Goal: Book appointment/travel/reservation

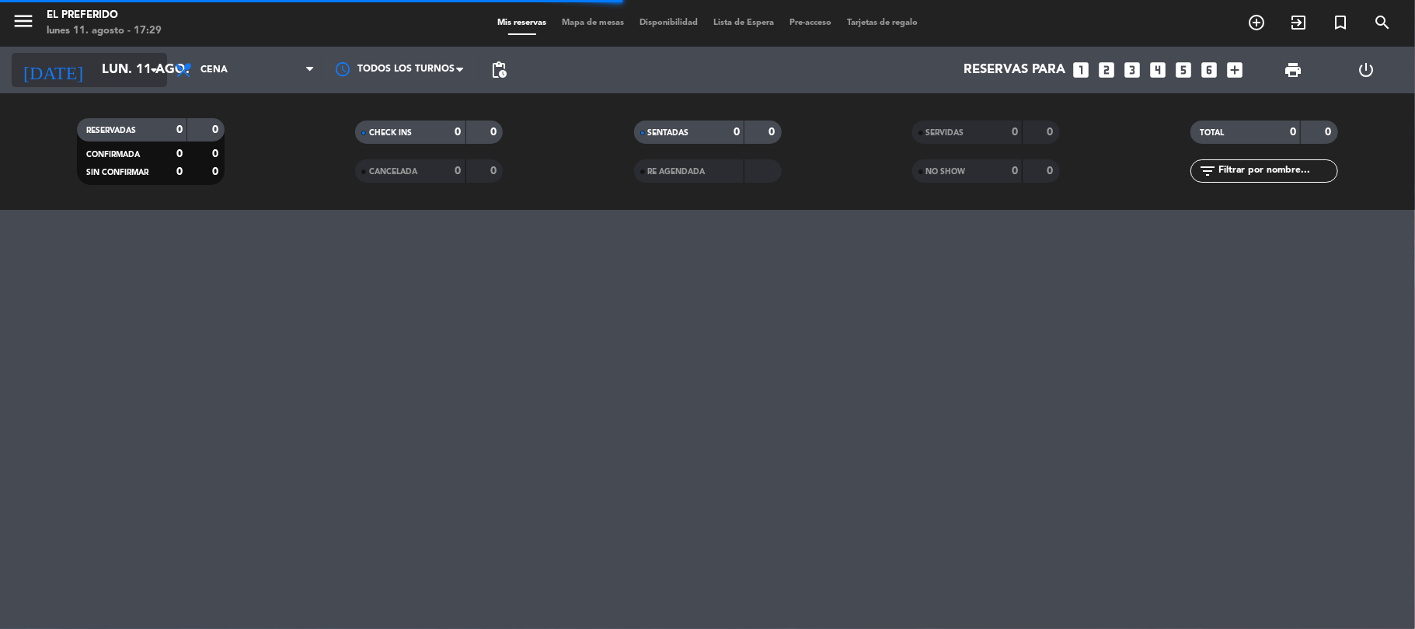
click at [123, 70] on input "lun. 11 ago." at bounding box center [178, 70] width 168 height 30
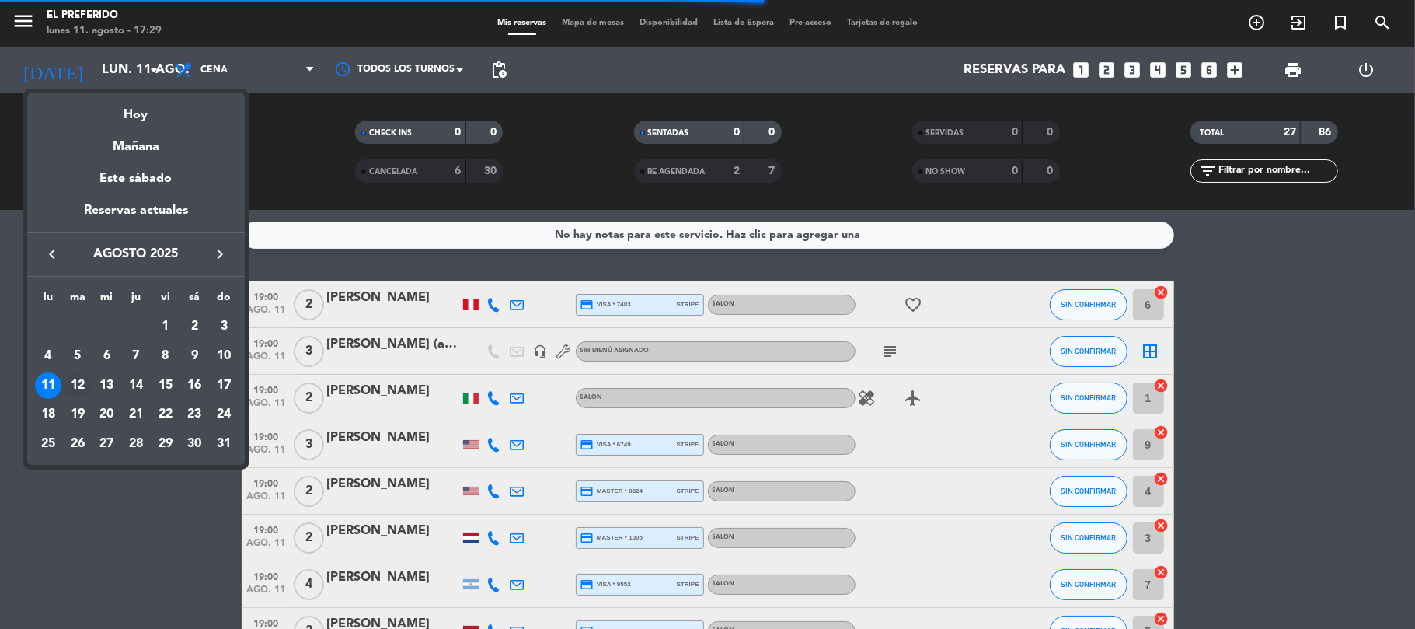
click at [75, 381] on div "12" at bounding box center [77, 385] width 26 height 26
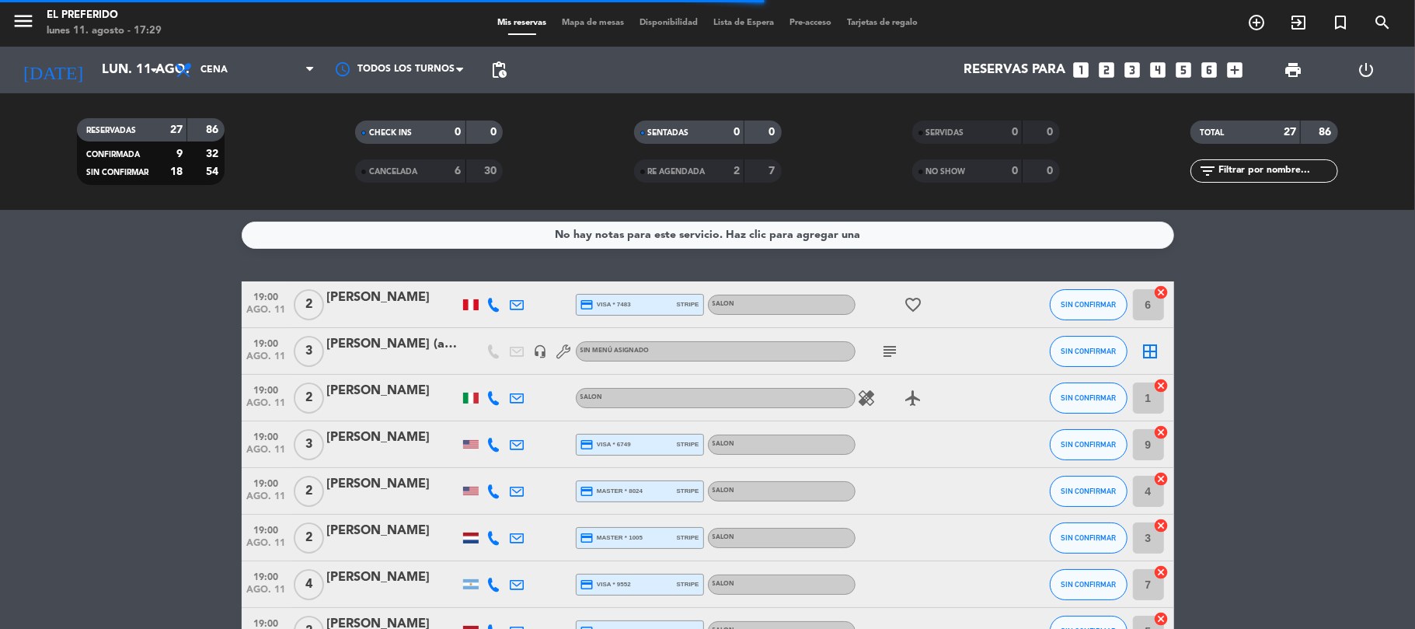
type input "[DATE]"
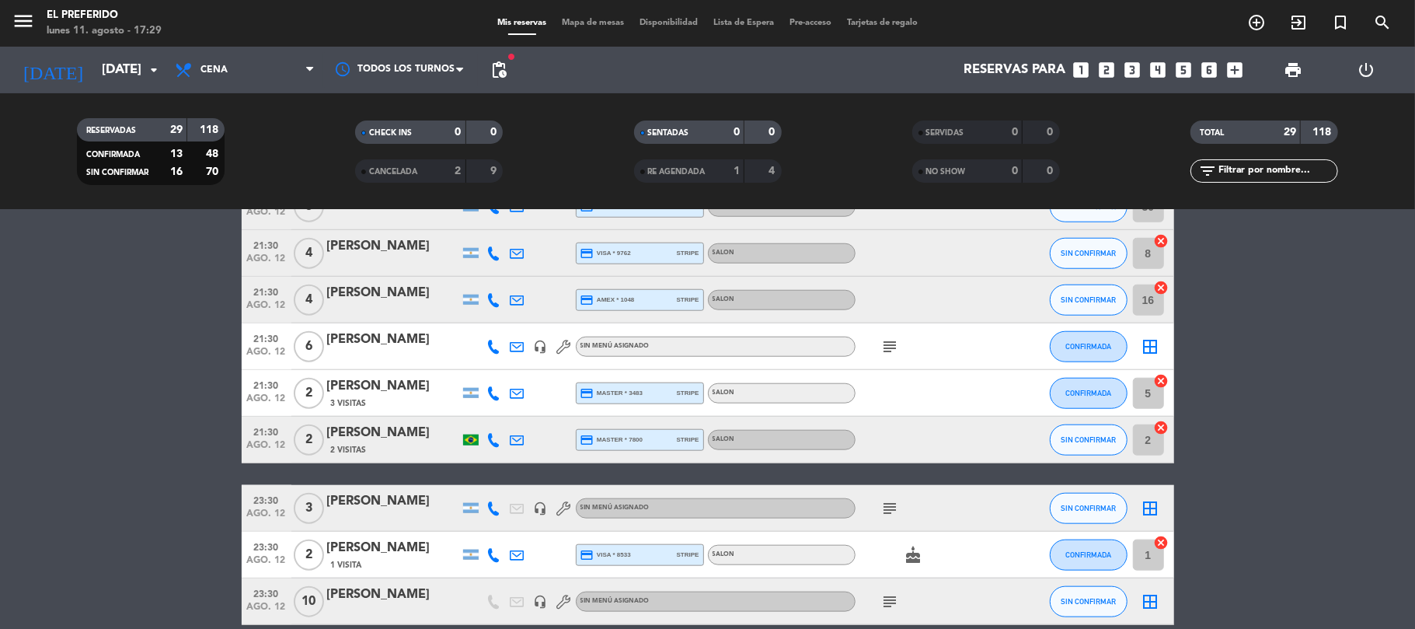
scroll to position [1168, 0]
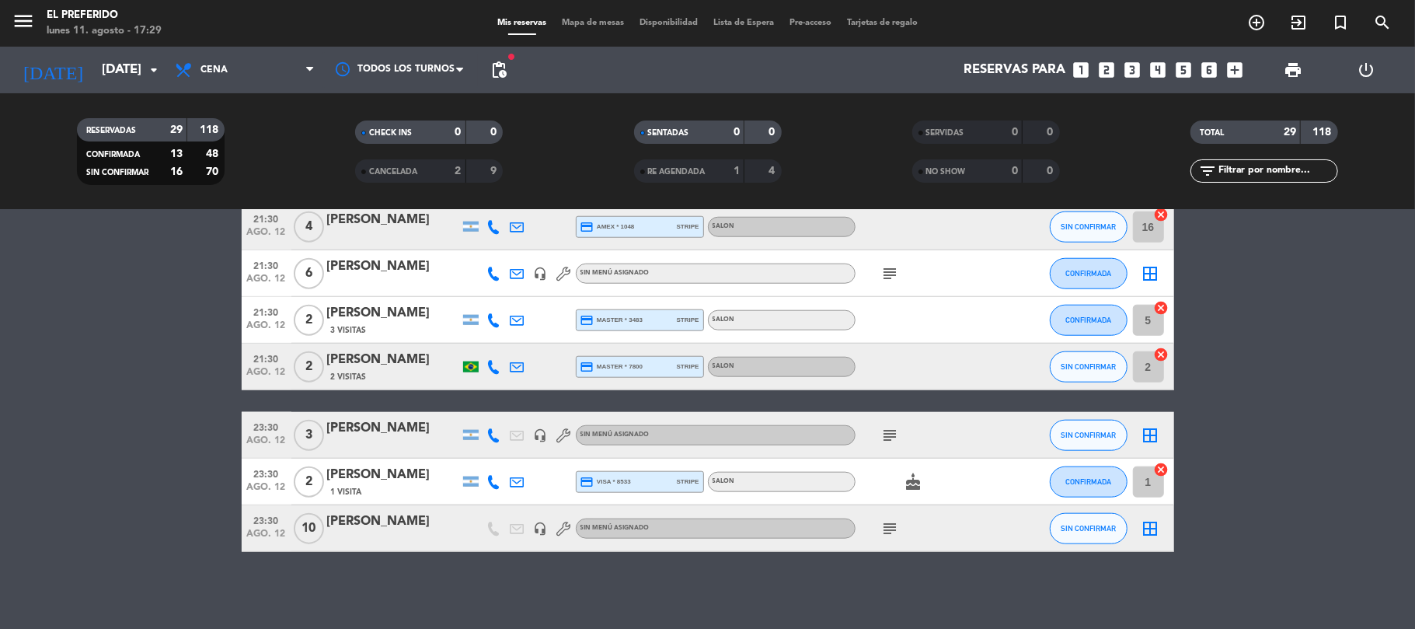
click at [890, 528] on icon "subject" at bounding box center [890, 528] width 19 height 19
click at [141, 66] on input "[DATE]" at bounding box center [178, 70] width 168 height 30
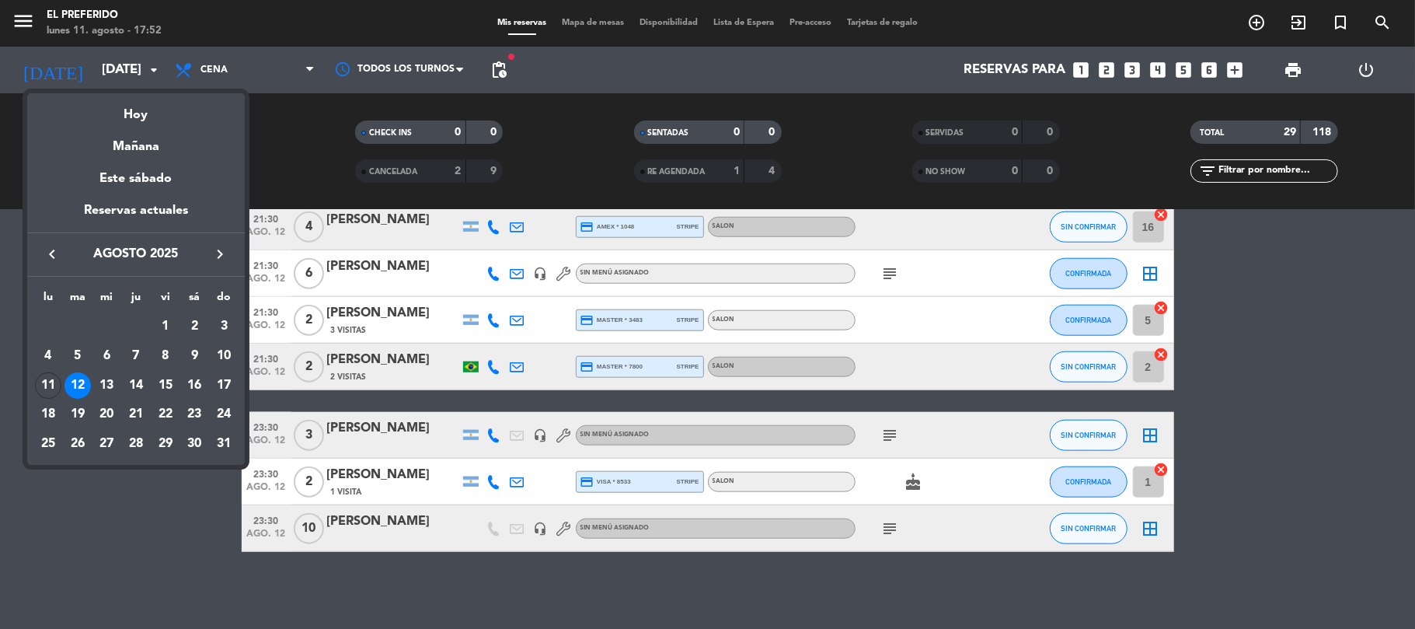
click at [1210, 66] on div at bounding box center [707, 314] width 1415 height 629
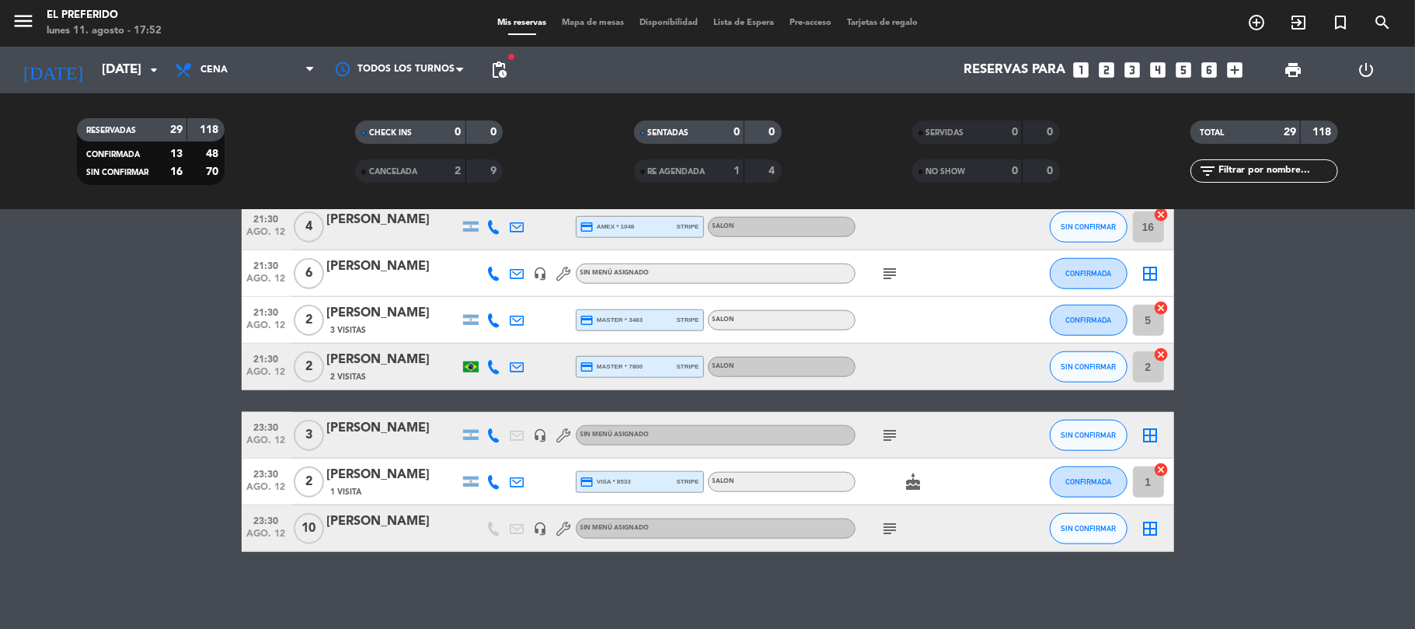
click at [1210, 66] on icon "looks_6" at bounding box center [1210, 70] width 20 height 20
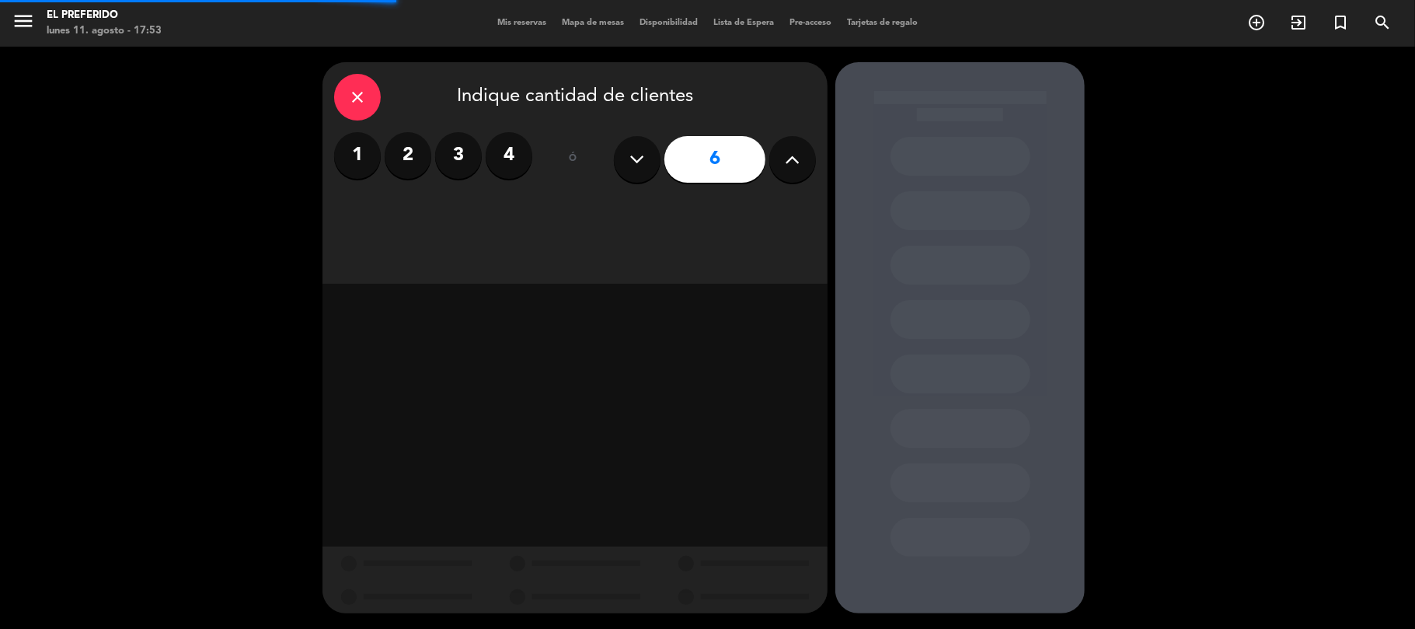
click at [796, 153] on icon at bounding box center [792, 159] width 15 height 23
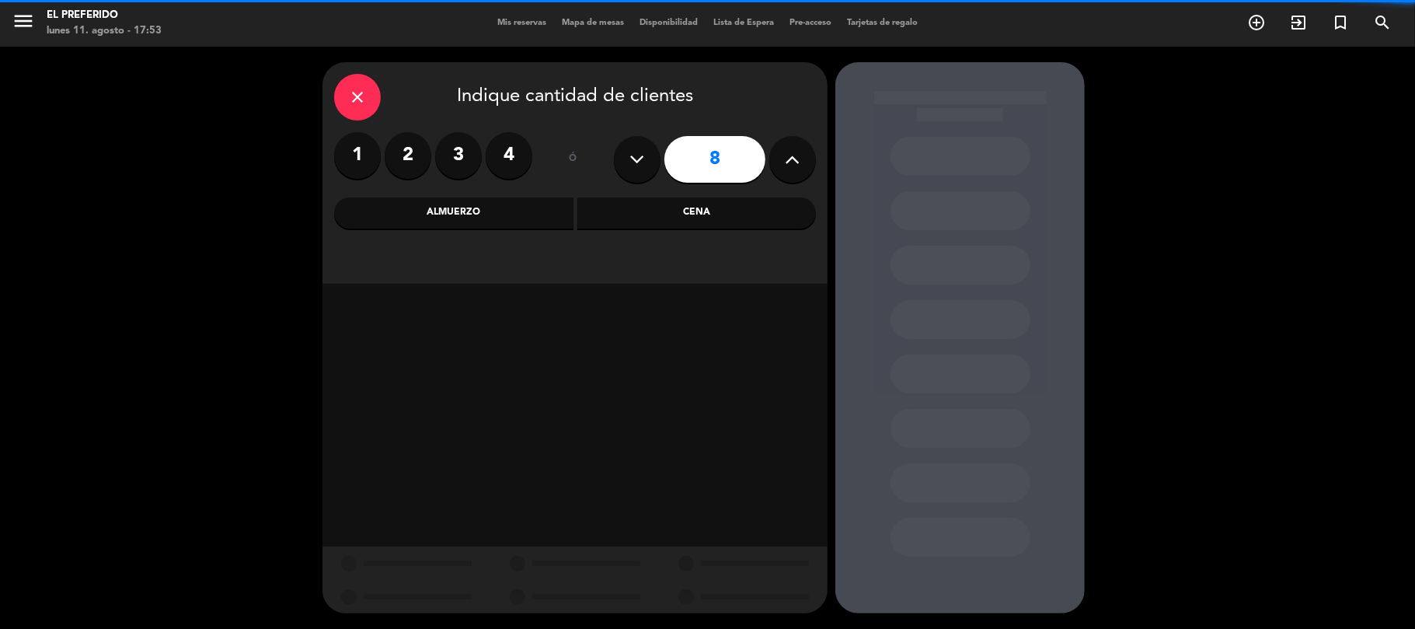
click at [794, 153] on icon at bounding box center [792, 159] width 15 height 23
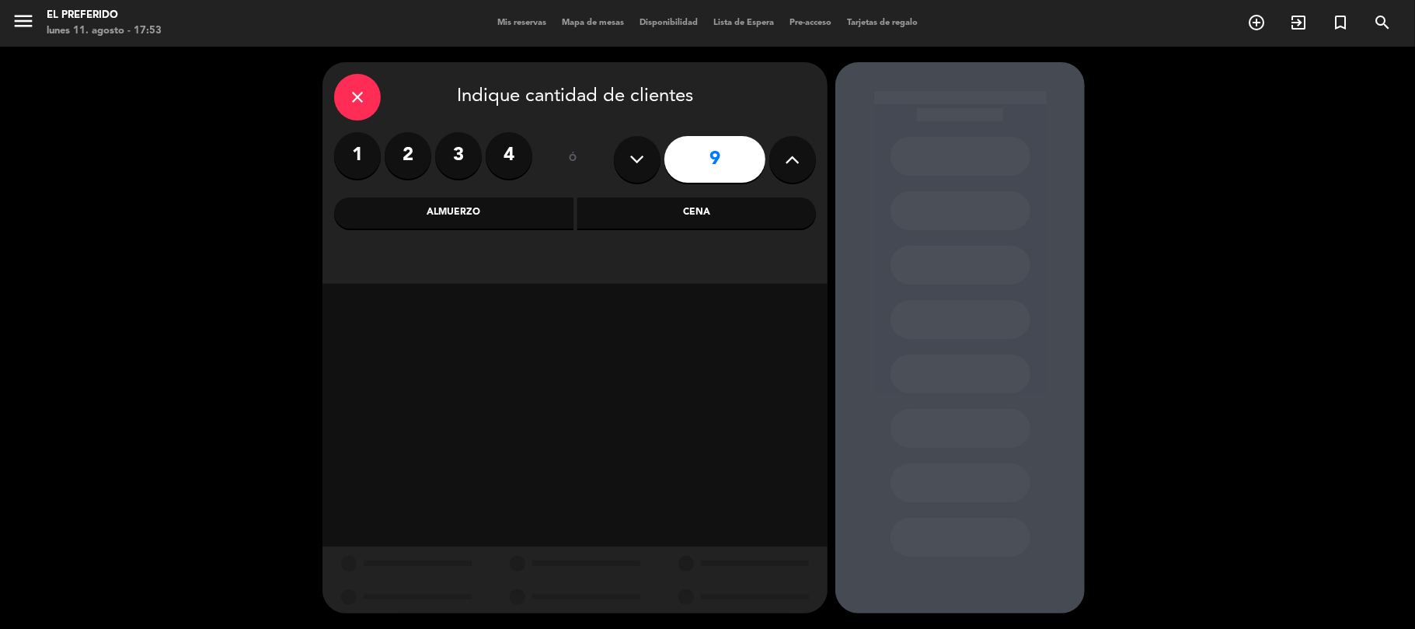
click at [794, 153] on icon at bounding box center [792, 159] width 15 height 23
type input "10"
drag, startPoint x: 758, startPoint y: 206, endPoint x: 747, endPoint y: 204, distance: 11.9
click at [756, 206] on div "Cena" at bounding box center [696, 212] width 239 height 31
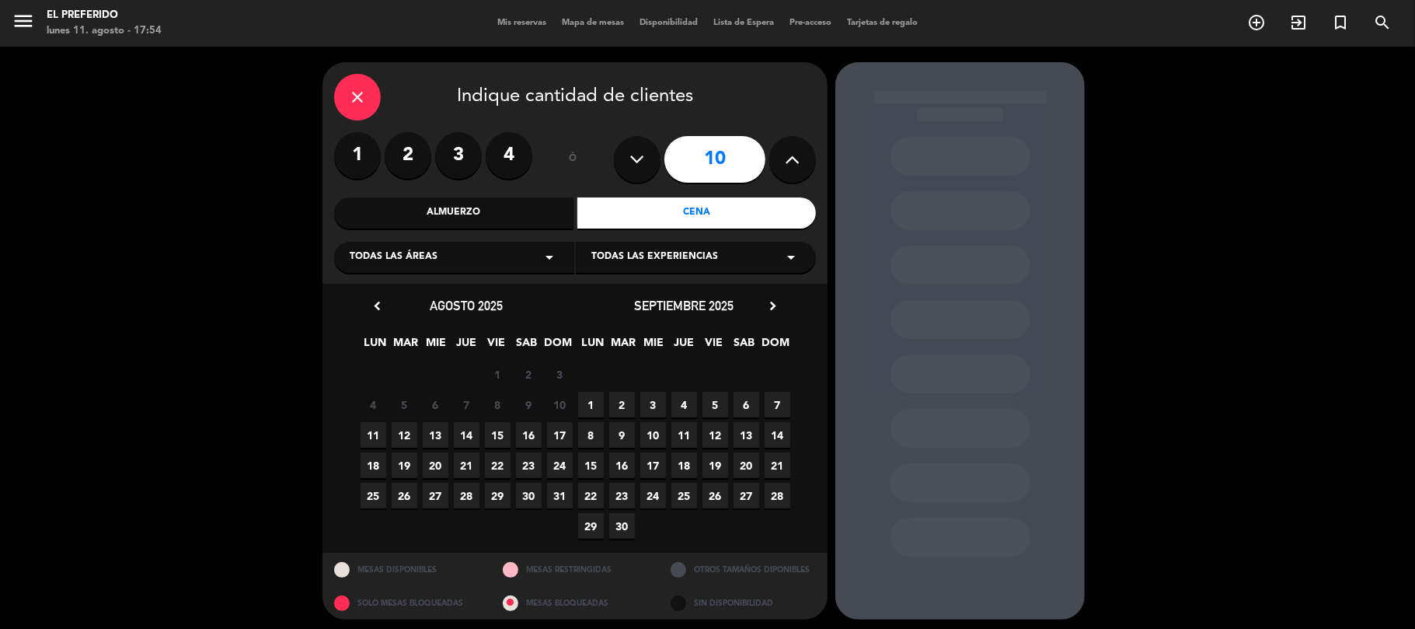
click at [771, 305] on icon "chevron_right" at bounding box center [772, 306] width 16 height 16
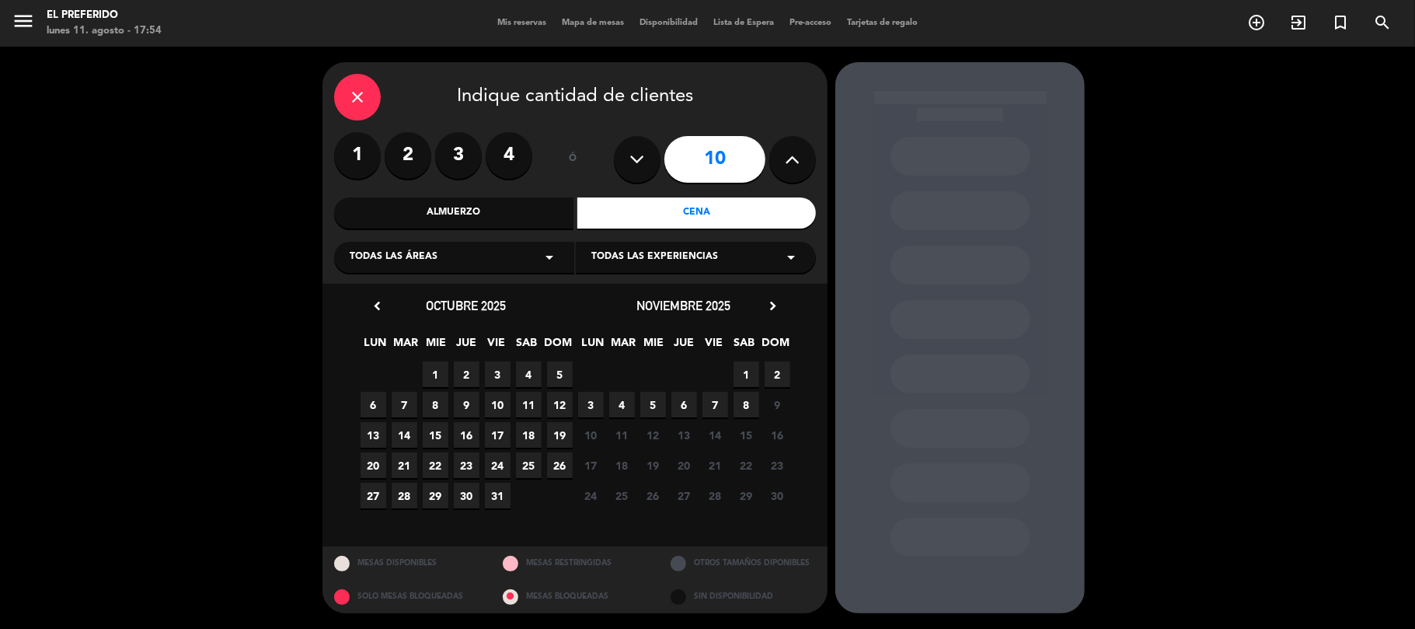
click at [721, 408] on span "7" at bounding box center [715, 405] width 26 height 26
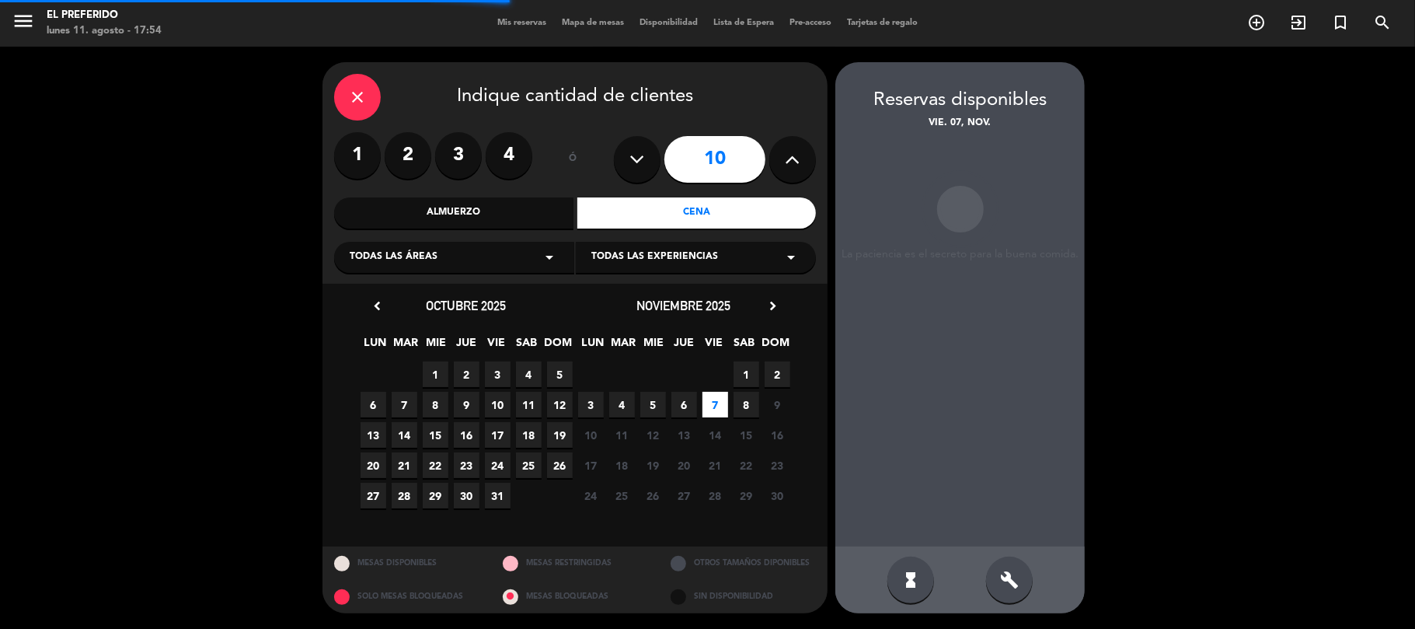
click at [1019, 575] on div "build" at bounding box center [1009, 579] width 47 height 47
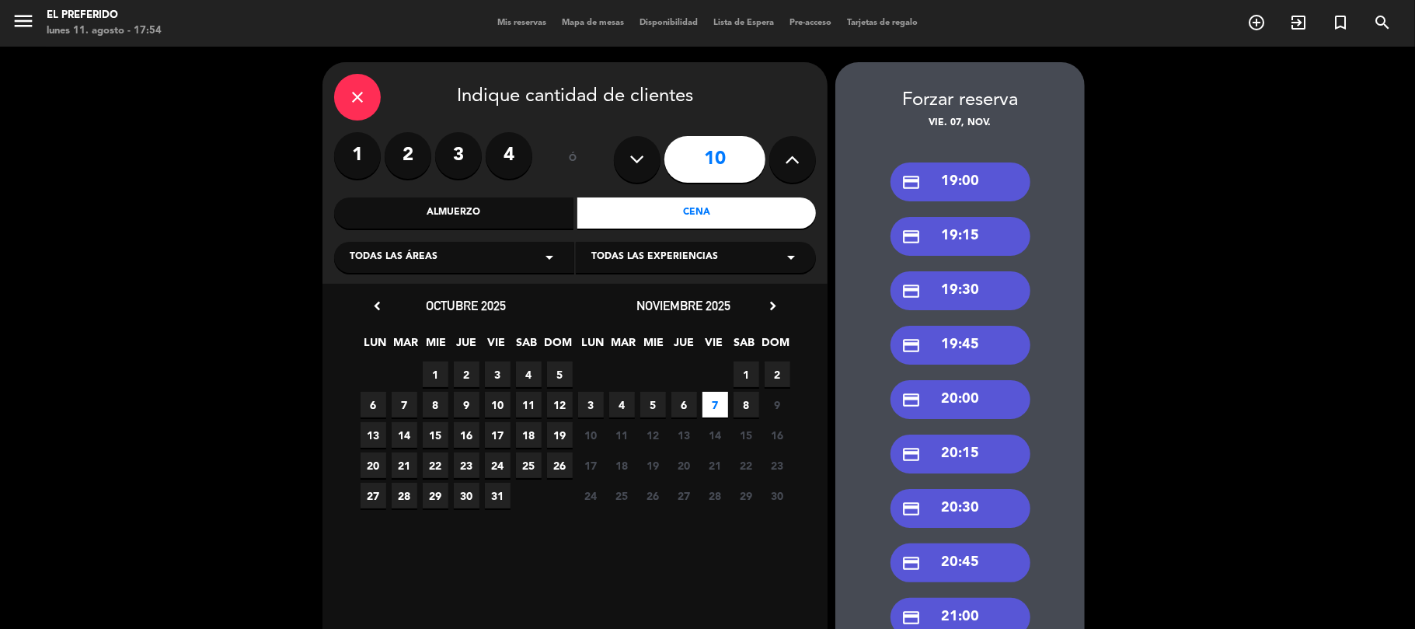
click at [923, 406] on div "credit_card 20:00" at bounding box center [960, 399] width 140 height 39
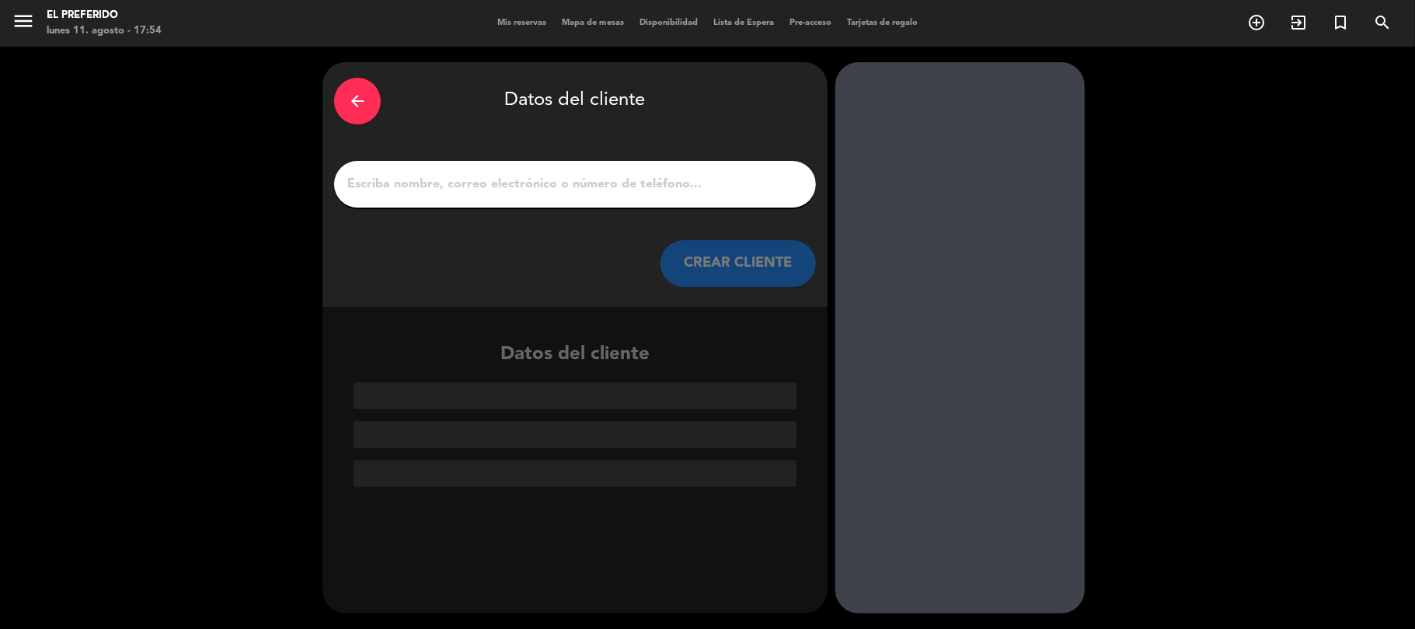
click at [539, 191] on input "1" at bounding box center [575, 184] width 458 height 22
paste input "[PERSON_NAME]"
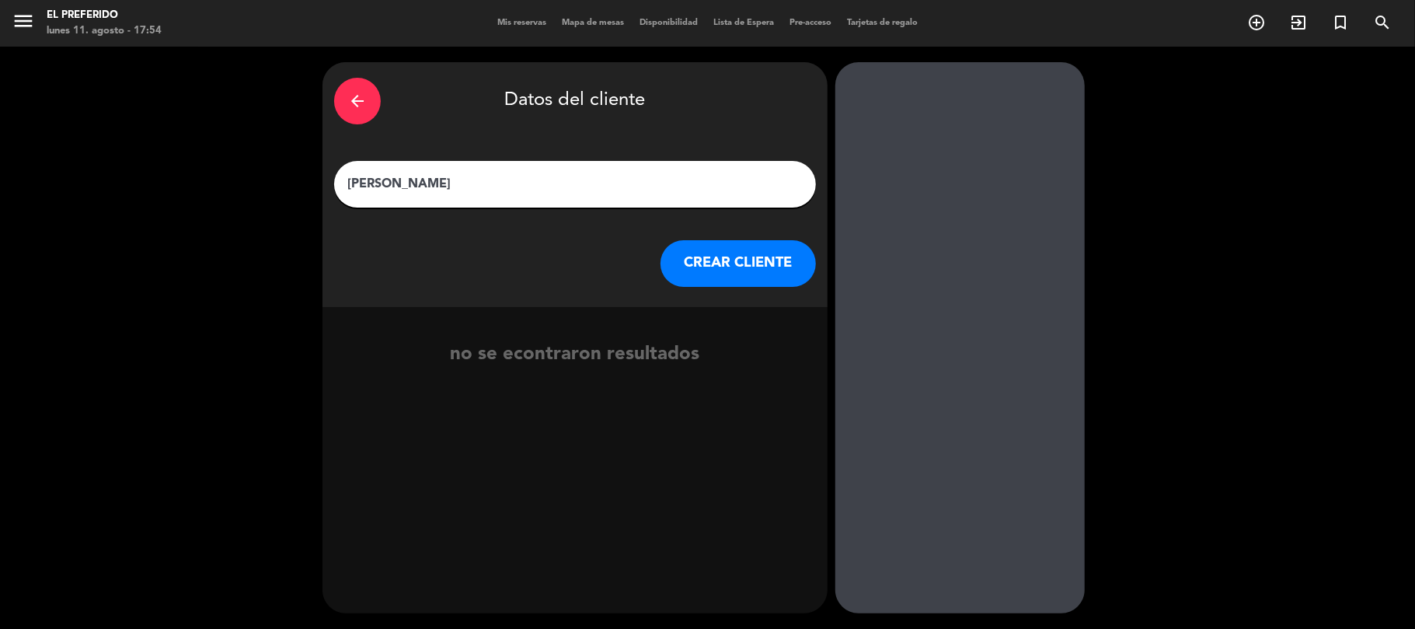
click at [486, 177] on input "[PERSON_NAME]" at bounding box center [575, 184] width 458 height 22
click at [485, 177] on input "[PERSON_NAME]" at bounding box center [575, 184] width 458 height 22
paste input "[PERSON_NAME]"
type input "[PERSON_NAME]"
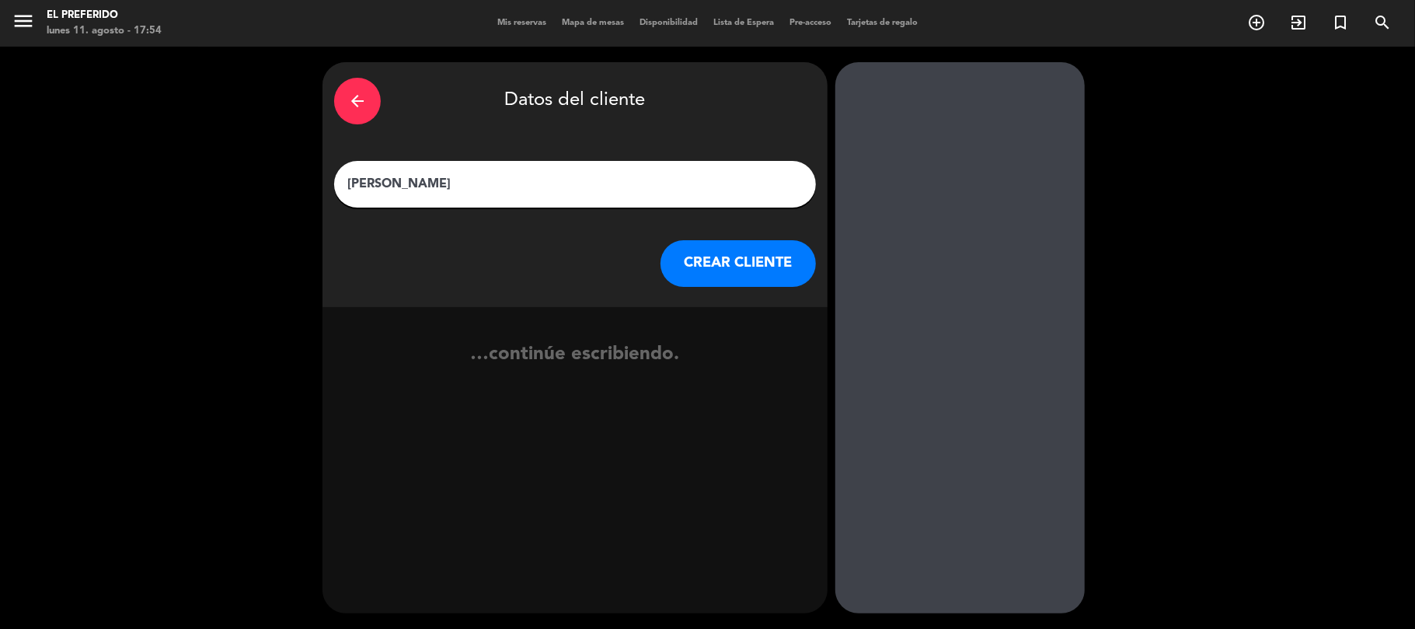
click at [707, 252] on button "CREAR CLIENTE" at bounding box center [737, 263] width 155 height 47
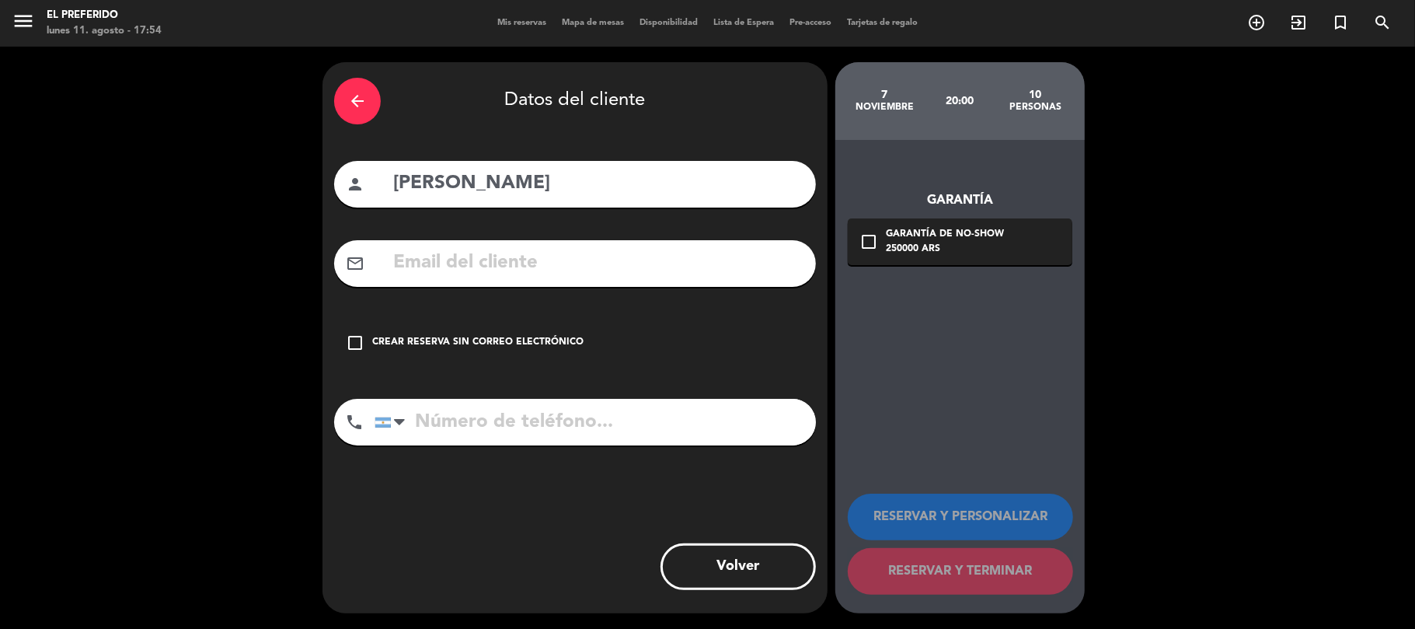
click at [517, 329] on div "check_box_outline_blank Crear reserva sin correo electrónico" at bounding box center [575, 342] width 482 height 47
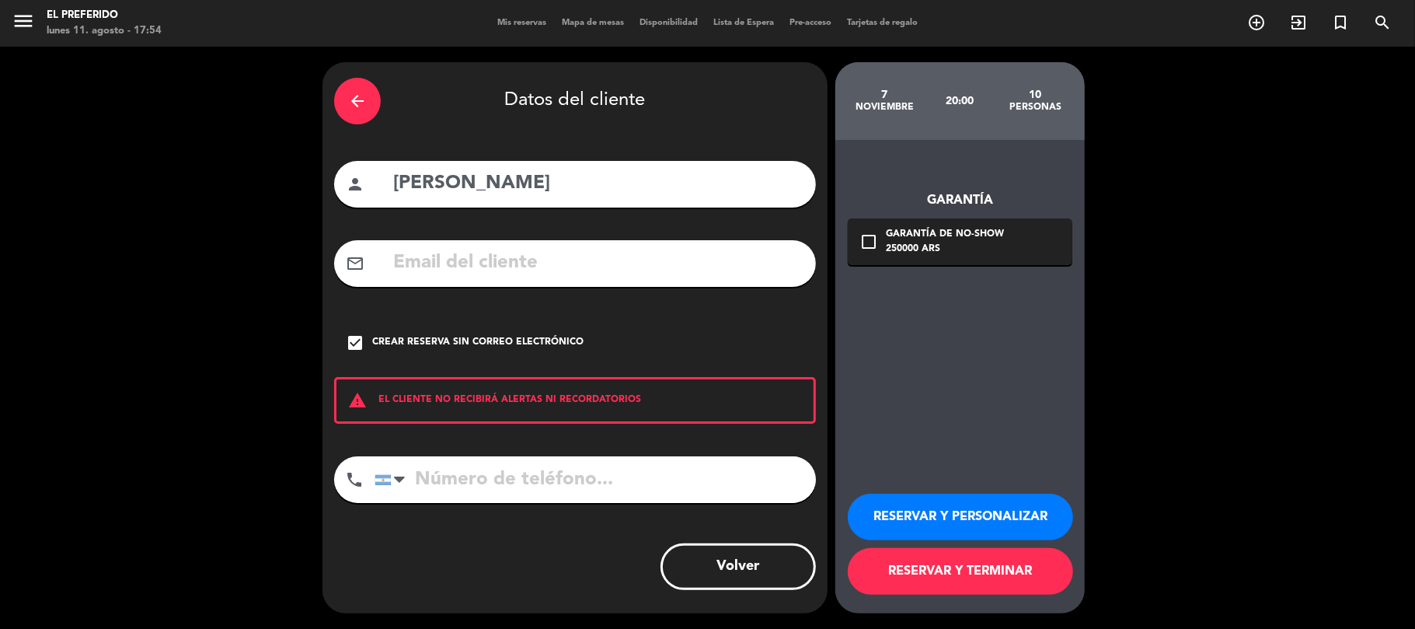
click at [966, 507] on button "RESERVAR Y PERSONALIZAR" at bounding box center [960, 516] width 225 height 47
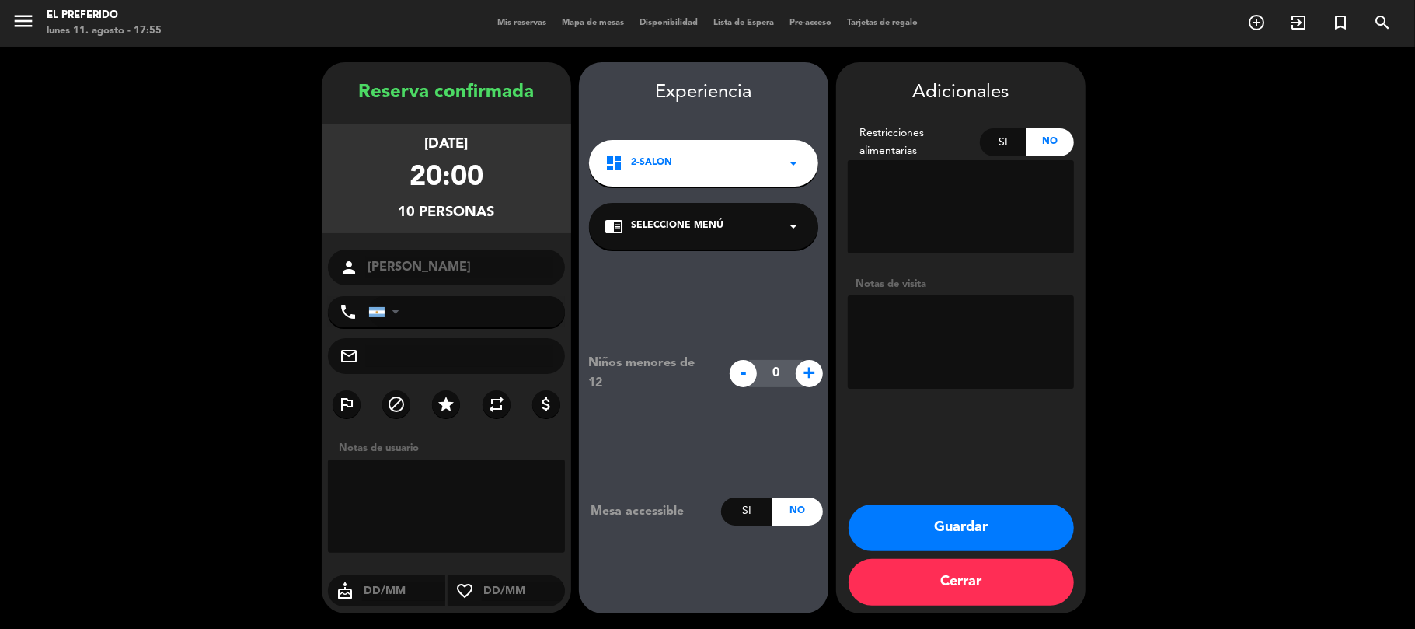
click at [927, 328] on textarea at bounding box center [961, 341] width 226 height 93
click at [868, 342] on textarea at bounding box center [961, 341] width 226 height 93
type textarea "La pasó [PERSON_NAME] - Es de bodega Contracorriente"
drag, startPoint x: 355, startPoint y: 87, endPoint x: 545, endPoint y: 218, distance: 230.6
click at [545, 218] on div "Reserva confirmada [DATE] 20:00 10 personas person [PERSON_NAME] phone [GEOGRAP…" at bounding box center [446, 353] width 249 height 551
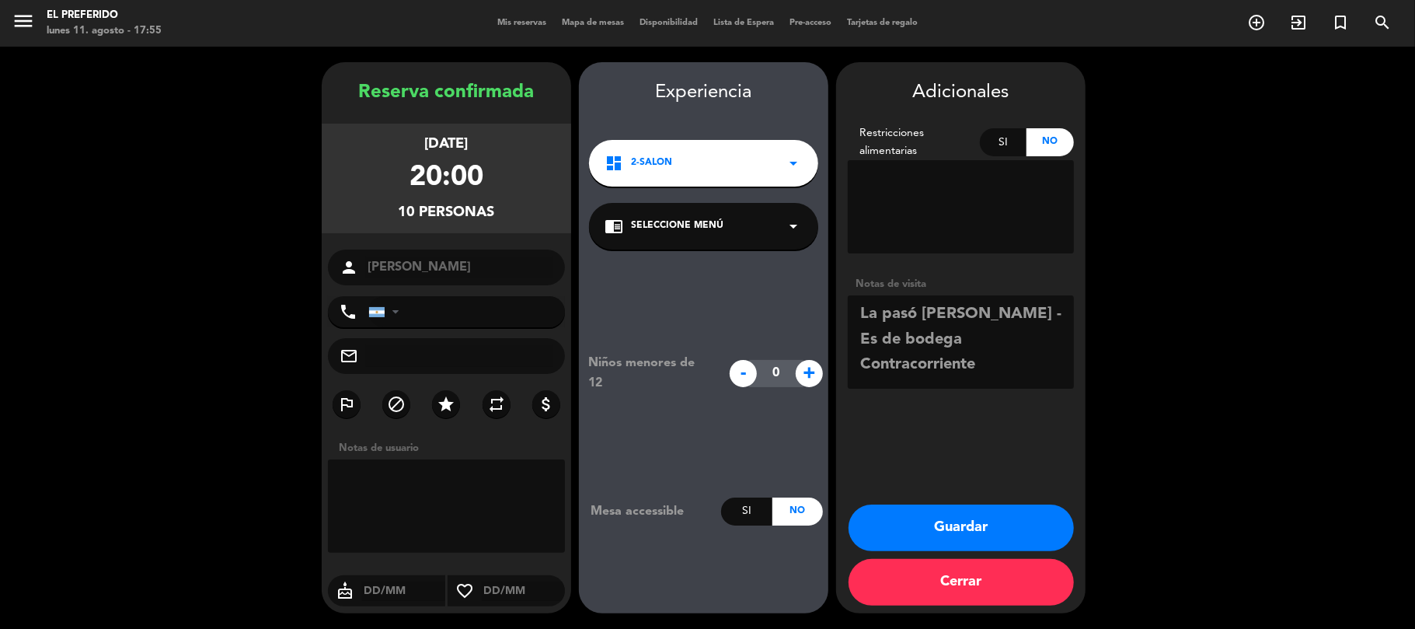
copy div "Reserva confirmada [DATE] 20:00 10 personas"
click at [1069, 340] on textarea at bounding box center [961, 341] width 226 height 93
click at [1033, 312] on textarea at bounding box center [961, 341] width 226 height 93
click at [991, 530] on button "Guardar" at bounding box center [960, 527] width 225 height 47
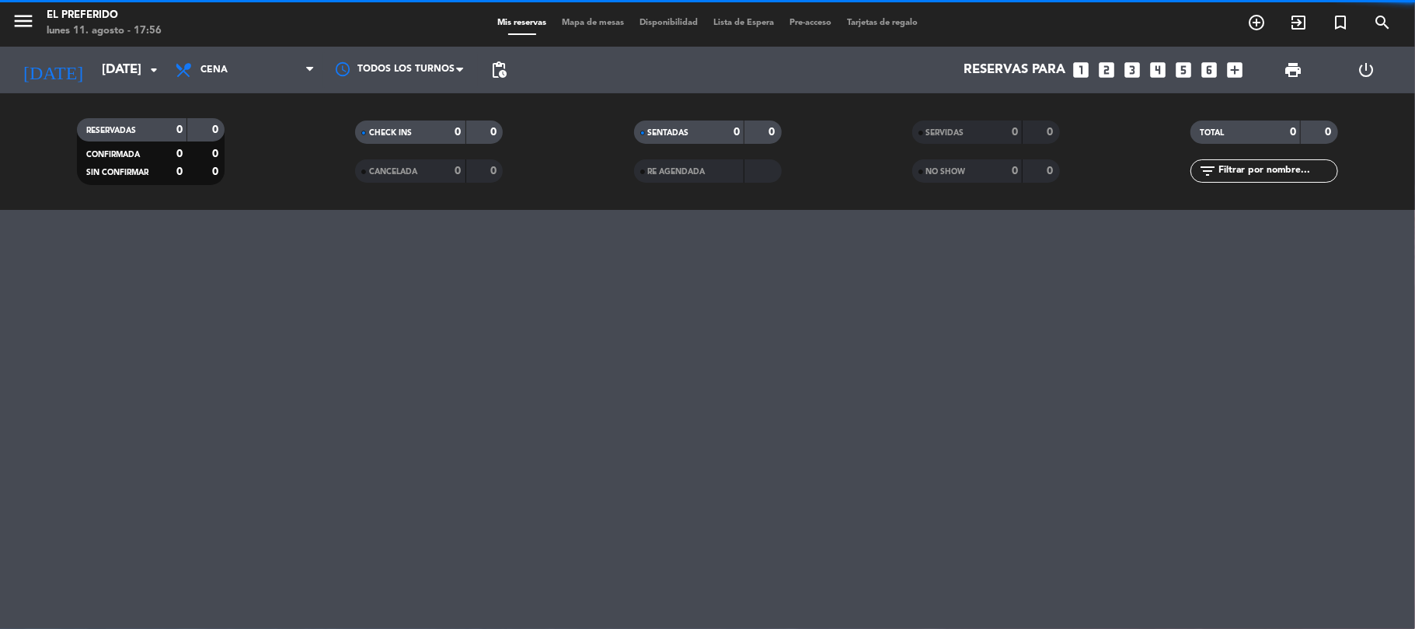
click at [1134, 64] on icon "looks_3" at bounding box center [1133, 70] width 20 height 20
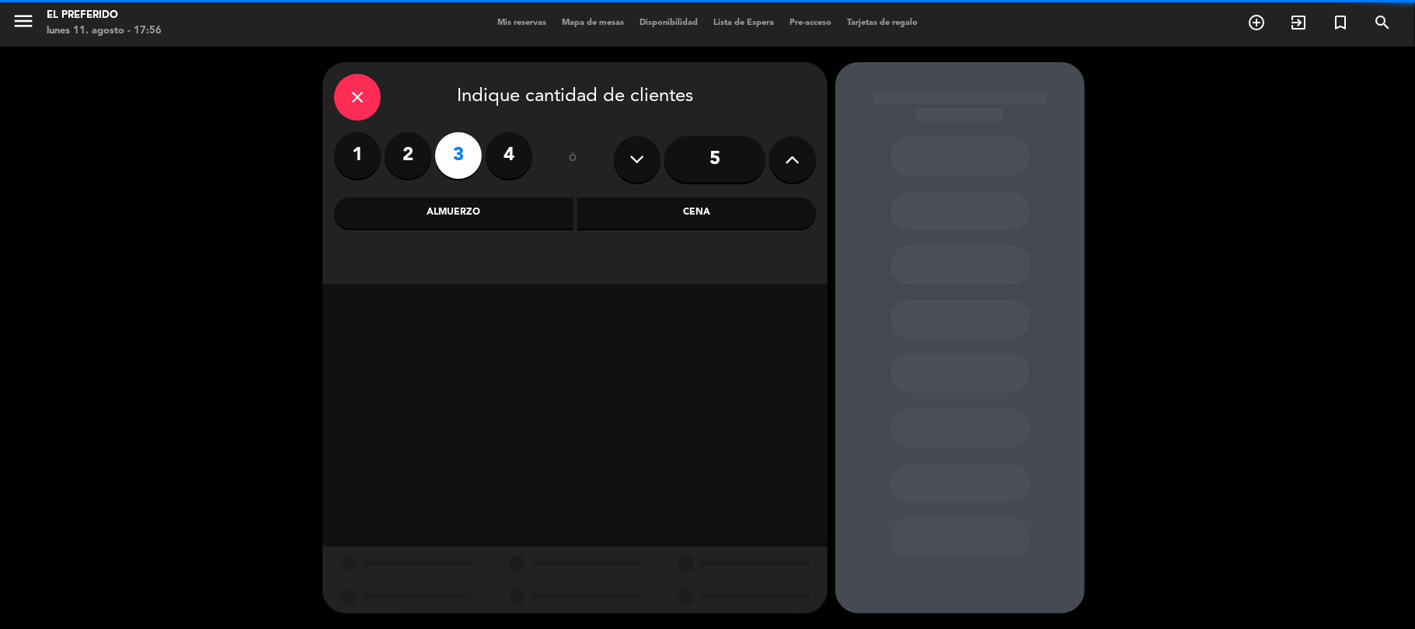
click at [632, 222] on div "Cena" at bounding box center [696, 212] width 239 height 31
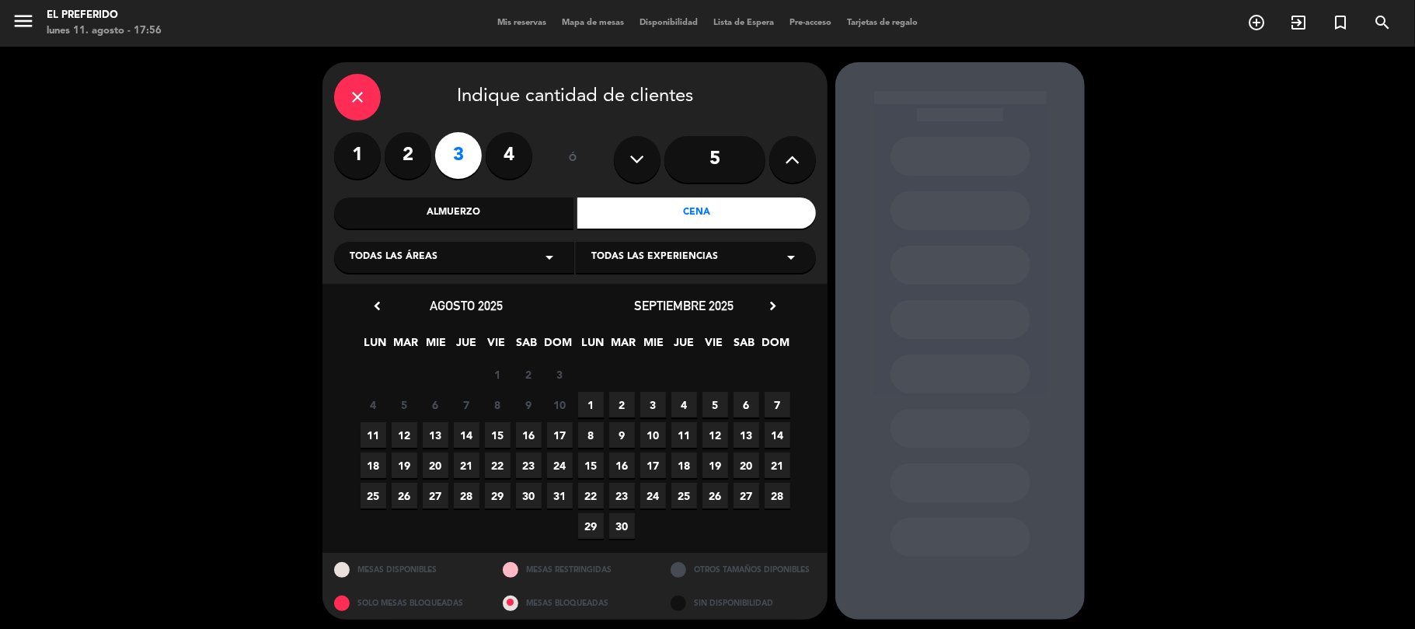
click at [420, 199] on div "Almuerzo" at bounding box center [453, 212] width 239 height 31
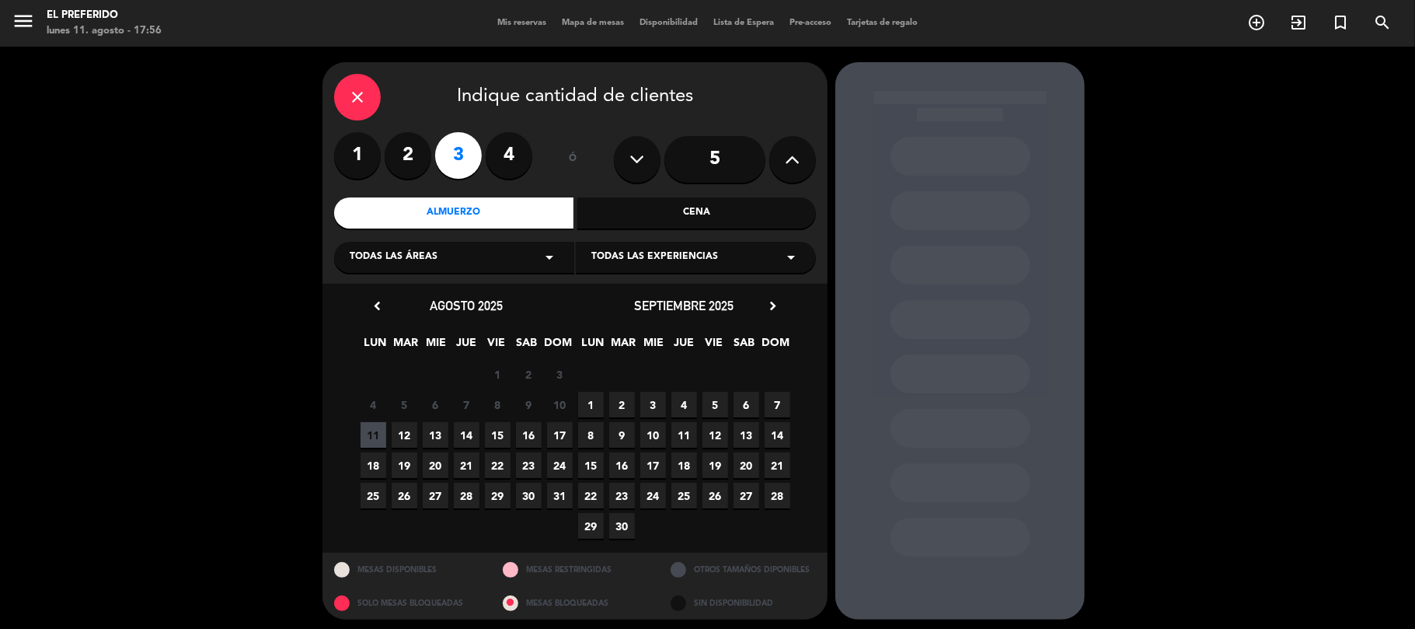
click at [415, 437] on span "12" at bounding box center [405, 435] width 26 height 26
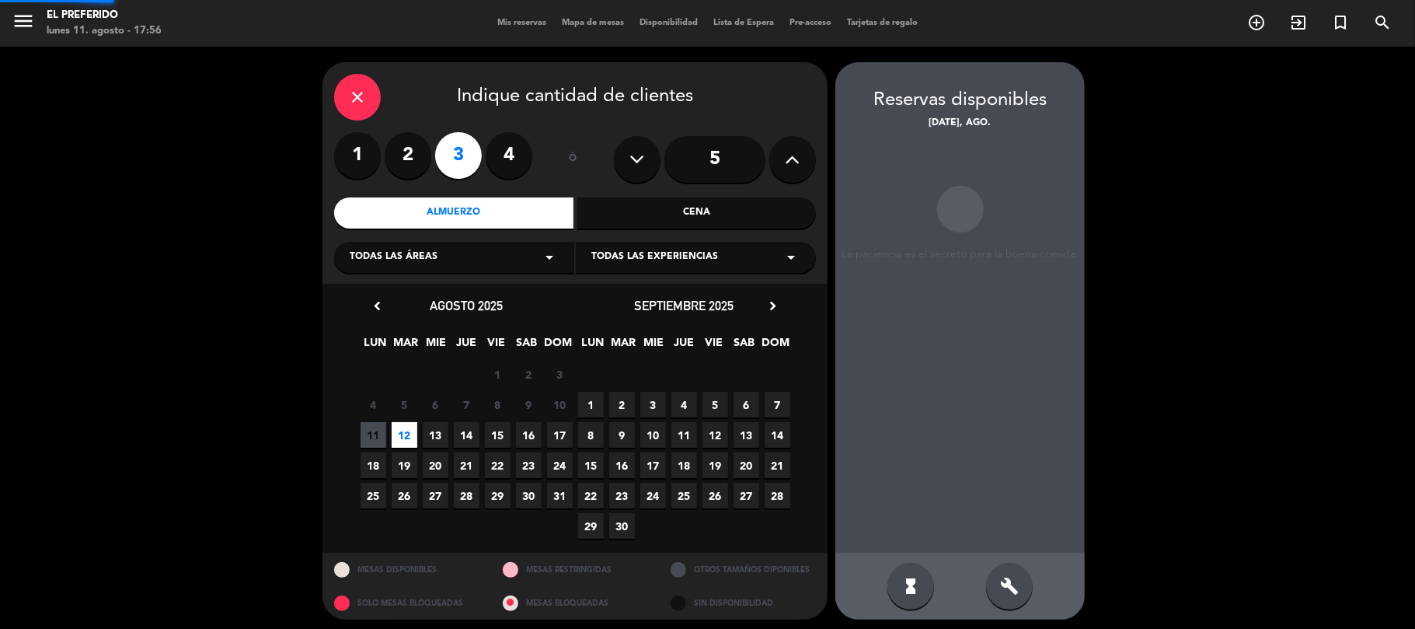
scroll to position [6, 0]
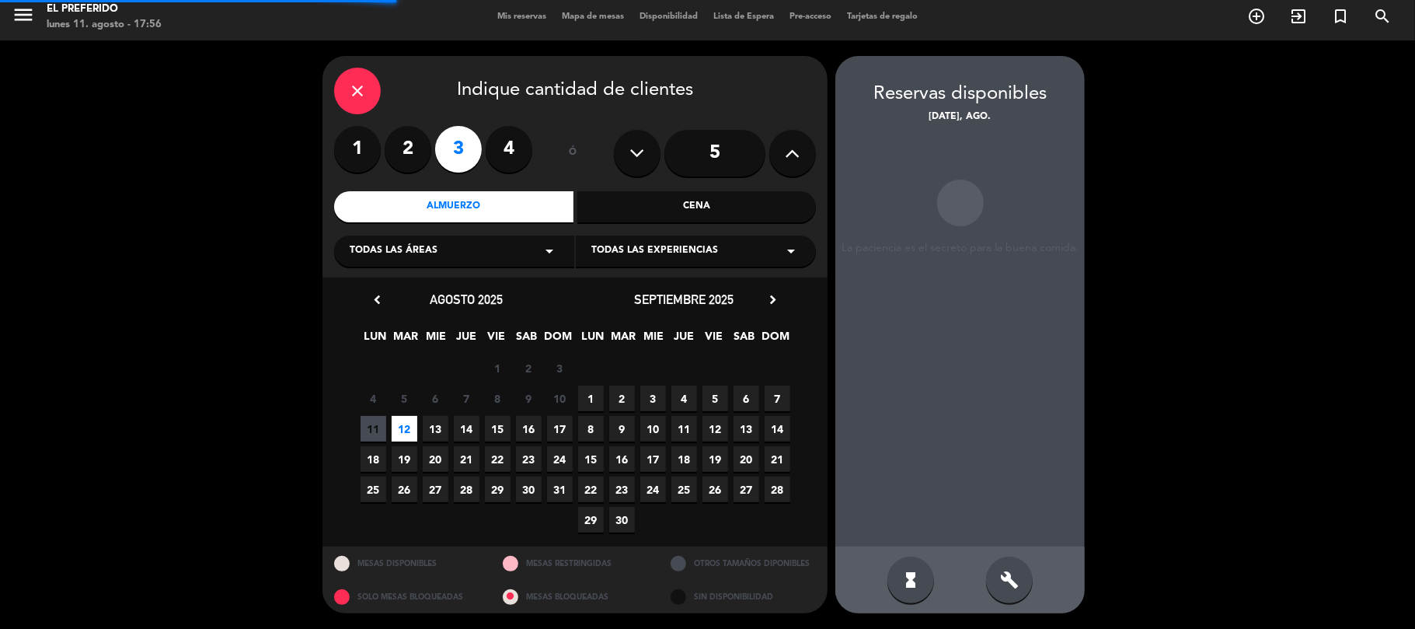
click at [1007, 590] on div "build" at bounding box center [1009, 579] width 47 height 47
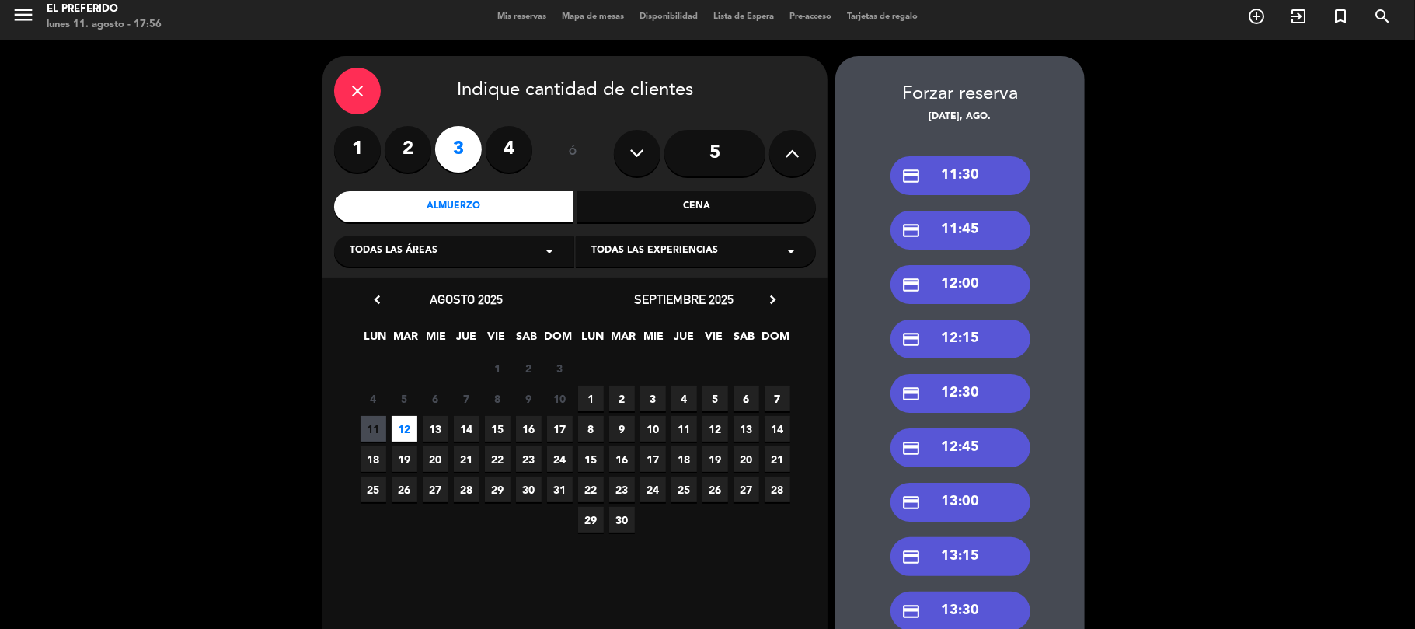
click at [957, 615] on div "credit_card 13:30" at bounding box center [960, 610] width 140 height 39
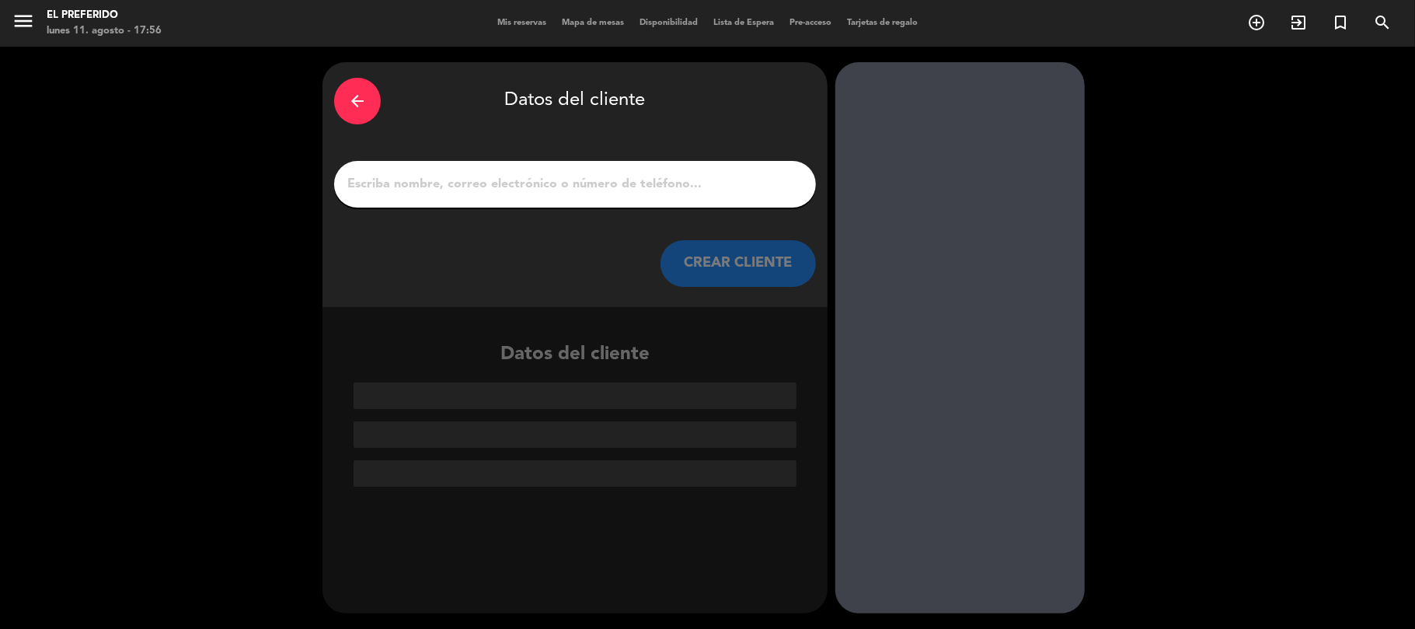
click at [551, 184] on input "1" at bounding box center [575, 184] width 458 height 22
paste input "[PERSON_NAME]"
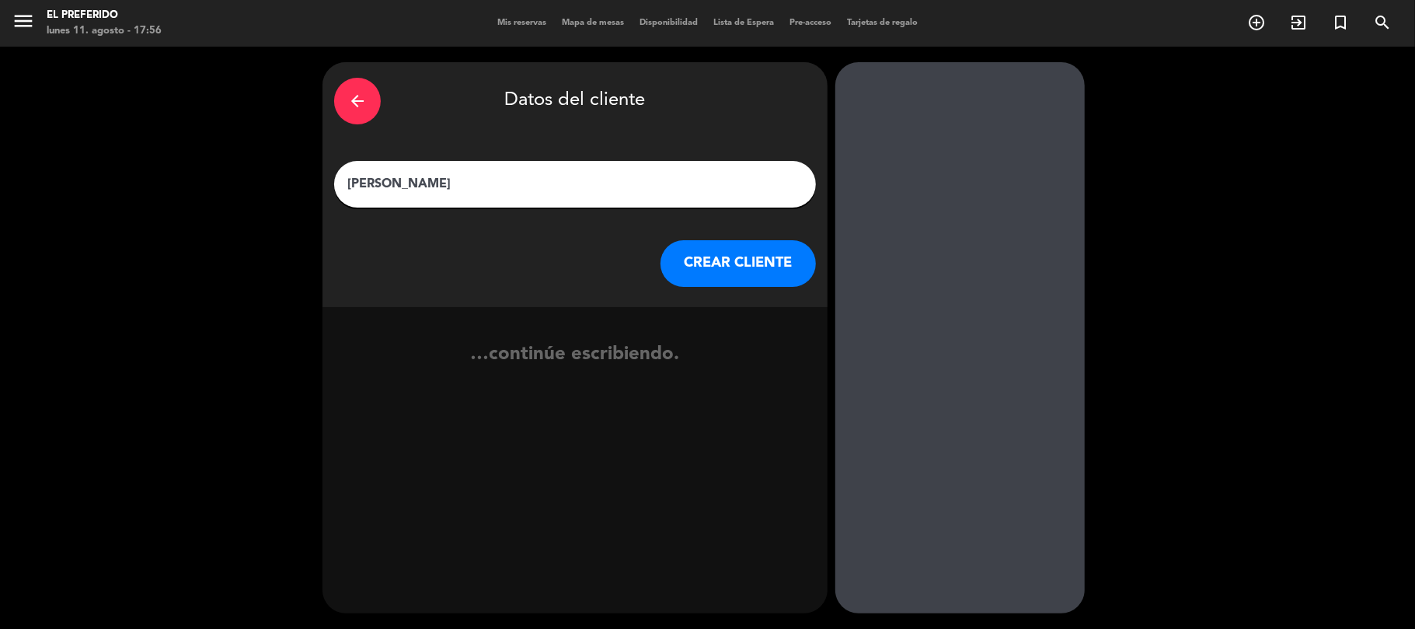
type input "[PERSON_NAME]"
click at [725, 259] on button "CREAR CLIENTE" at bounding box center [737, 263] width 155 height 47
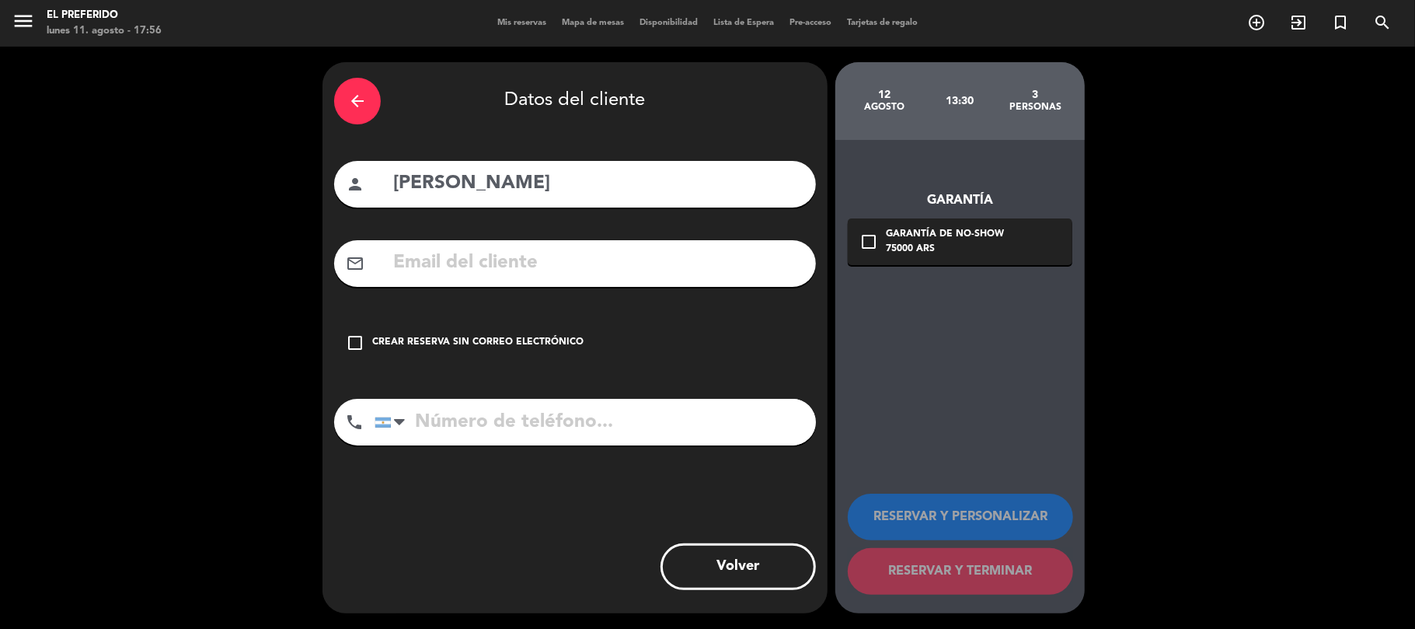
drag, startPoint x: 536, startPoint y: 340, endPoint x: 545, endPoint y: 340, distance: 9.3
click at [538, 340] on div "Crear reserva sin correo electrónico" at bounding box center [477, 343] width 211 height 16
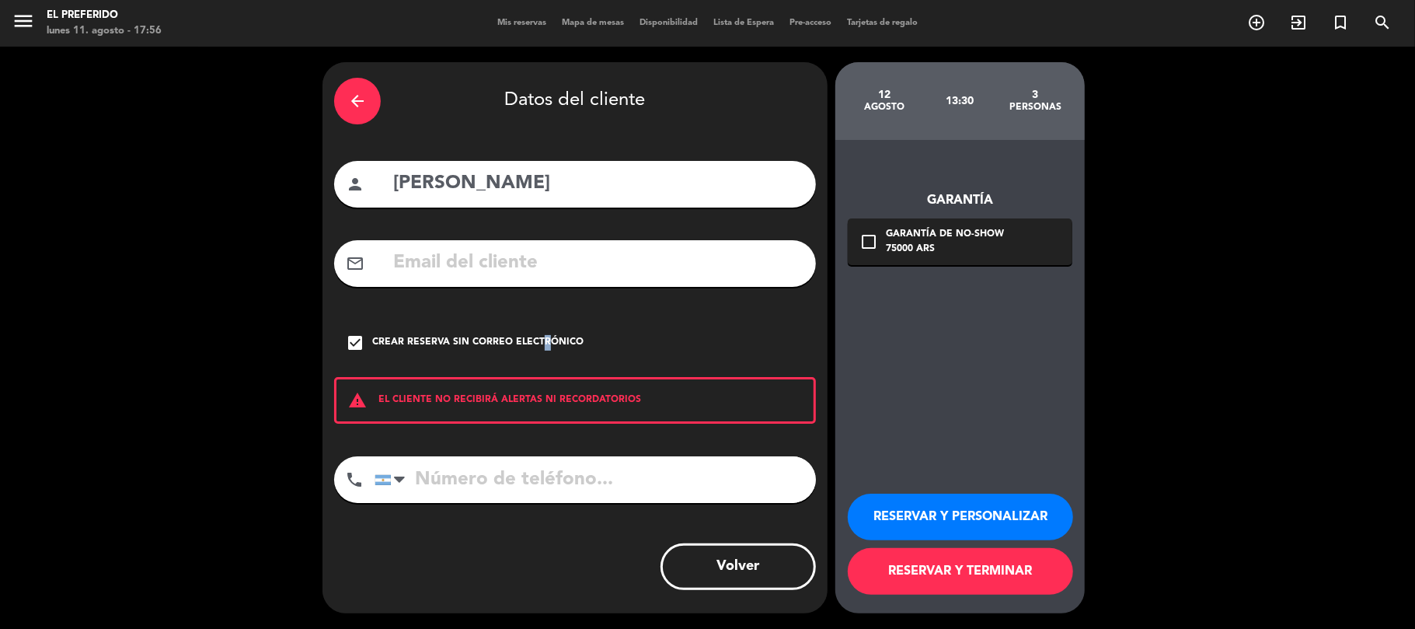
click at [1008, 514] on button "RESERVAR Y PERSONALIZAR" at bounding box center [960, 516] width 225 height 47
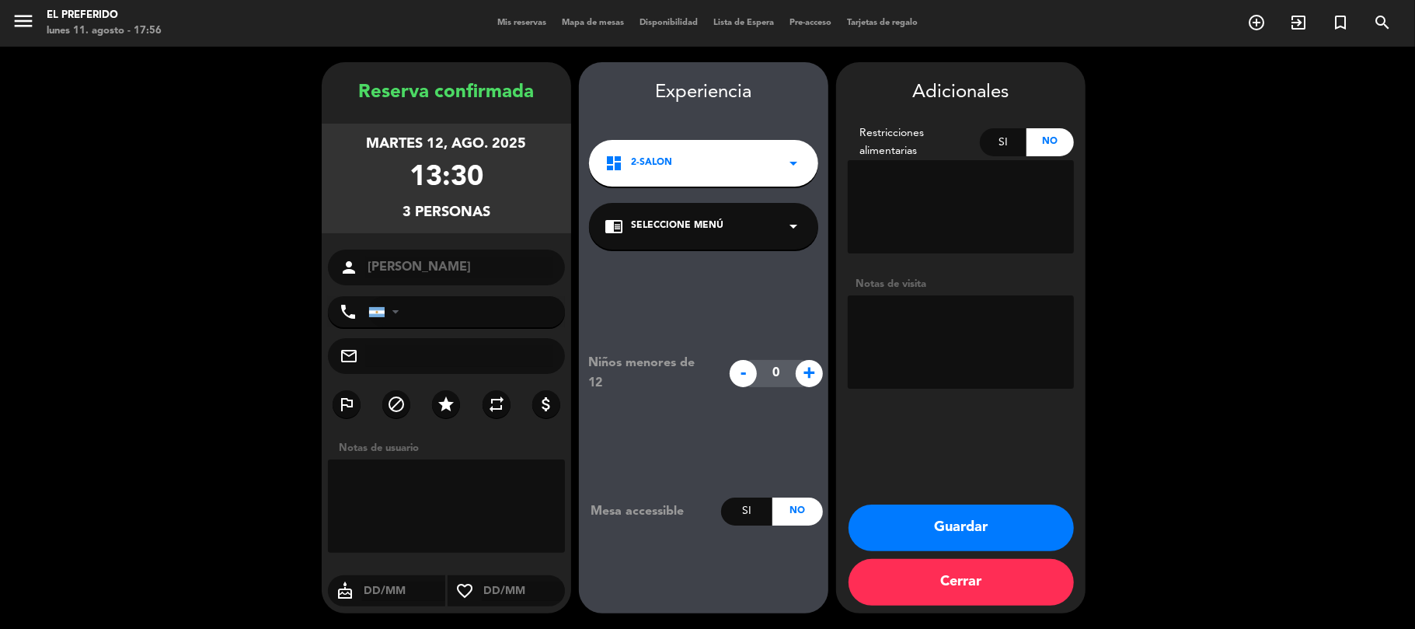
click at [909, 342] on textarea at bounding box center [961, 341] width 226 height 93
click at [893, 315] on textarea at bounding box center [961, 341] width 226 height 93
click at [890, 317] on textarea at bounding box center [961, 341] width 226 height 93
type textarea "(DZ)"
click at [943, 317] on textarea at bounding box center [961, 341] width 226 height 93
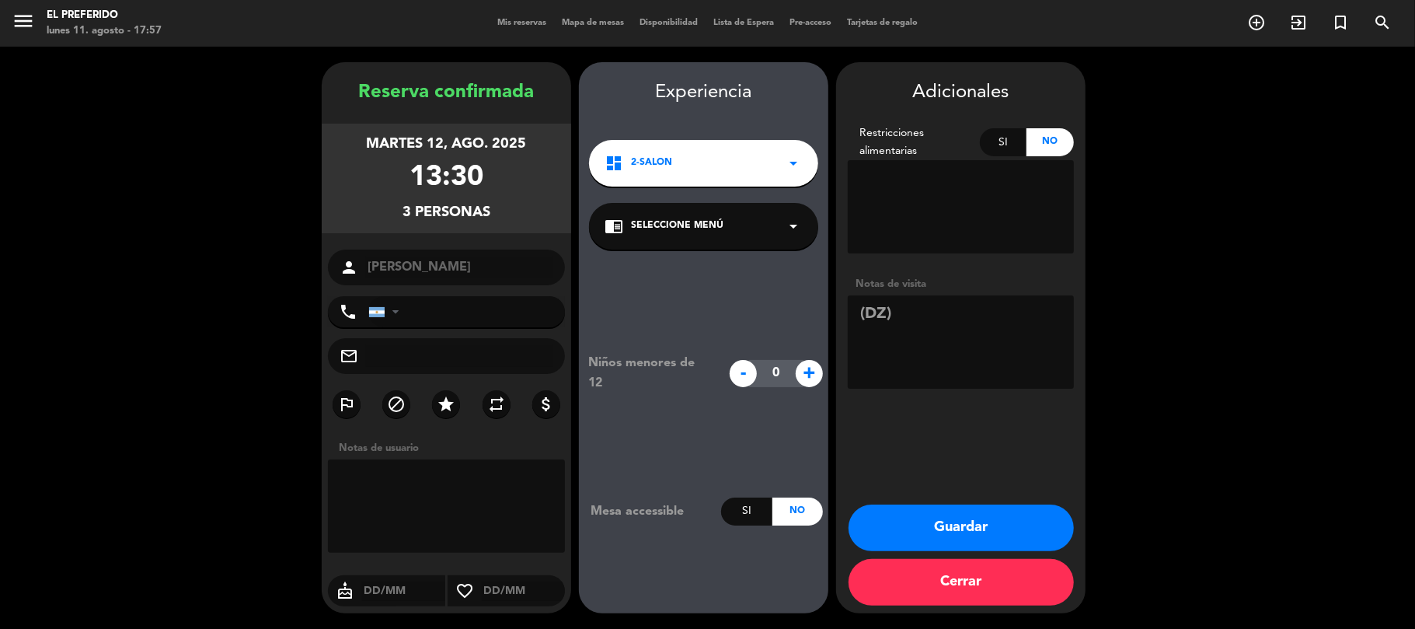
drag, startPoint x: 361, startPoint y: 92, endPoint x: 529, endPoint y: 224, distance: 213.6
click at [529, 224] on div "Reserva confirmada [DATE] 13:30 3 personas person [PERSON_NAME] ktcha phone [GE…" at bounding box center [446, 353] width 249 height 551
copy div "Reserva confirmada [DATE] 13:30 3 personas"
click at [939, 531] on button "Guardar" at bounding box center [960, 527] width 225 height 47
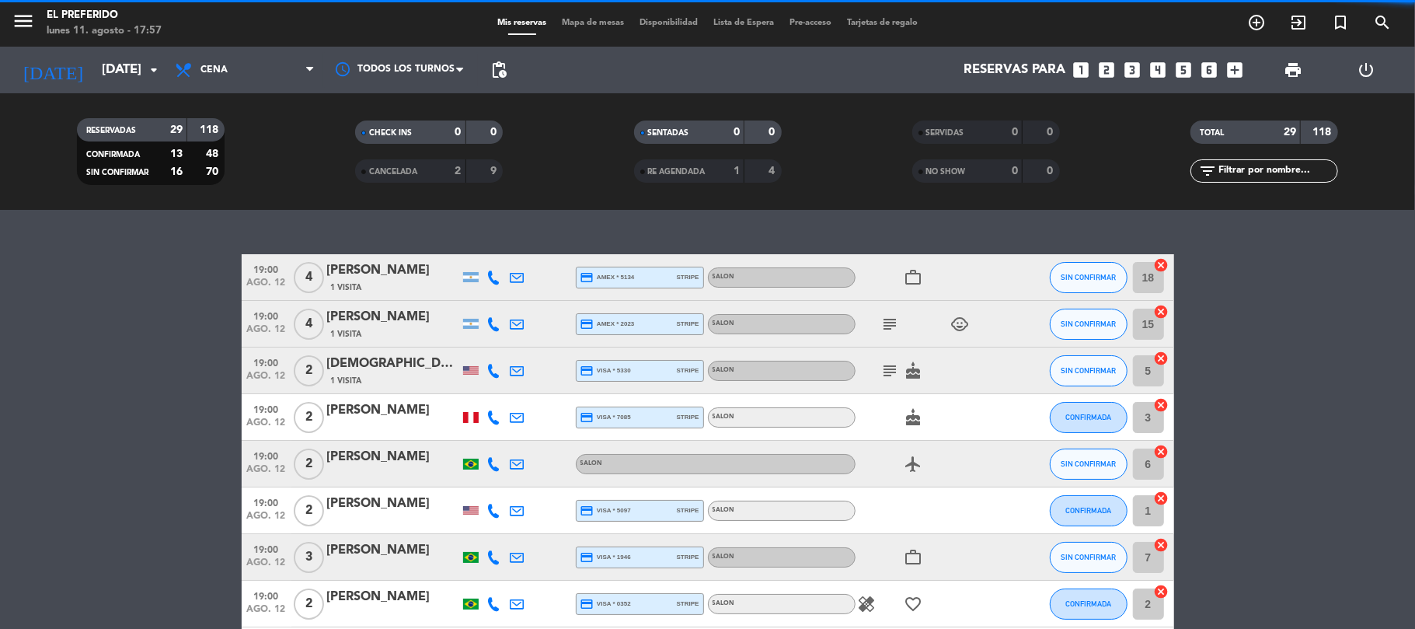
click at [1107, 62] on icon "looks_two" at bounding box center [1107, 70] width 20 height 20
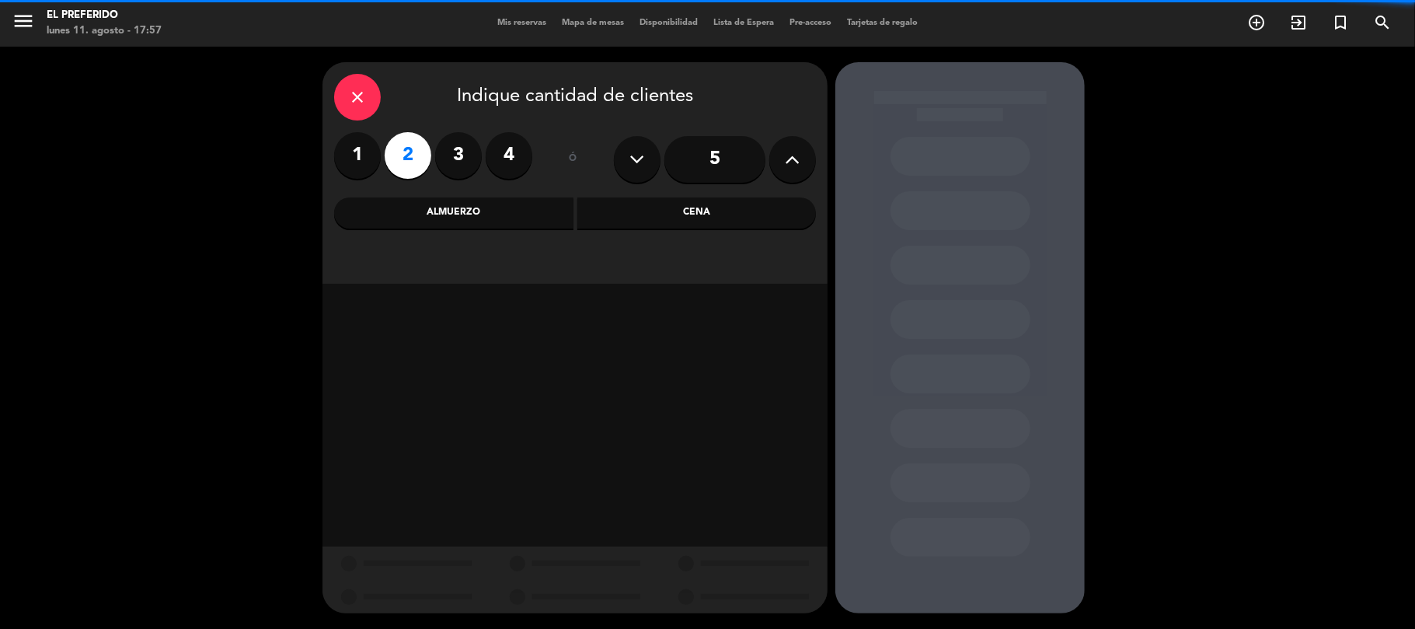
click at [498, 213] on div "Almuerzo" at bounding box center [453, 212] width 239 height 31
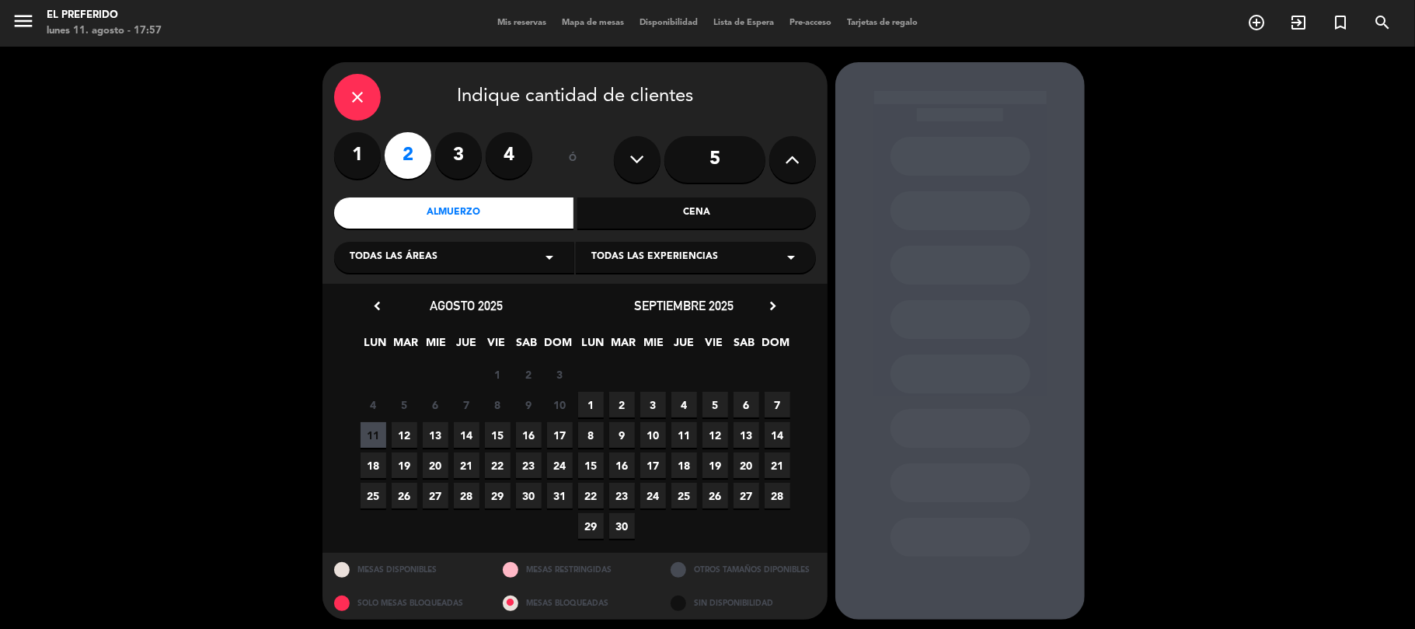
click at [496, 439] on span "15" at bounding box center [498, 435] width 26 height 26
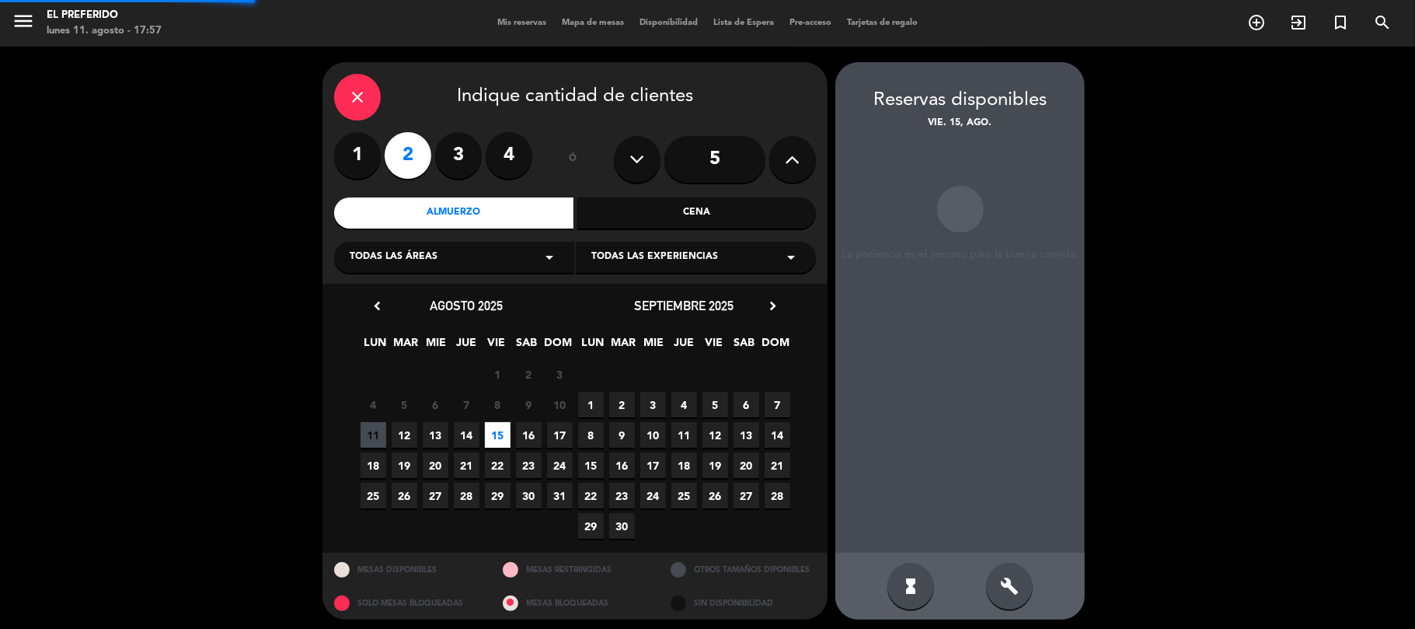
scroll to position [6, 0]
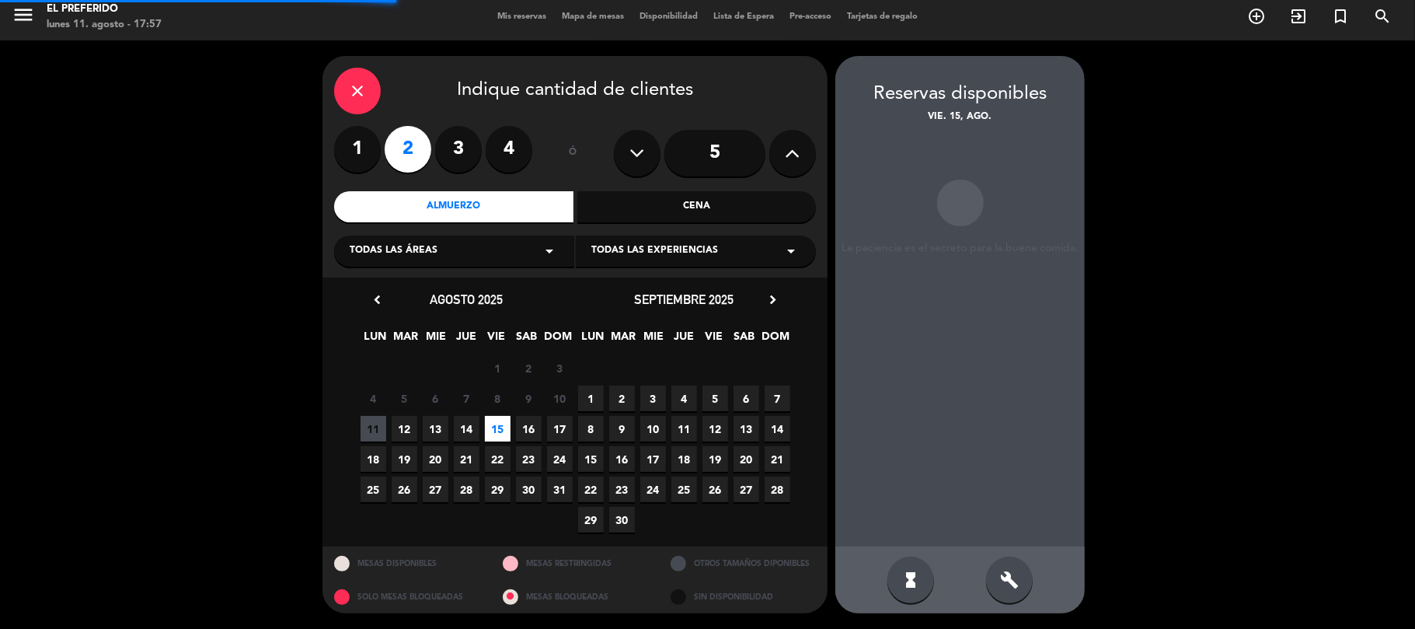
click at [992, 569] on div "build" at bounding box center [1009, 579] width 47 height 47
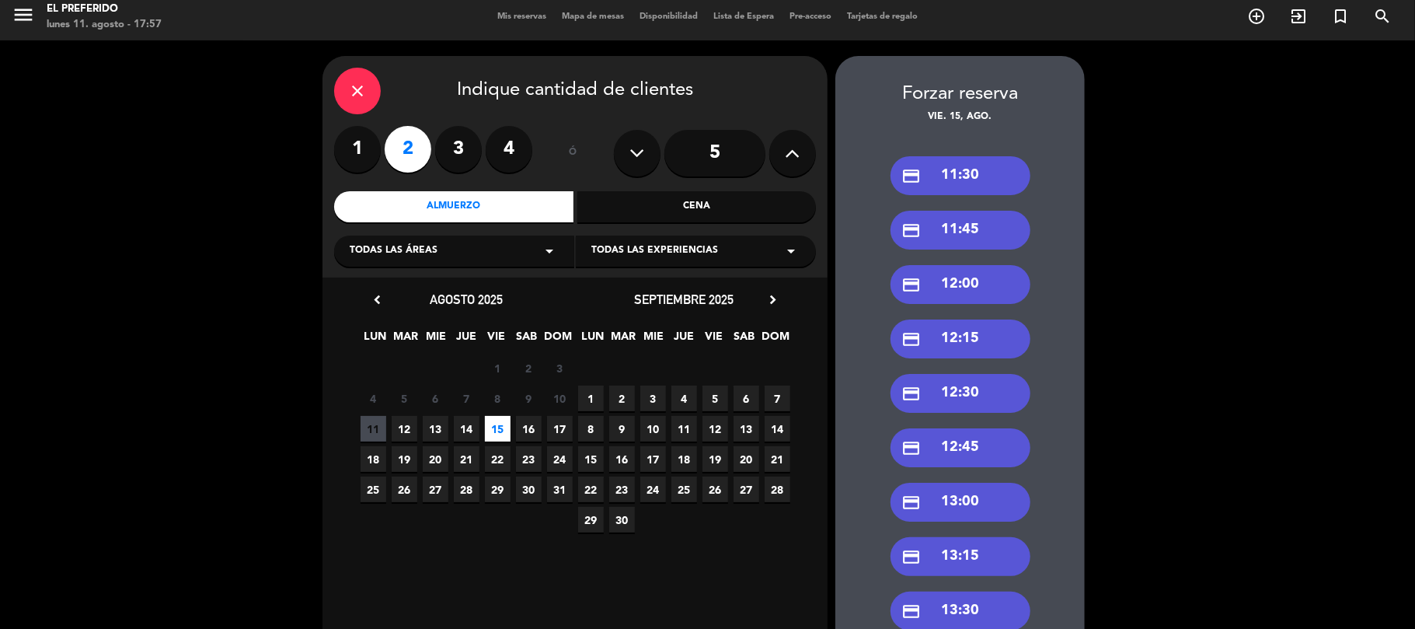
click at [967, 280] on div "credit_card 12:00" at bounding box center [960, 284] width 140 height 39
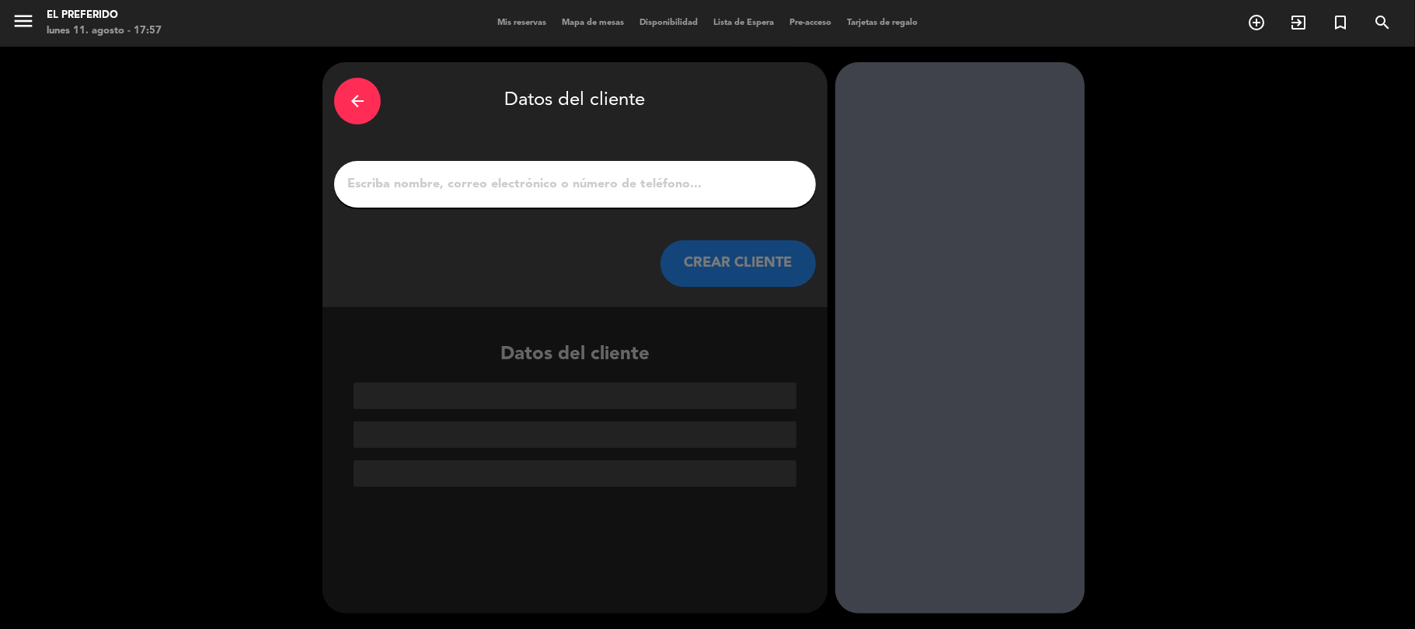
scroll to position [0, 0]
click at [548, 173] on input "1" at bounding box center [575, 184] width 458 height 22
paste input "[PERSON_NAME] : [PERSON_NAME]"
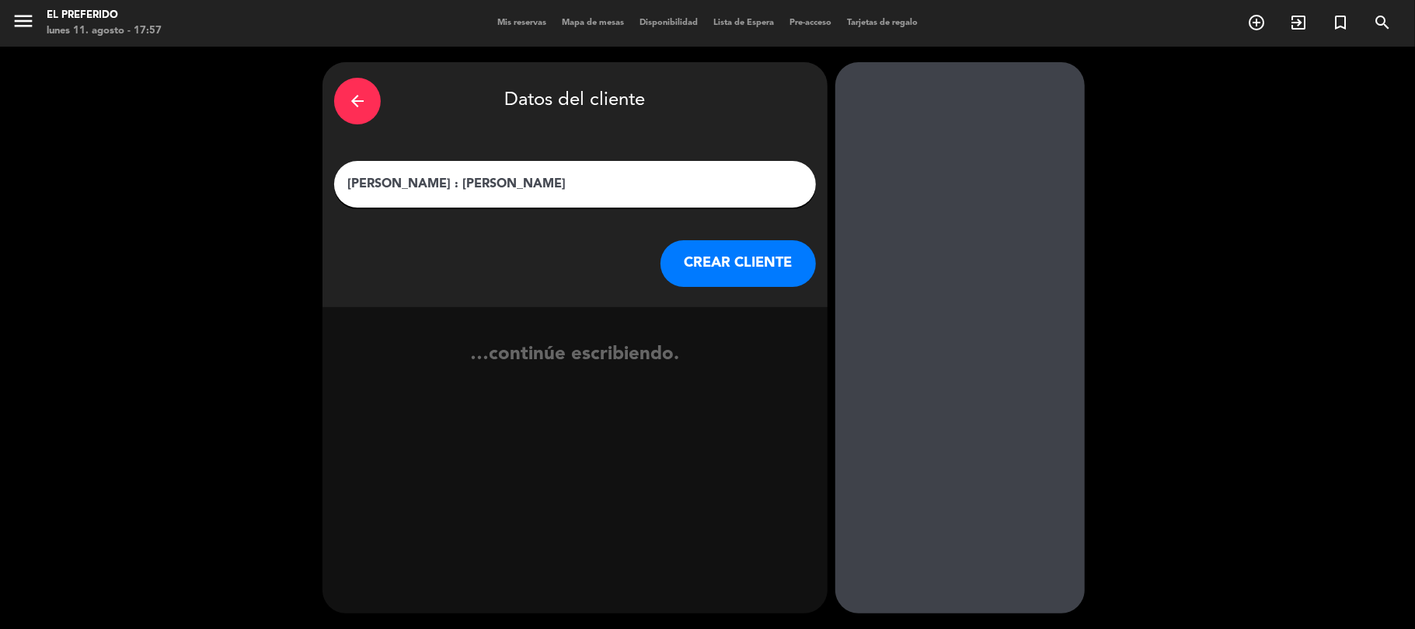
type input "[PERSON_NAME] : [PERSON_NAME]"
click at [744, 267] on button "CREAR CLIENTE" at bounding box center [737, 263] width 155 height 47
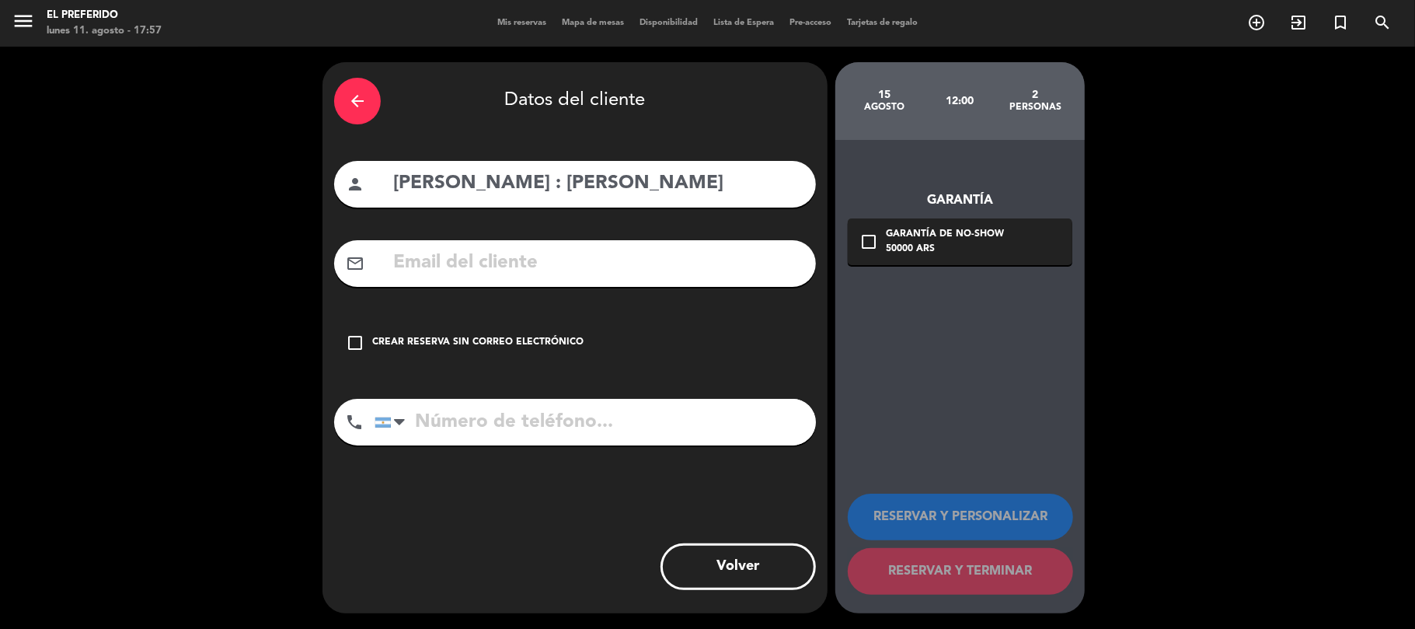
drag, startPoint x: 463, startPoint y: 179, endPoint x: 570, endPoint y: 184, distance: 107.4
click at [570, 184] on input "[PERSON_NAME] : [PERSON_NAME]" at bounding box center [598, 184] width 413 height 32
type input "[PERSON_NAME]"
click at [517, 249] on div "arrow_back Datos del cliente person [PERSON_NAME] mail_outline check_box_outlin…" at bounding box center [574, 337] width 505 height 551
click at [516, 250] on input "text" at bounding box center [598, 263] width 413 height 32
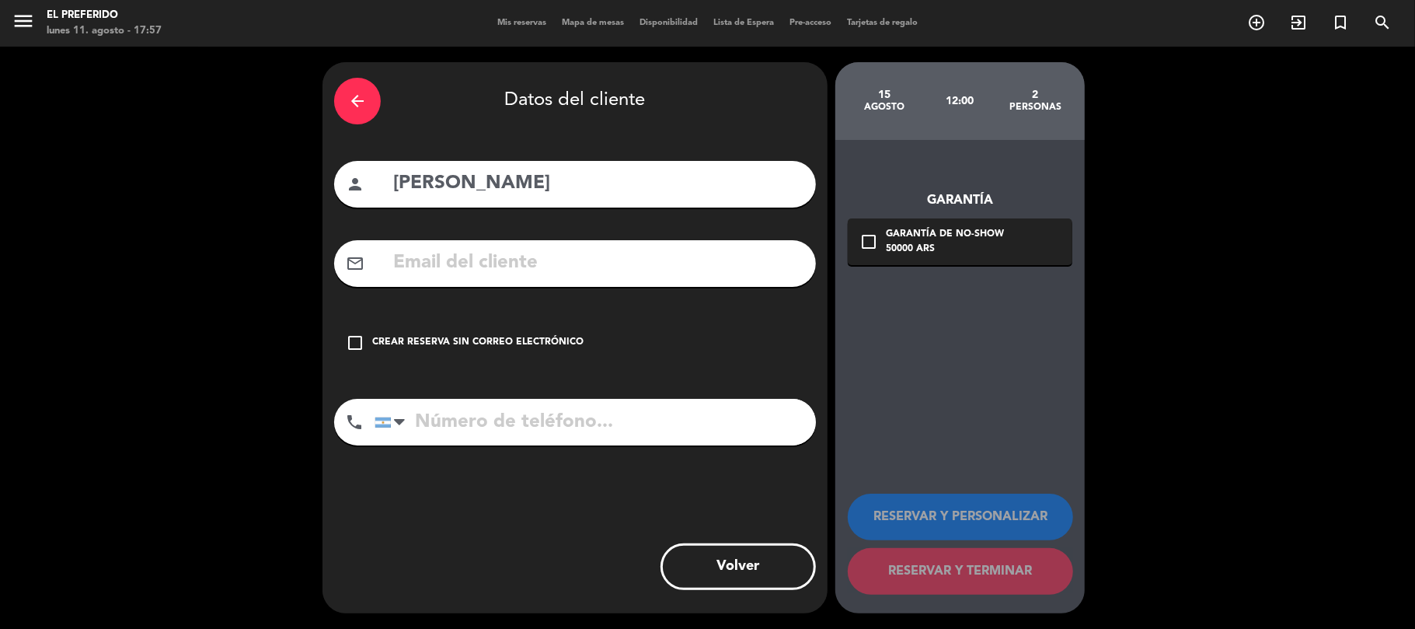
paste input "[EMAIL_ADDRESS][DOMAIN_NAME]"
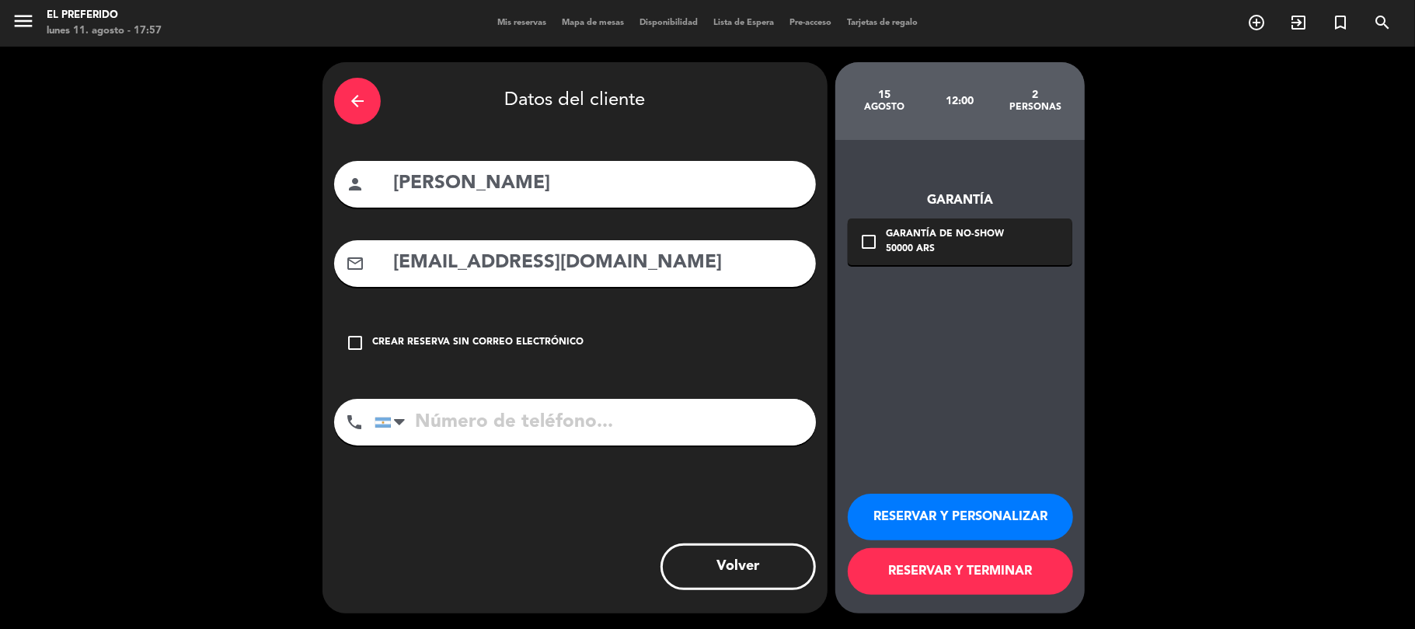
type input "[EMAIL_ADDRESS][DOMAIN_NAME]"
paste input "51711234"
click at [442, 413] on input "tel" at bounding box center [594, 422] width 441 height 47
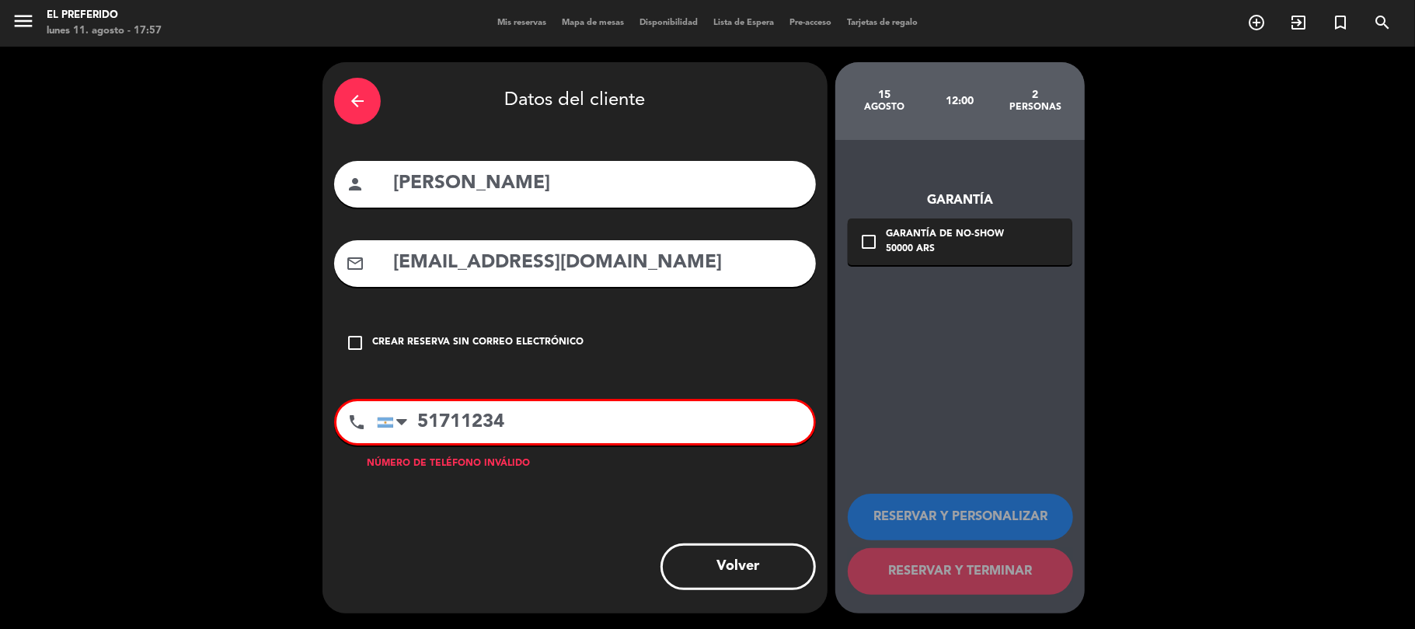
click at [417, 418] on input "51711234" at bounding box center [595, 422] width 437 height 42
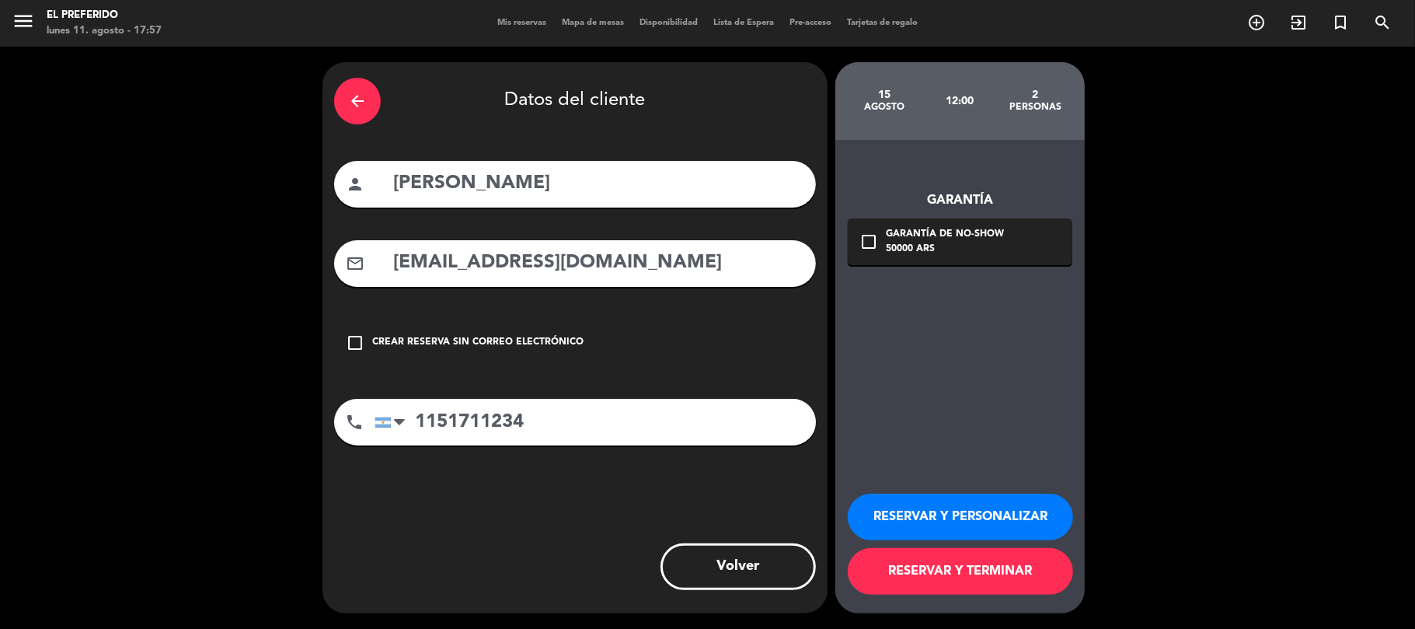
type input "1151711234"
click at [949, 524] on button "RESERVAR Y PERSONALIZAR" at bounding box center [960, 516] width 225 height 47
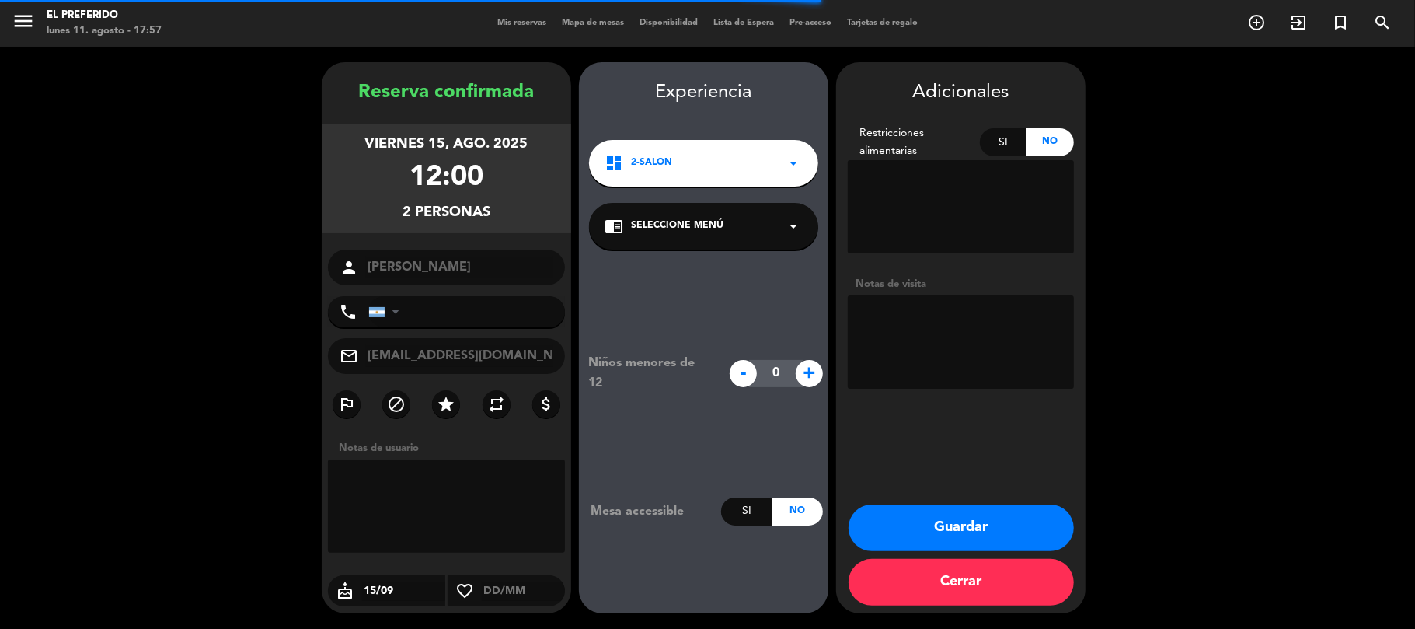
type input "[PHONE_NUMBER]"
click at [949, 345] on textarea at bounding box center [961, 341] width 226 height 93
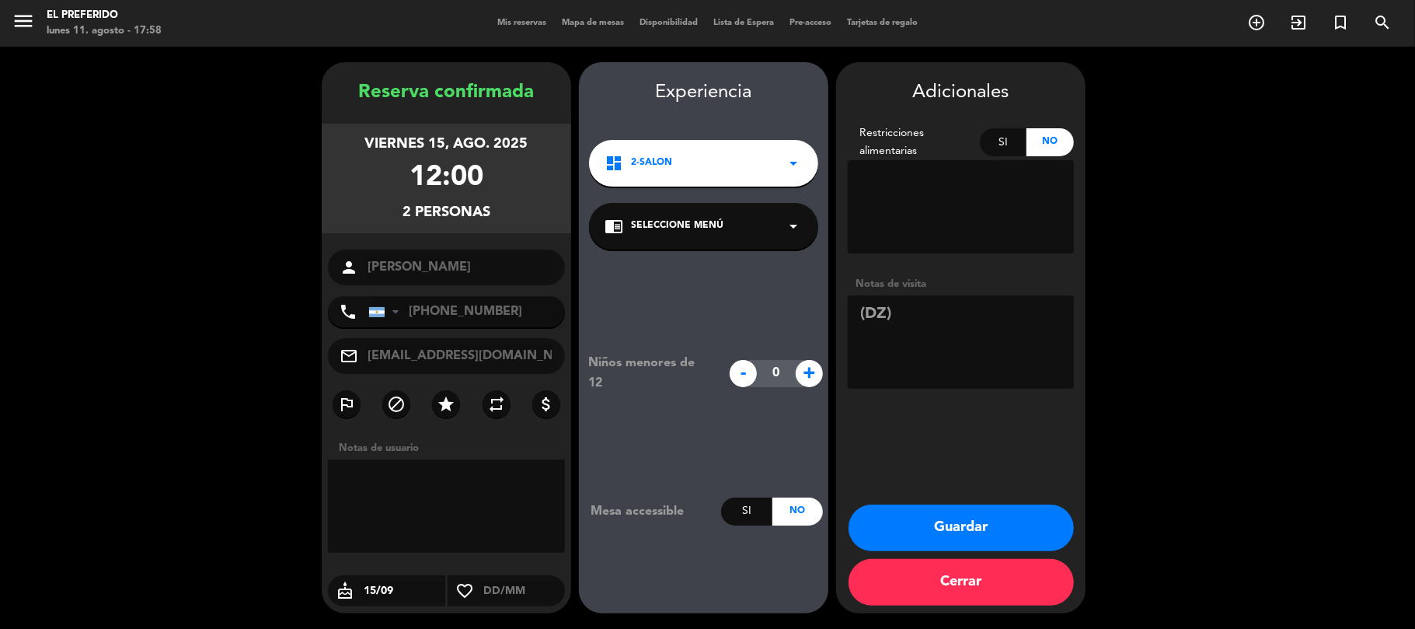
type textarea "(DZ)"
drag, startPoint x: 358, startPoint y: 89, endPoint x: 507, endPoint y: 208, distance: 190.6
click at [507, 208] on div "Reserva confirmada [DATE] 12:00 2 personas person [PERSON_NAME] phone [GEOGRAPH…" at bounding box center [446, 353] width 249 height 551
copy div "Reserva confirmada [DATE] 12:00 2 personas"
click at [937, 532] on button "Guardar" at bounding box center [960, 527] width 225 height 47
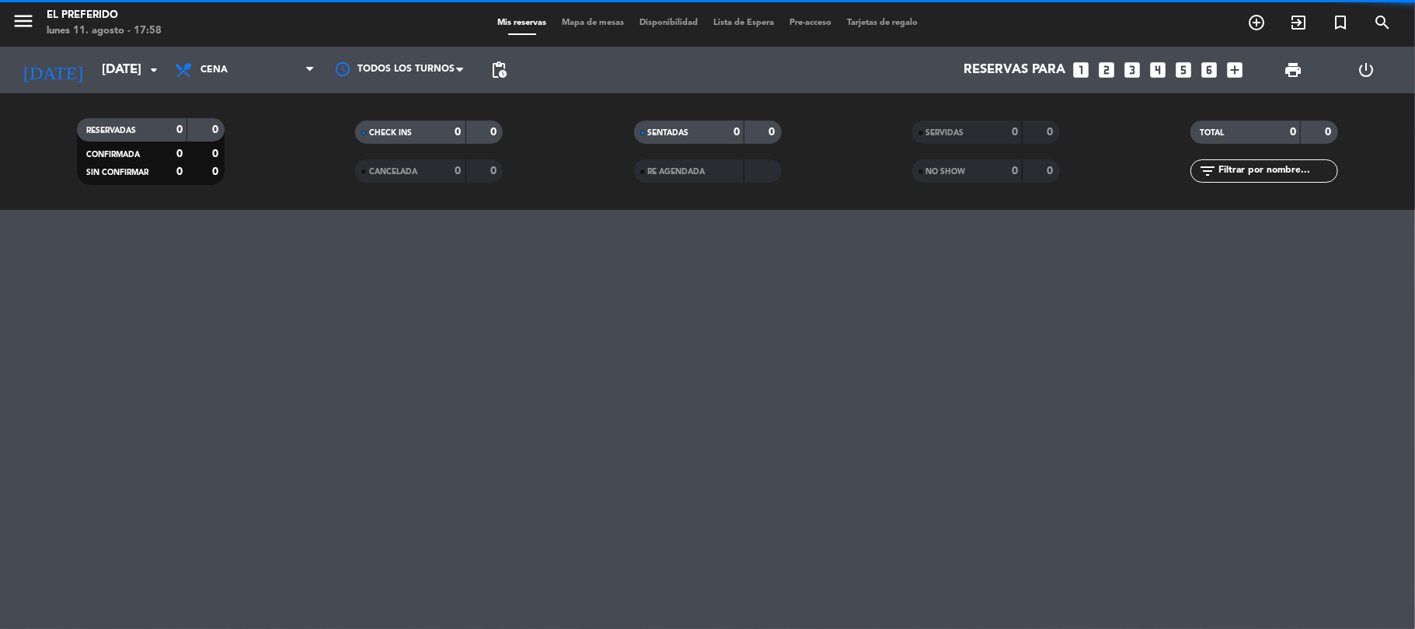
click at [1154, 61] on icon "looks_4" at bounding box center [1158, 70] width 20 height 20
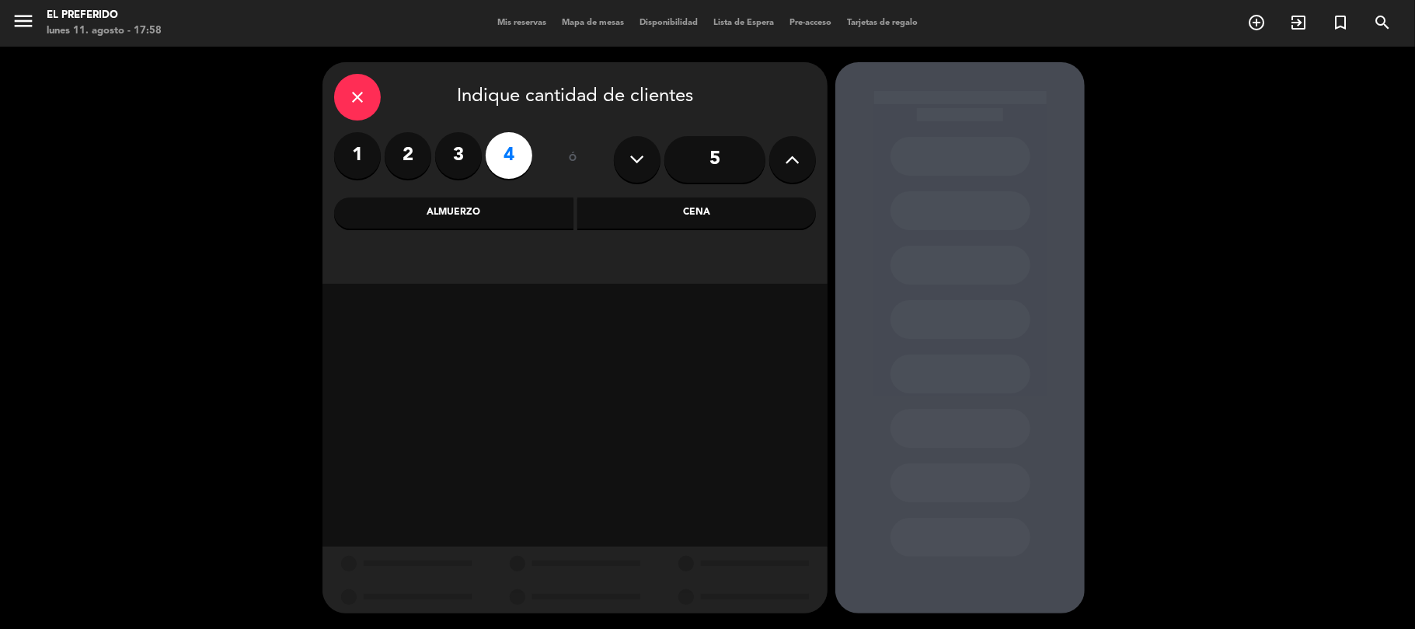
click at [503, 216] on div "Almuerzo" at bounding box center [453, 212] width 239 height 31
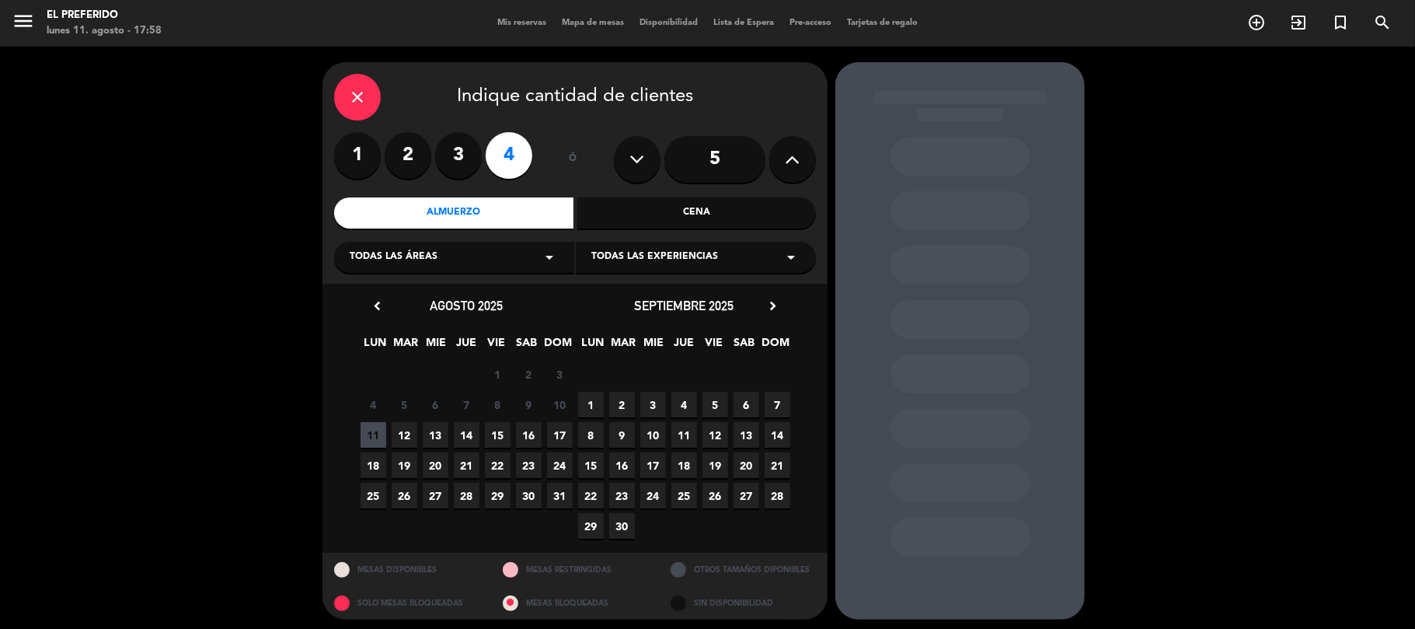
click at [659, 213] on div "Cena" at bounding box center [696, 212] width 239 height 31
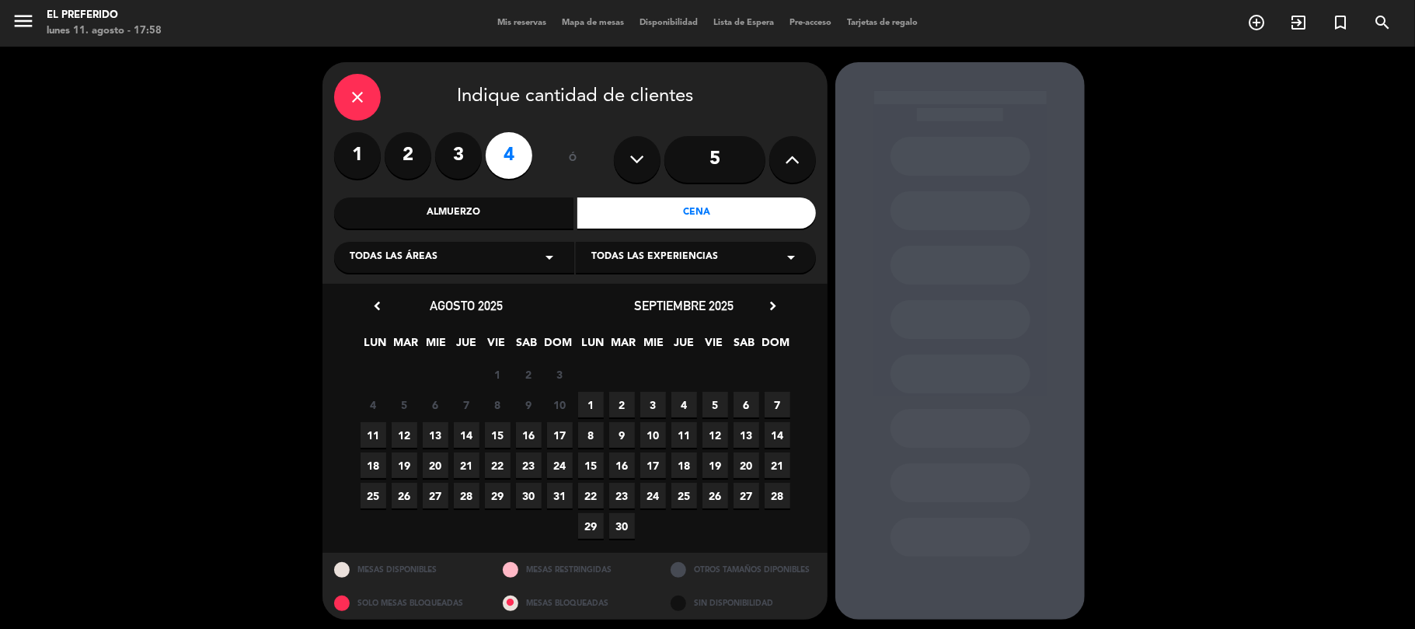
click at [436, 430] on span "13" at bounding box center [436, 435] width 26 height 26
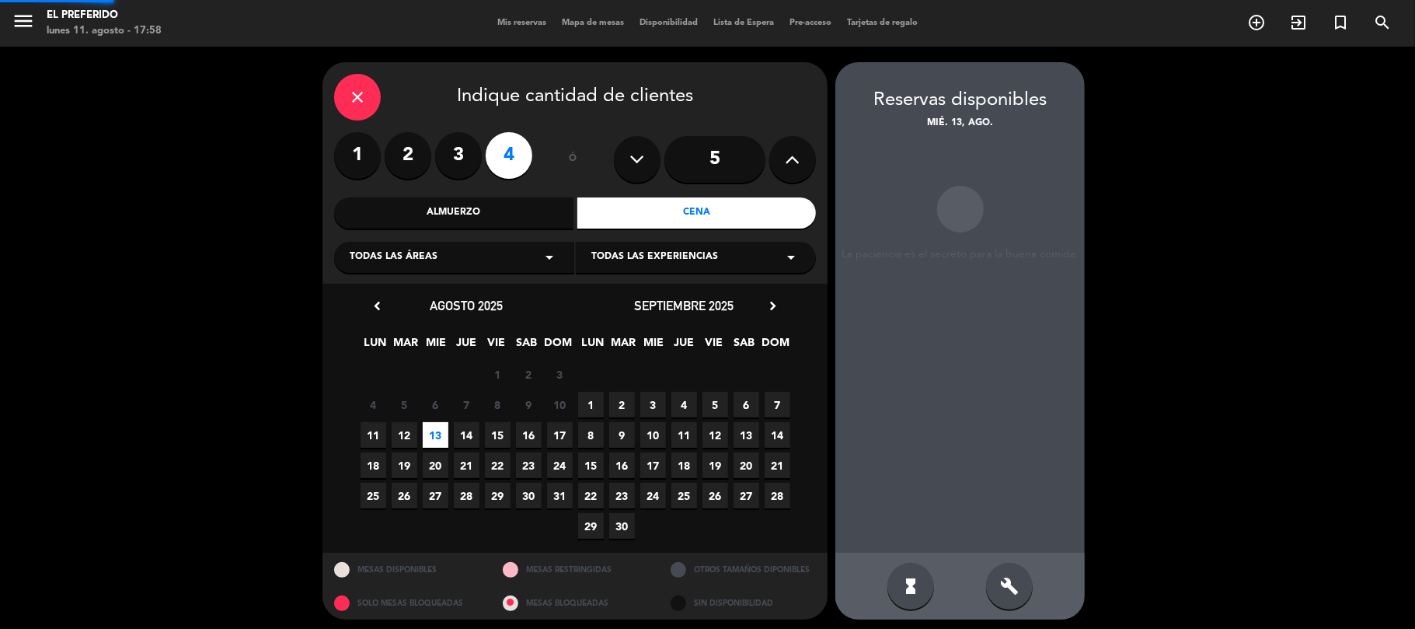
scroll to position [6, 0]
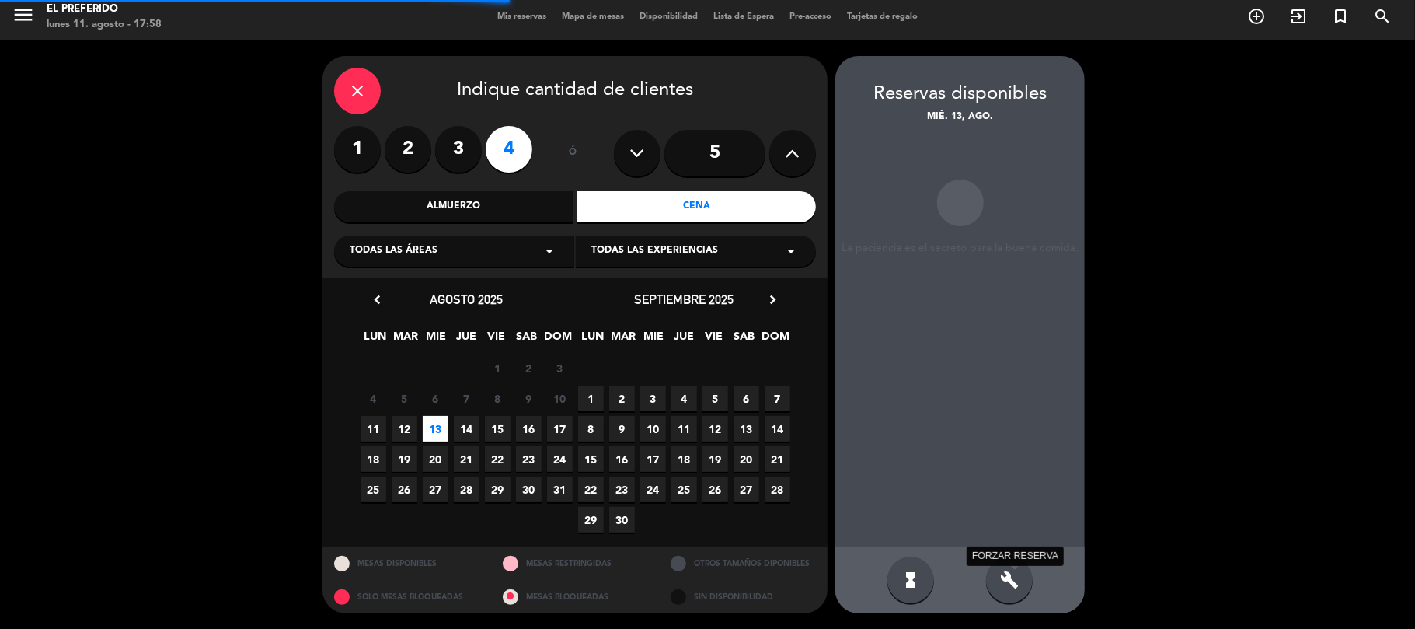
click at [1013, 583] on icon "build" at bounding box center [1009, 579] width 19 height 19
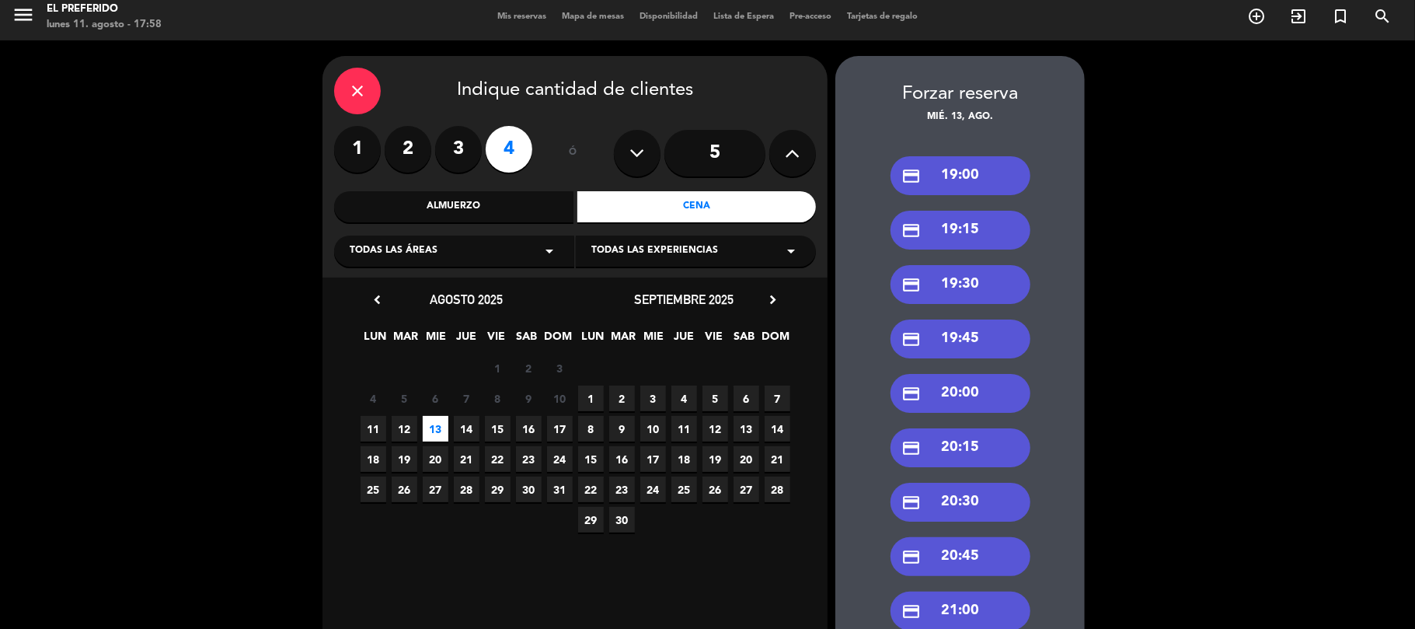
click at [960, 401] on div "credit_card 20:00" at bounding box center [960, 393] width 140 height 39
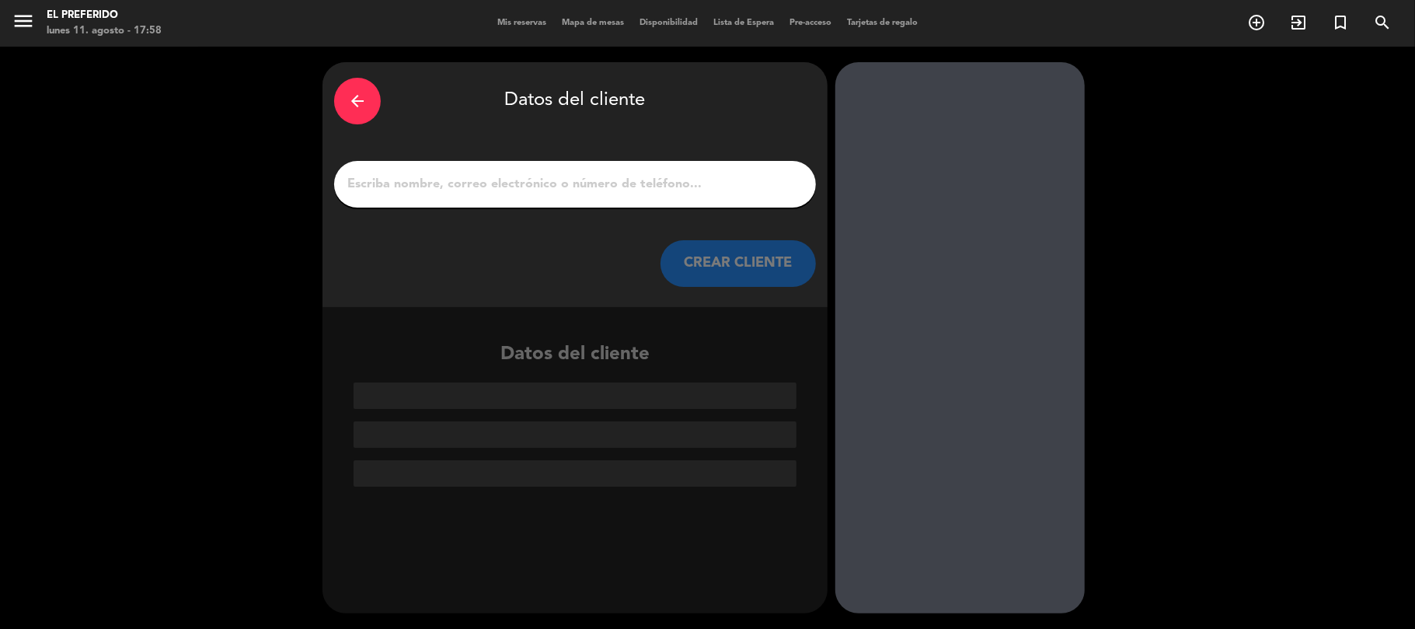
scroll to position [0, 0]
click at [566, 185] on input "1" at bounding box center [575, 184] width 458 height 22
paste input "[PERSON_NAME] : ballesteros"
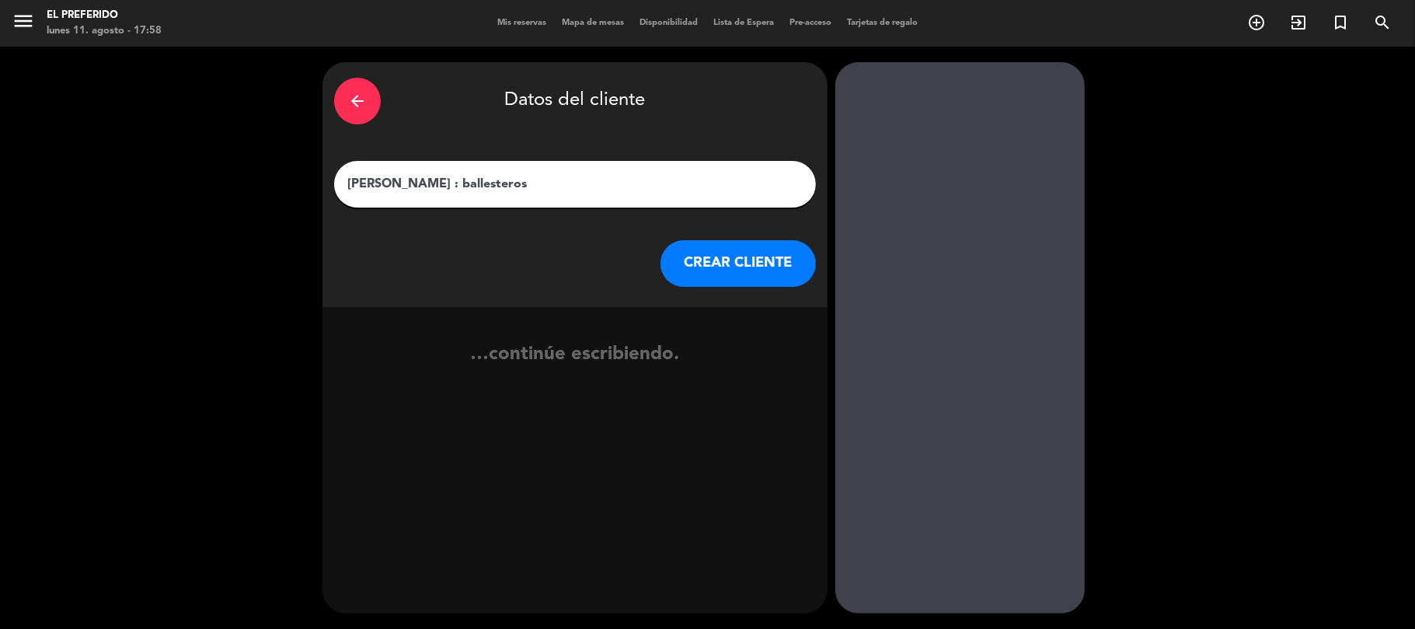
drag, startPoint x: 382, startPoint y: 183, endPoint x: 440, endPoint y: 183, distance: 57.5
click at [440, 183] on input "[PERSON_NAME] : ballesteros" at bounding box center [575, 184] width 458 height 22
drag, startPoint x: 355, startPoint y: 181, endPoint x: 340, endPoint y: 184, distance: 15.8
click at [340, 184] on div "[PERSON_NAME]" at bounding box center [575, 184] width 482 height 47
type input "[PERSON_NAME]"
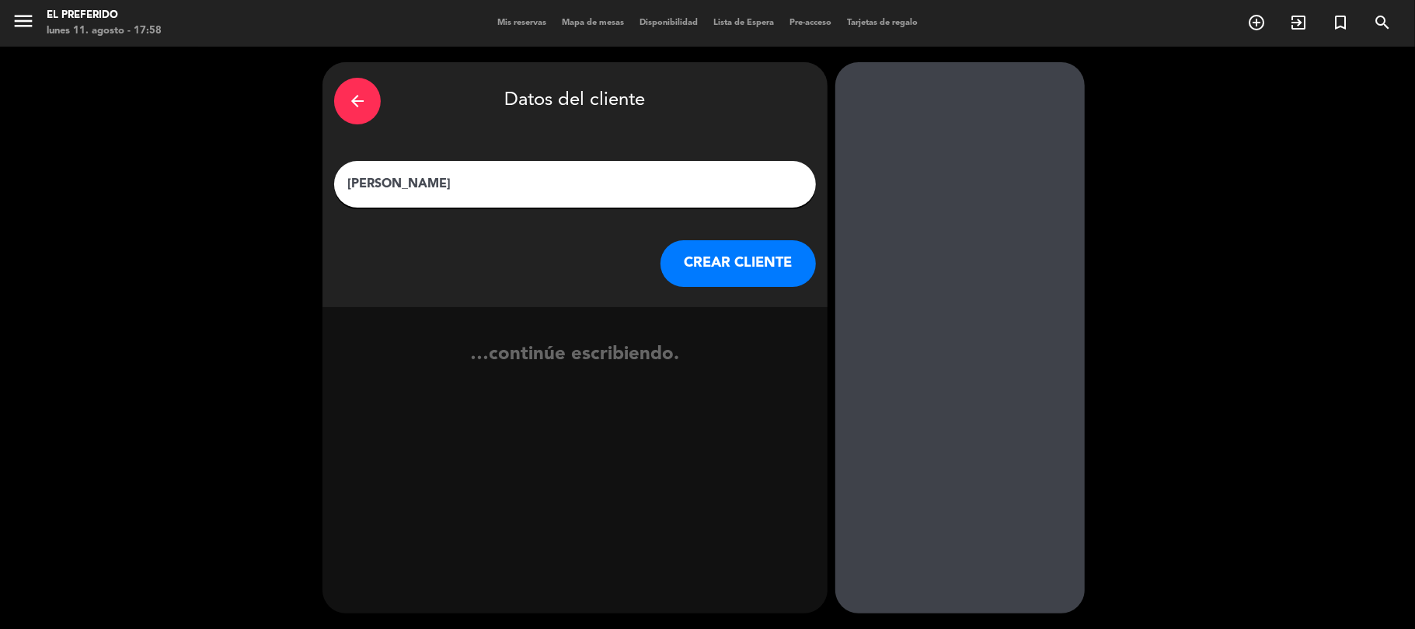
click at [766, 265] on button "CREAR CLIENTE" at bounding box center [737, 263] width 155 height 47
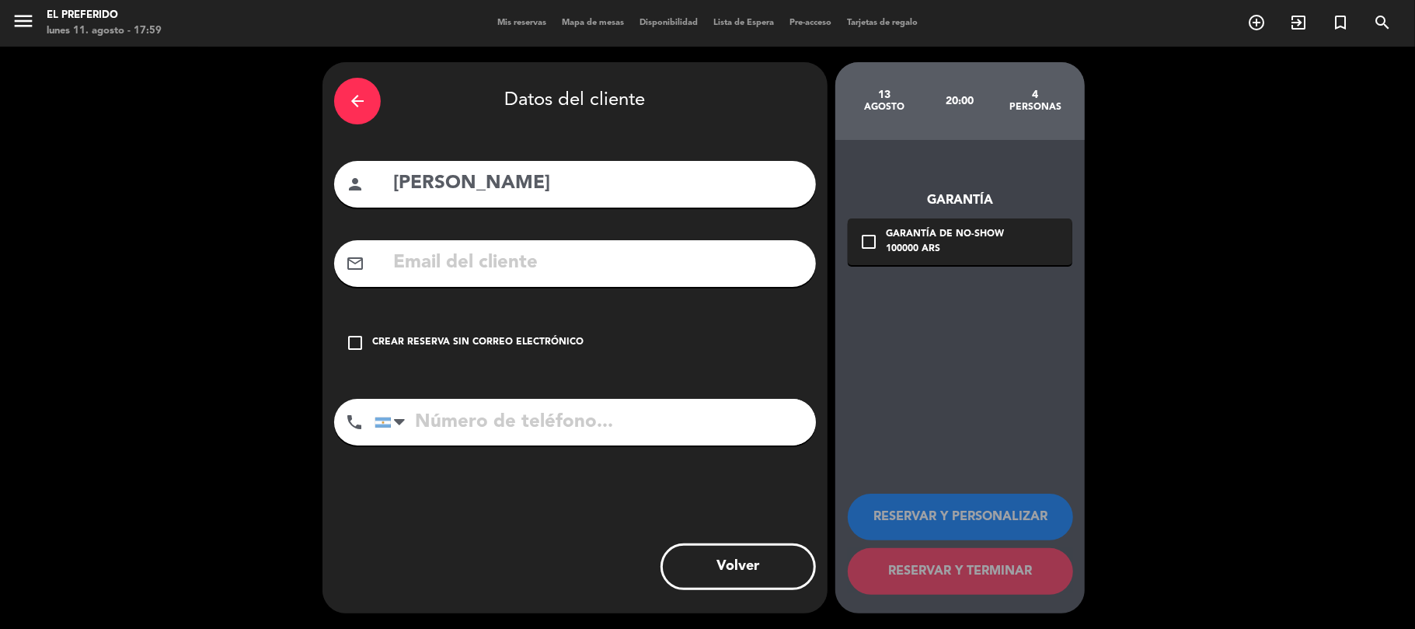
click at [492, 252] on input "text" at bounding box center [598, 263] width 413 height 32
paste input "[EMAIL_ADDRESS][DOMAIN_NAME]"
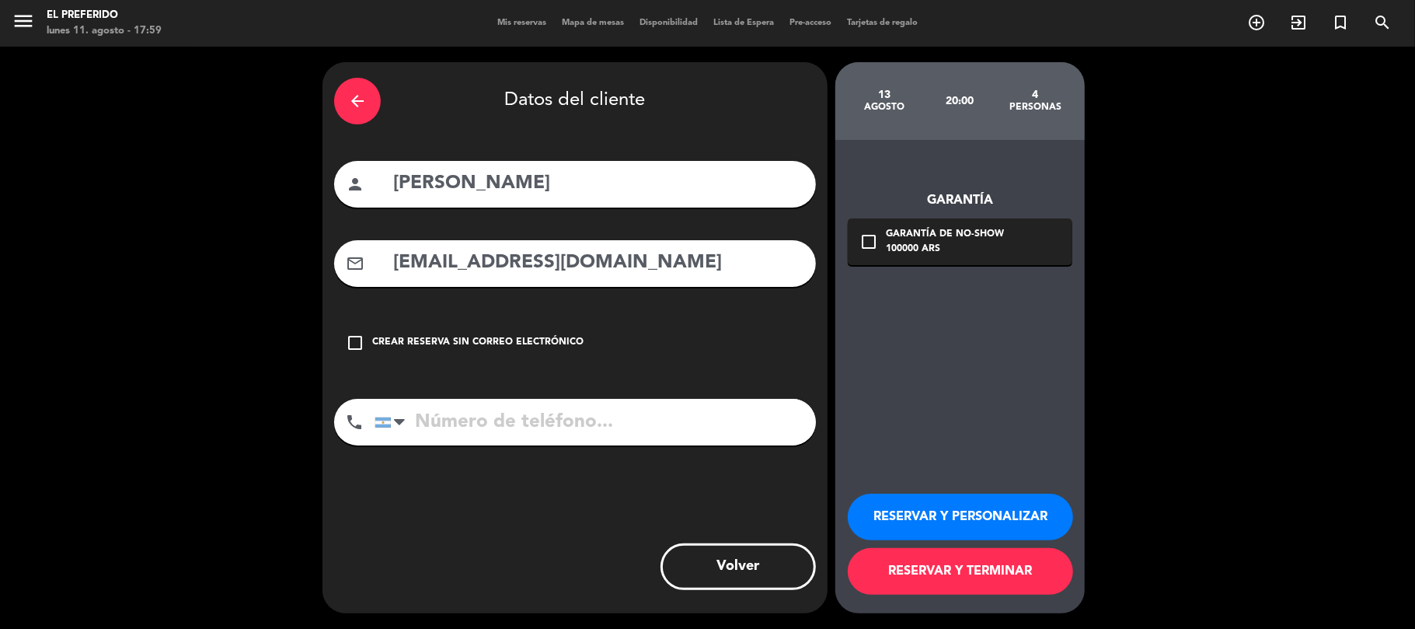
type input "[EMAIL_ADDRESS][DOMAIN_NAME]"
paste input "1164839069"
click at [549, 411] on input "tel" at bounding box center [594, 422] width 441 height 47
type input "1164839069"
click at [966, 508] on button "RESERVAR Y PERSONALIZAR" at bounding box center [960, 516] width 225 height 47
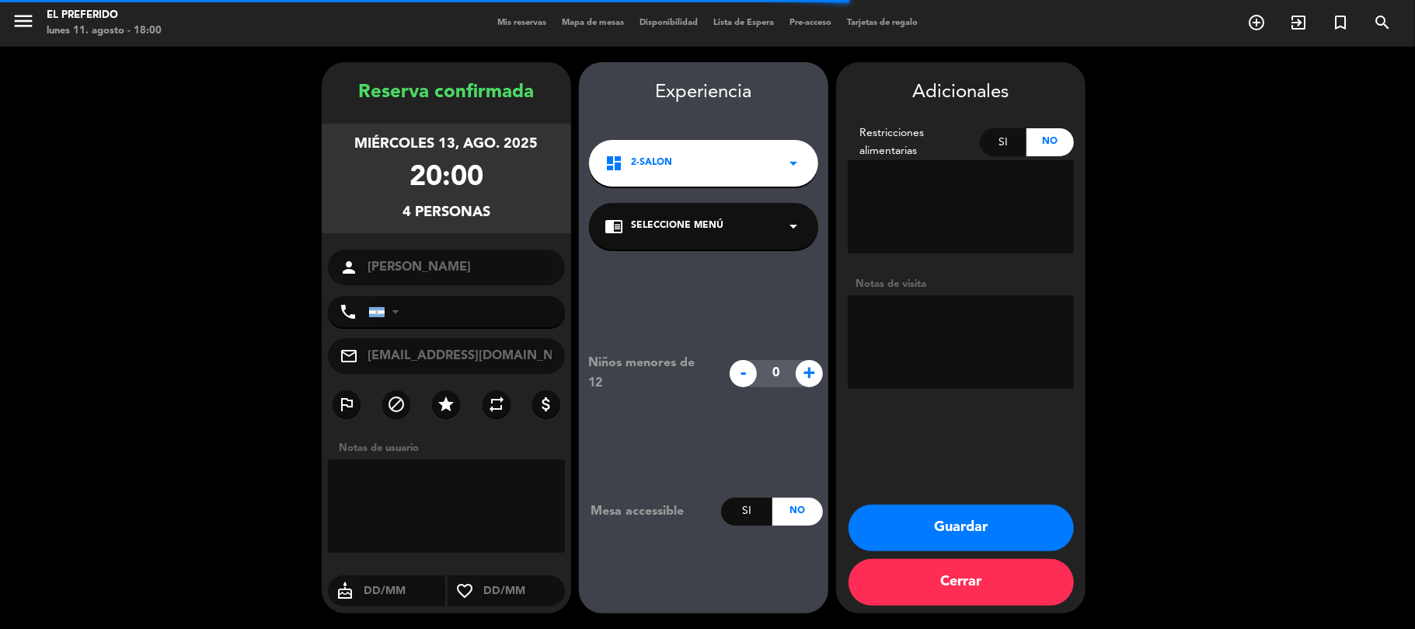
type input "[PHONE_NUMBER]"
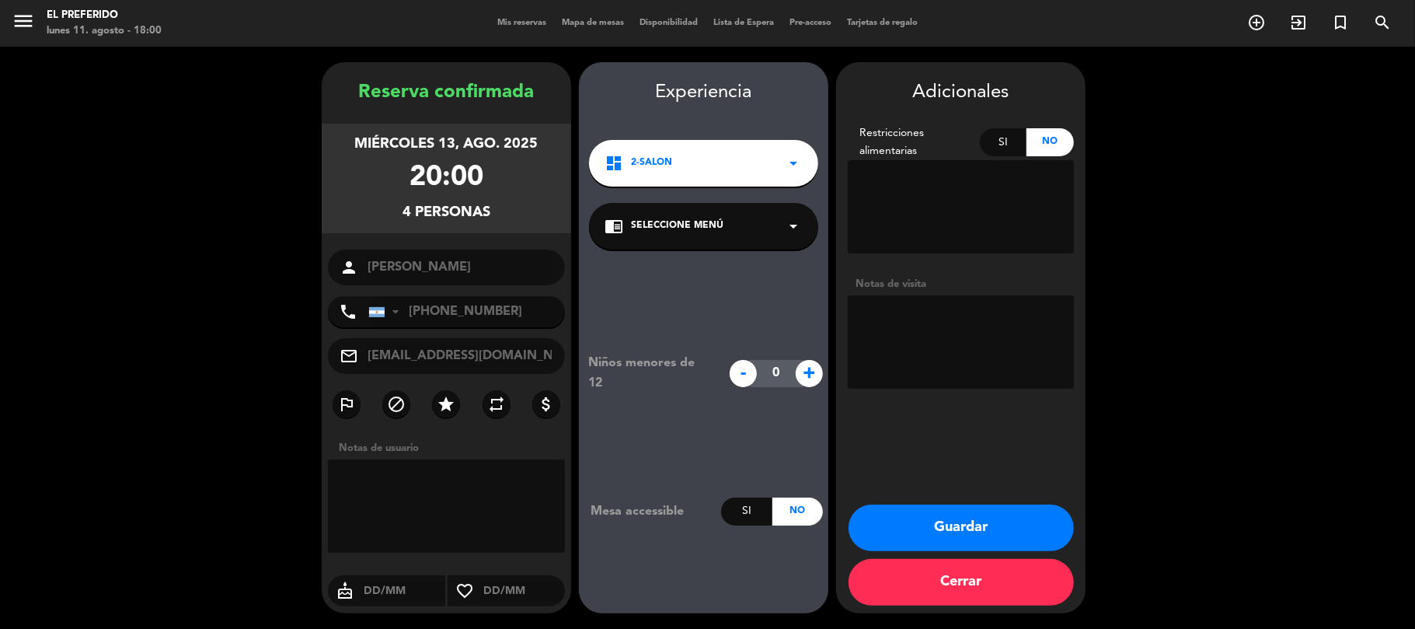
drag, startPoint x: 361, startPoint y: 87, endPoint x: 489, endPoint y: 209, distance: 176.4
click at [489, 209] on div "Reserva confirmada [DATE] 20:00 4 personas person [PERSON_NAME] phone [GEOGRAPH…" at bounding box center [446, 353] width 249 height 551
copy div "Reserva confirmada [DATE] 20:00 4 personas"
click at [1036, 356] on textarea at bounding box center [961, 341] width 226 height 93
type textarea "(DZ)"
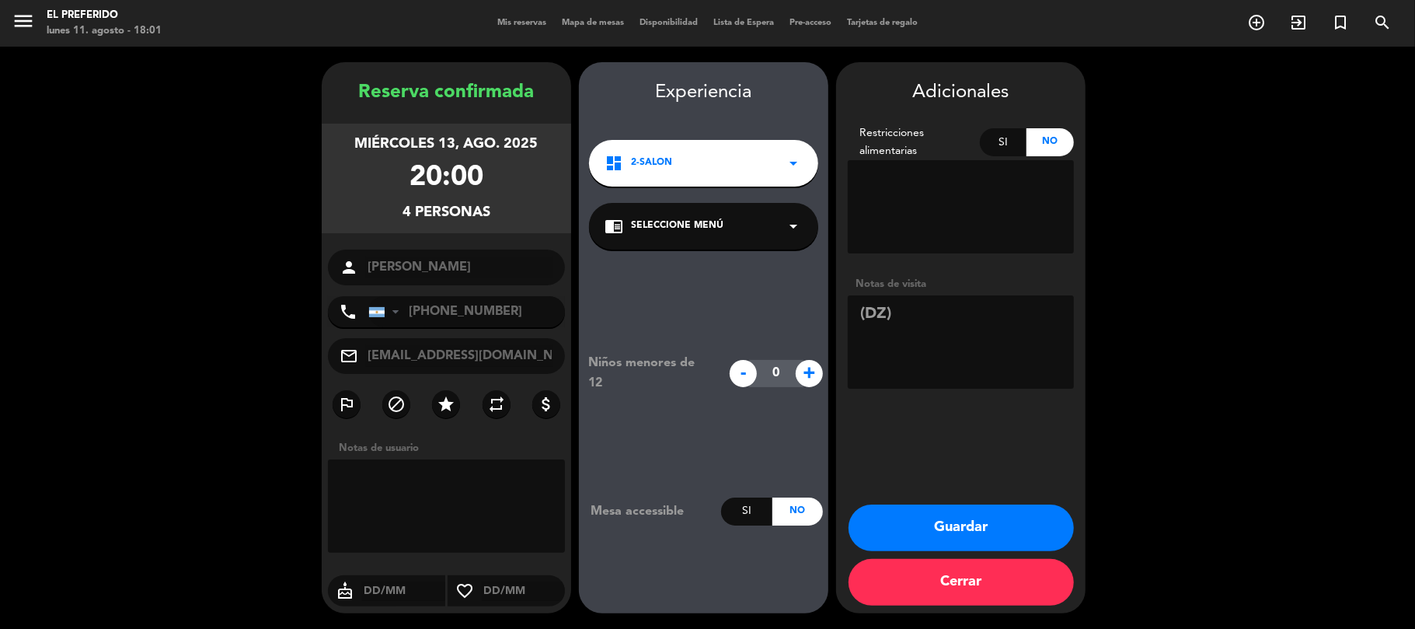
click at [940, 519] on button "Guardar" at bounding box center [960, 527] width 225 height 47
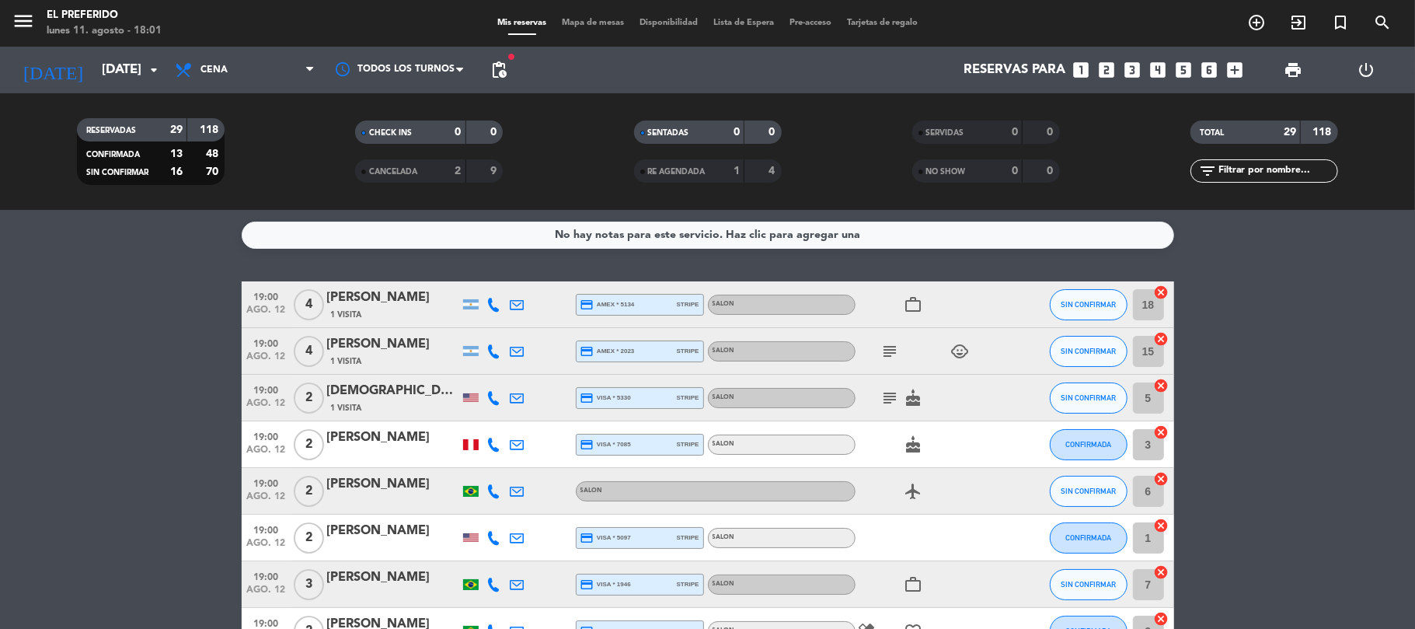
click at [1132, 69] on icon "looks_3" at bounding box center [1133, 70] width 20 height 20
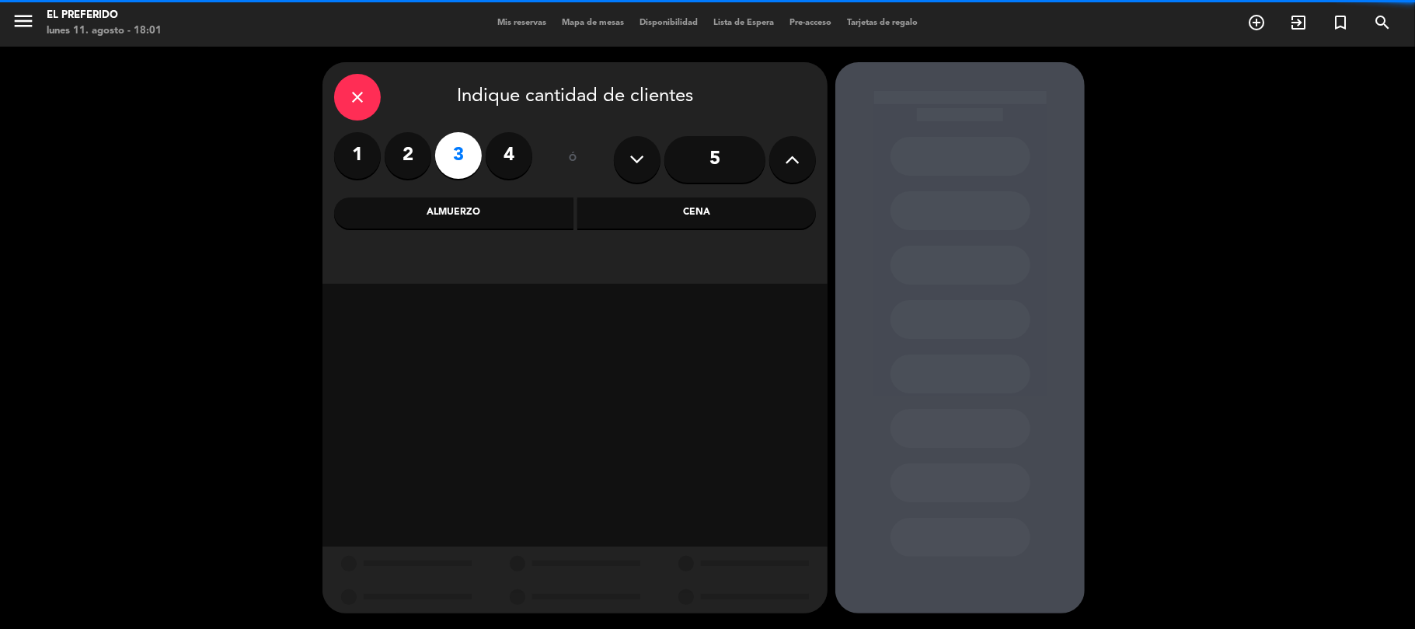
click at [405, 214] on div "Almuerzo" at bounding box center [453, 212] width 239 height 31
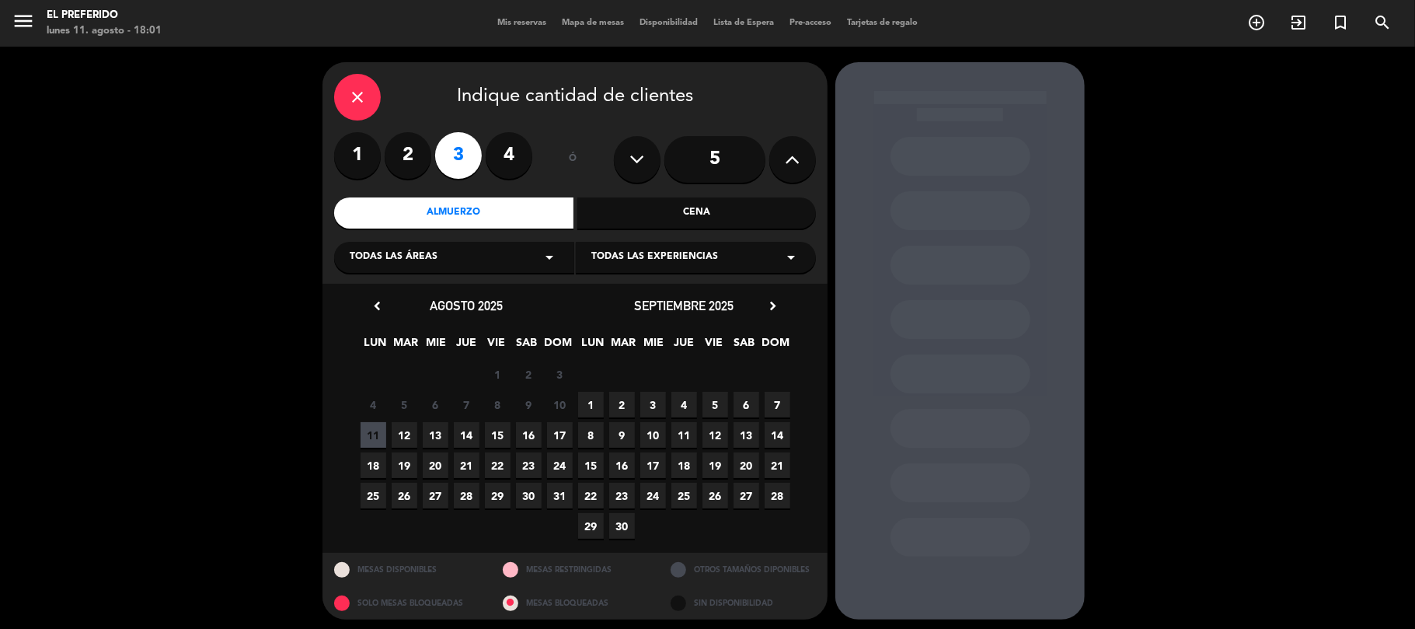
click at [442, 430] on span "13" at bounding box center [436, 435] width 26 height 26
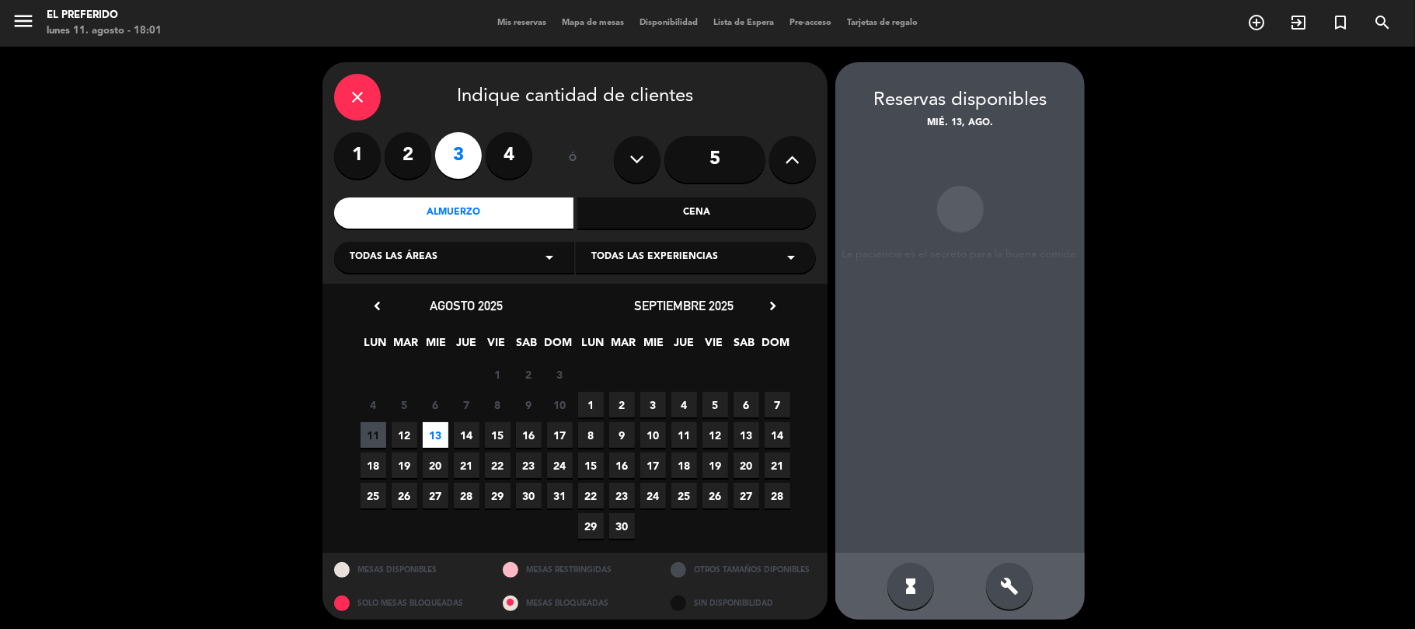
scroll to position [6, 0]
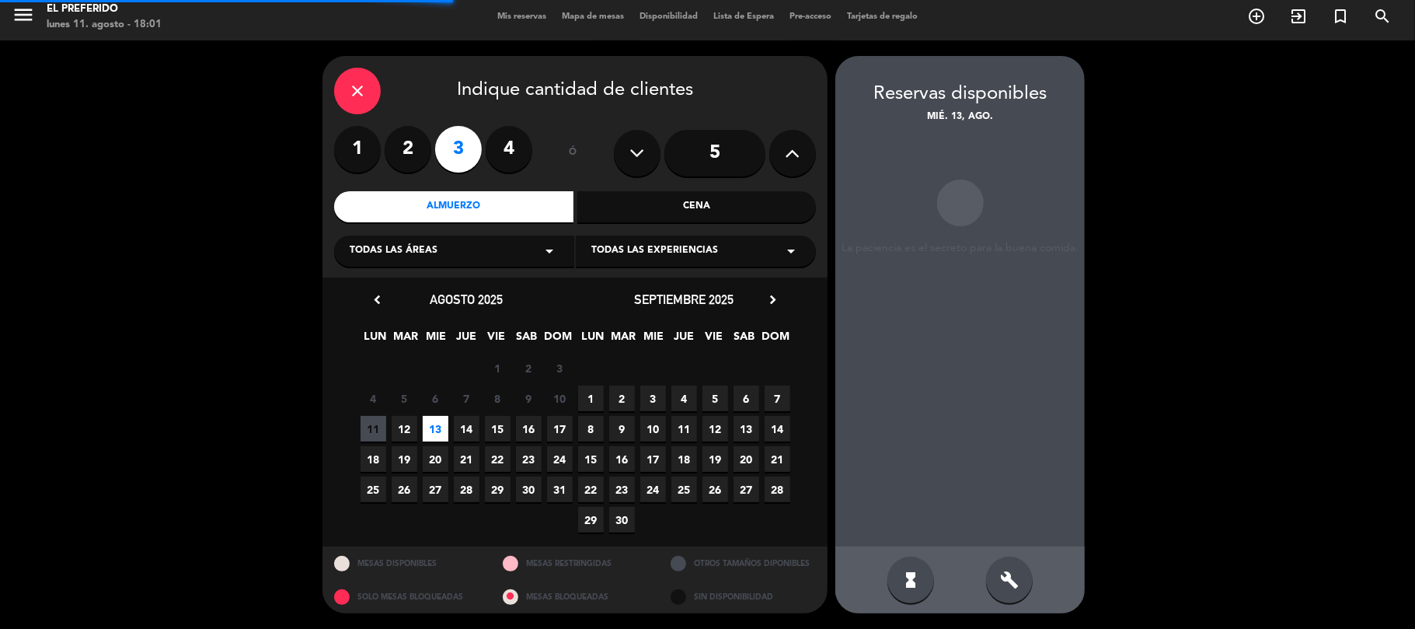
click at [1004, 589] on div "build" at bounding box center [1009, 579] width 47 height 47
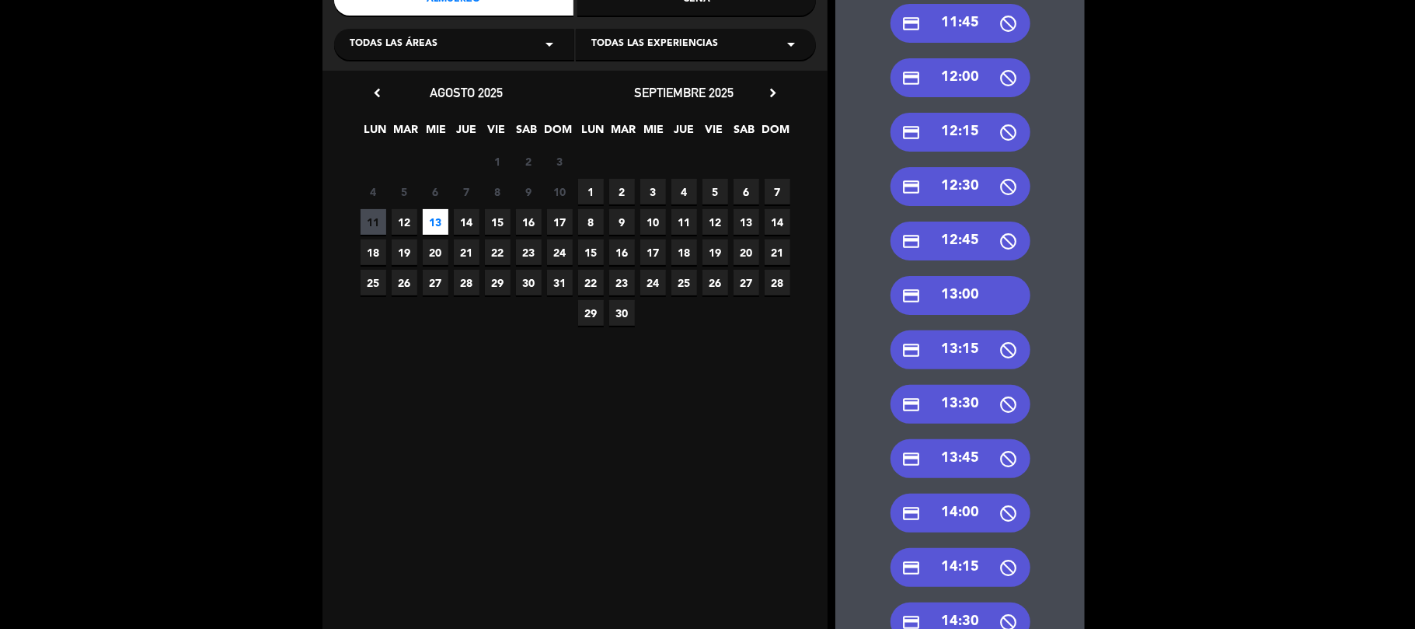
scroll to position [317, 0]
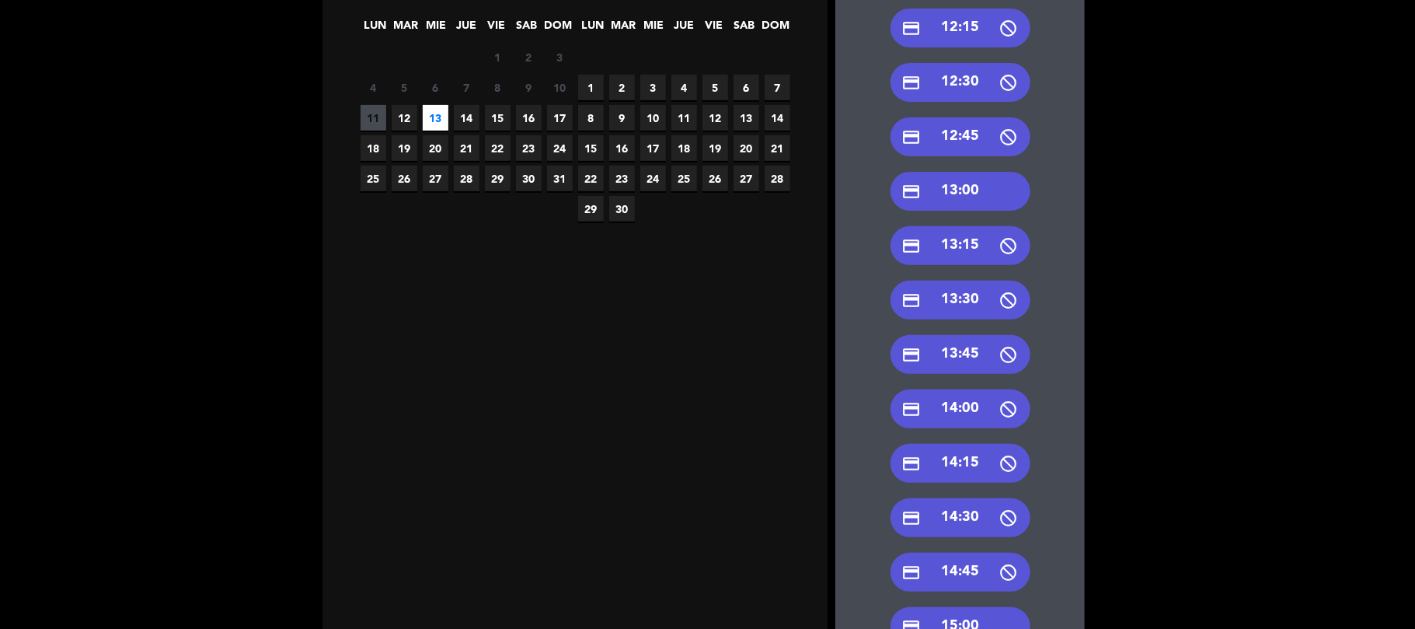
click at [982, 514] on div "credit_card 14:30" at bounding box center [960, 517] width 140 height 39
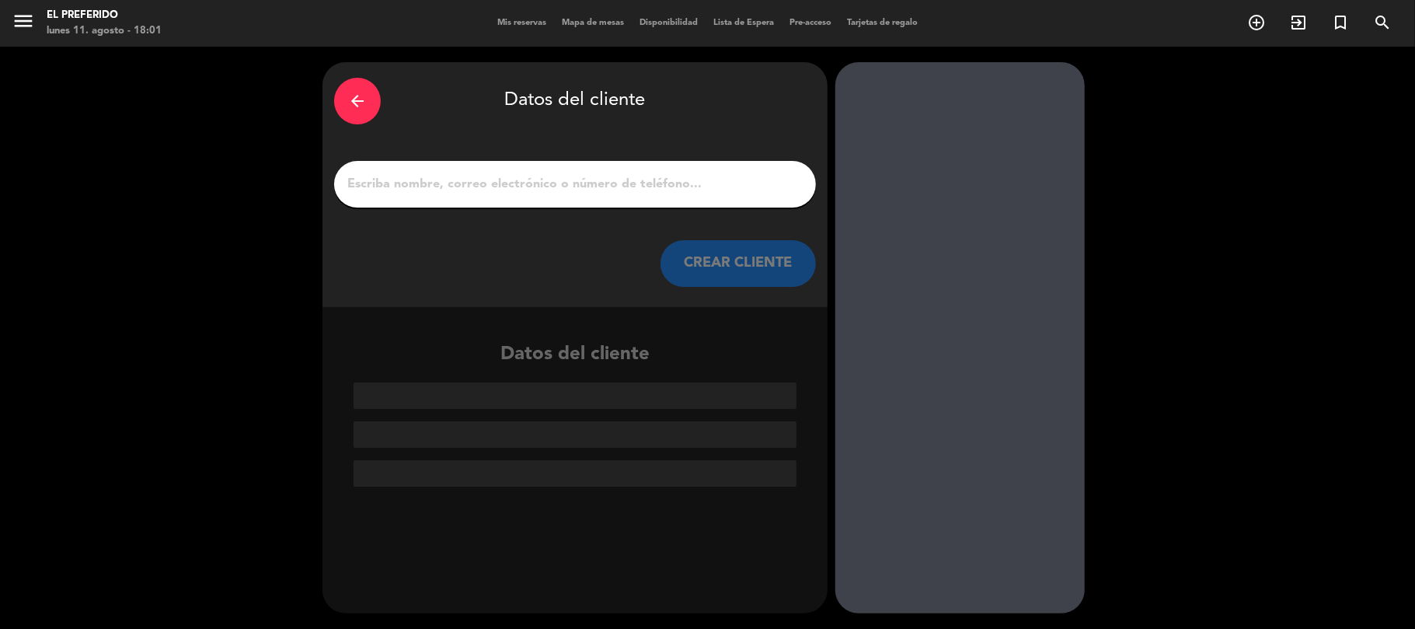
drag, startPoint x: 508, startPoint y: 149, endPoint x: 496, endPoint y: 163, distance: 18.7
click at [508, 150] on div "arrow_back Datos del cliente CREAR CLIENTE" at bounding box center [574, 184] width 505 height 245
drag, startPoint x: 496, startPoint y: 163, endPoint x: 489, endPoint y: 172, distance: 11.0
click at [492, 169] on div at bounding box center [575, 184] width 482 height 47
click at [473, 193] on input "1" at bounding box center [575, 184] width 458 height 22
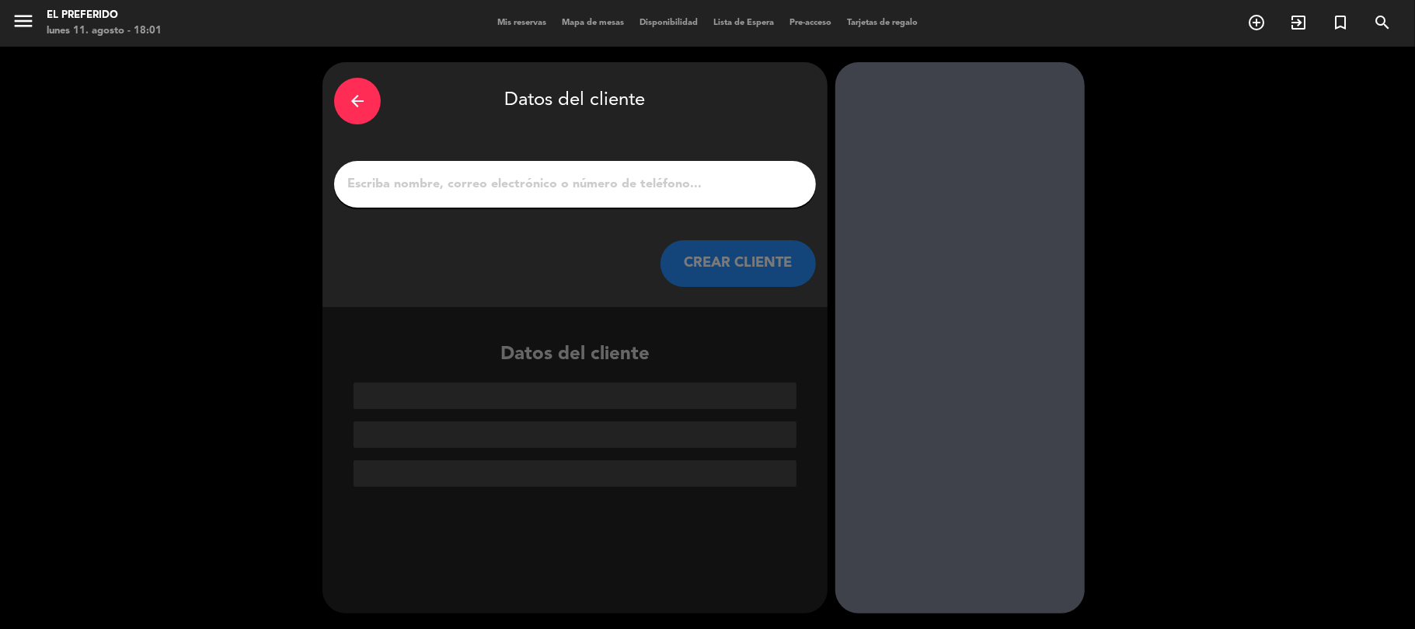
paste input "[PERSON_NAME][DEMOGRAPHIC_DATA]"
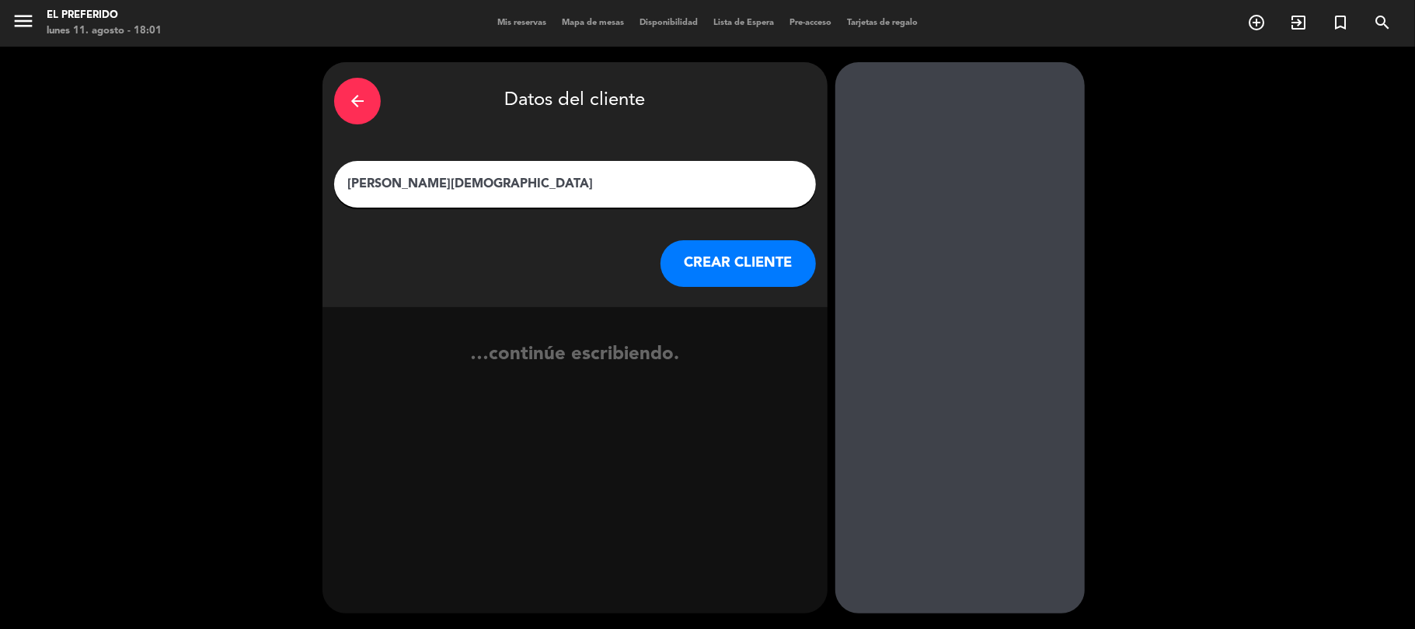
type input "[PERSON_NAME][DEMOGRAPHIC_DATA]"
click at [721, 281] on button "CREAR CLIENTE" at bounding box center [737, 263] width 155 height 47
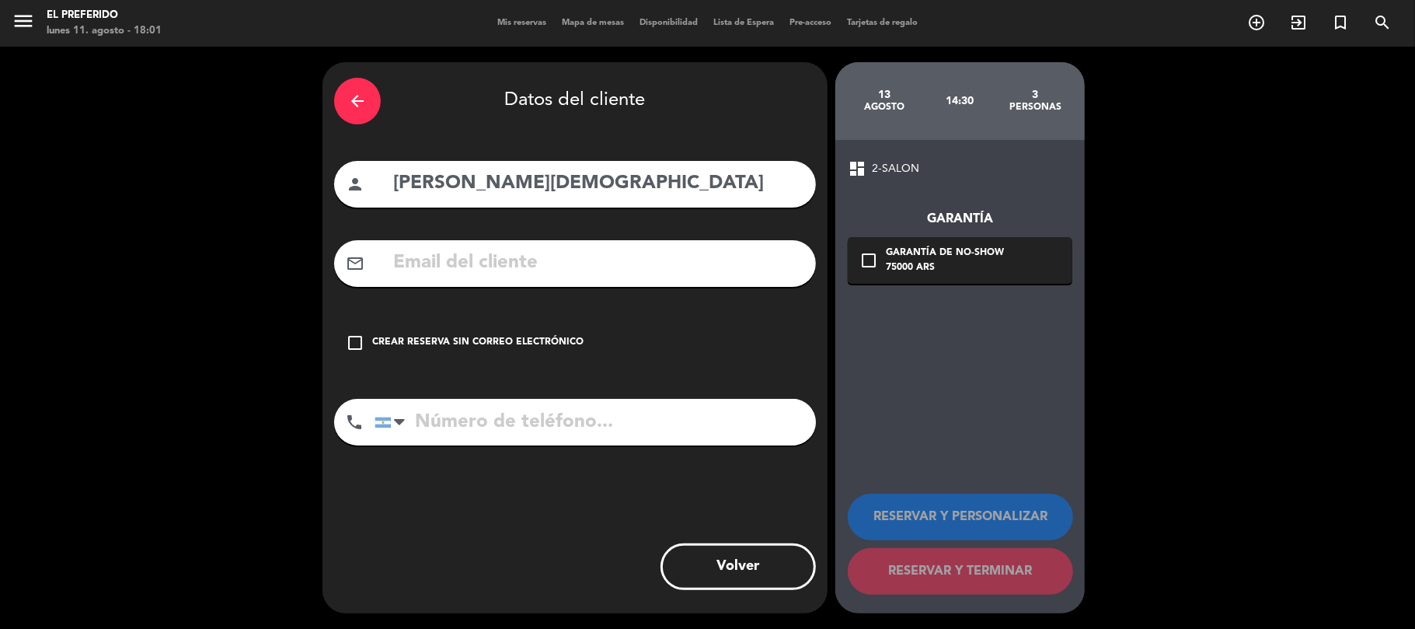
click at [538, 352] on div "check_box_outline_blank Crear reserva sin correo electrónico" at bounding box center [575, 342] width 482 height 47
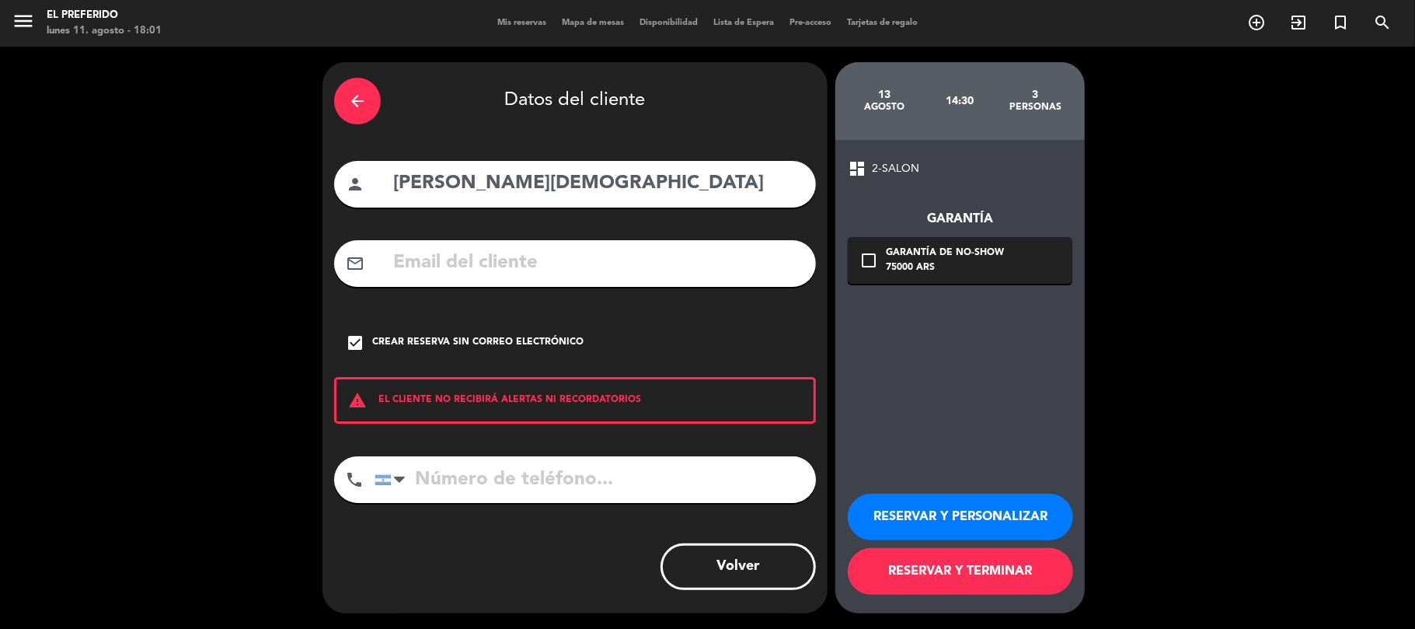
click at [912, 491] on div "RESERVAR Y PERSONALIZAR RESERVAR Y TERMINAR" at bounding box center [960, 537] width 225 height 152
click at [914, 535] on button "RESERVAR Y PERSONALIZAR" at bounding box center [960, 516] width 225 height 47
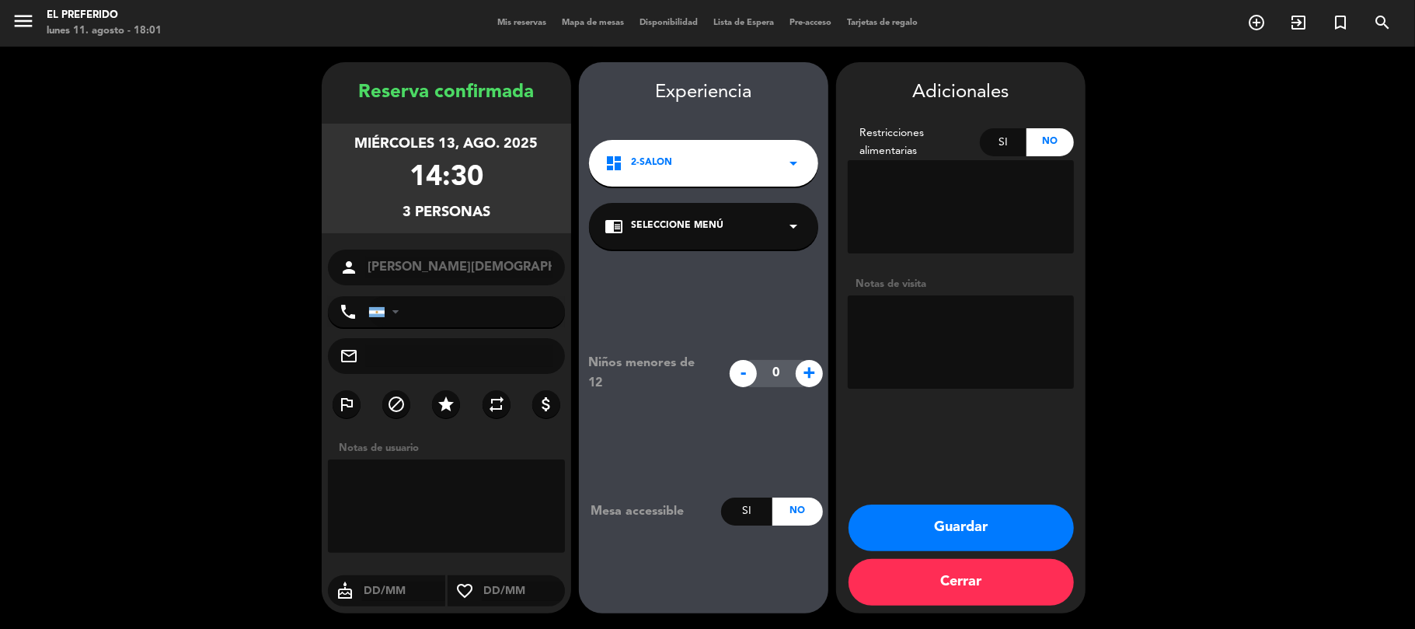
click at [702, 221] on span "Seleccione Menú" at bounding box center [677, 226] width 92 height 16
click at [710, 277] on div "SALON" at bounding box center [703, 259] width 229 height 66
click at [716, 261] on div "SALON" at bounding box center [703, 269] width 198 height 16
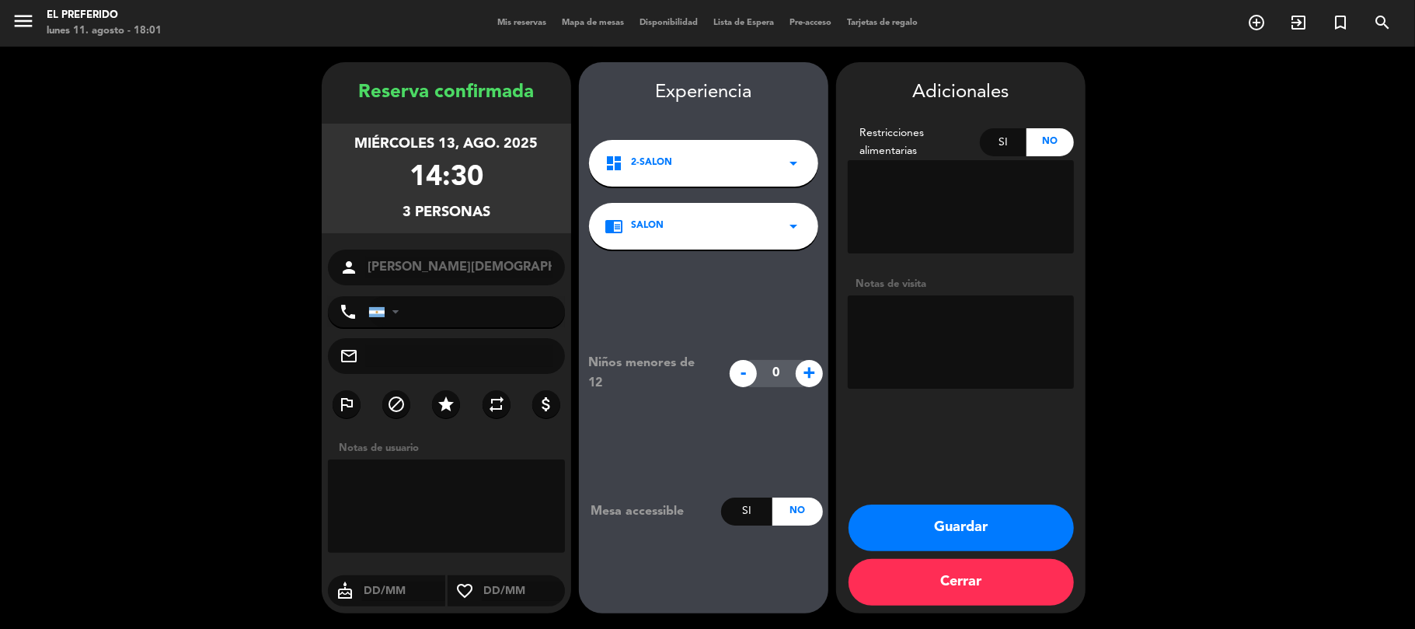
click at [949, 336] on textarea at bounding box center [961, 341] width 226 height 93
drag, startPoint x: 364, startPoint y: 85, endPoint x: 498, endPoint y: 208, distance: 182.0
click at [498, 208] on div "Reserva confirmada [DATE] 14:30 3 personas person [GEOGRAPHIC_DATA][PERSON_NAME…" at bounding box center [446, 353] width 249 height 551
copy div "Reserva confirmada [DATE] 14:30 3 personas"
click at [907, 315] on textarea at bounding box center [961, 341] width 226 height 93
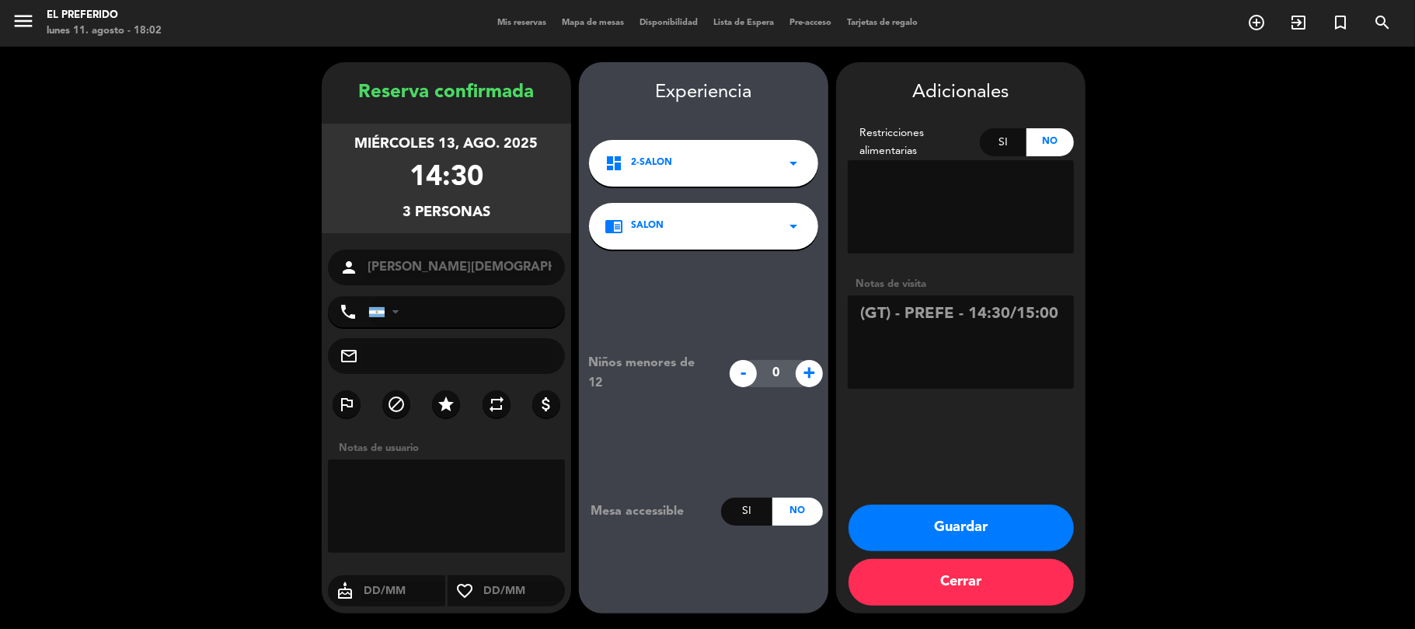
type textarea "(GT) - PREFE - 14:30/15:00"
click at [962, 535] on button "Guardar" at bounding box center [960, 527] width 225 height 47
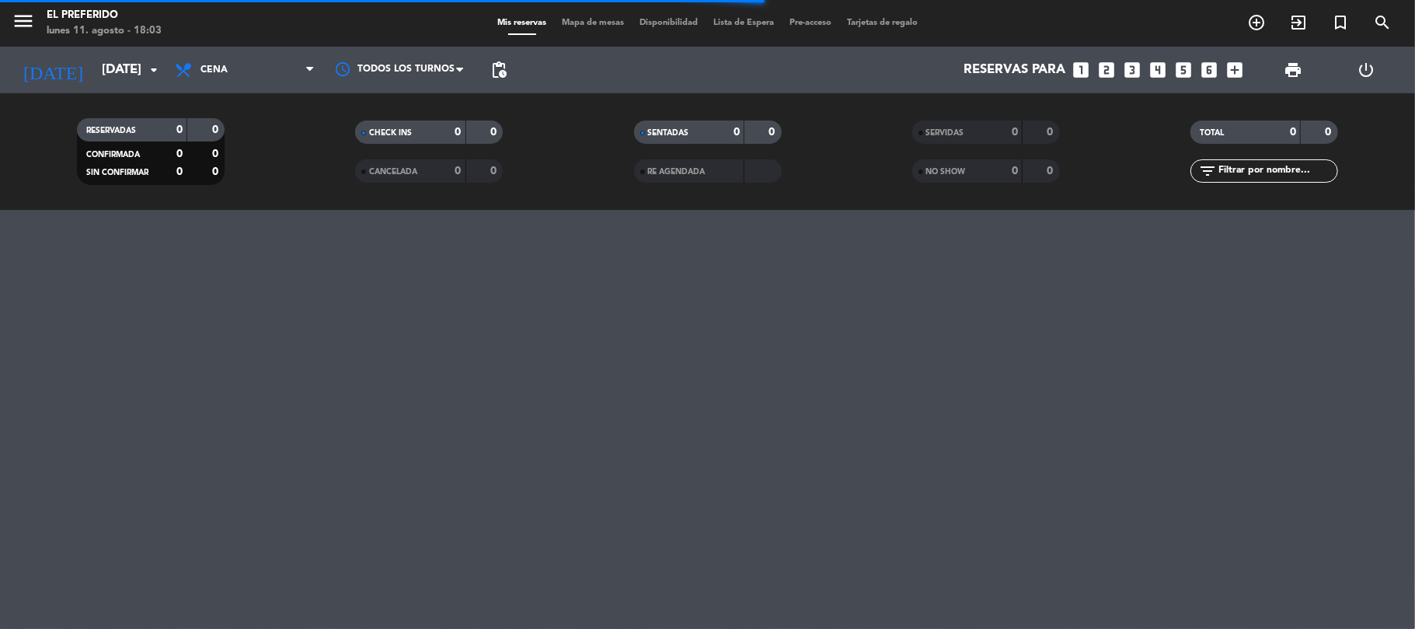
click at [1135, 67] on icon "looks_3" at bounding box center [1133, 70] width 20 height 20
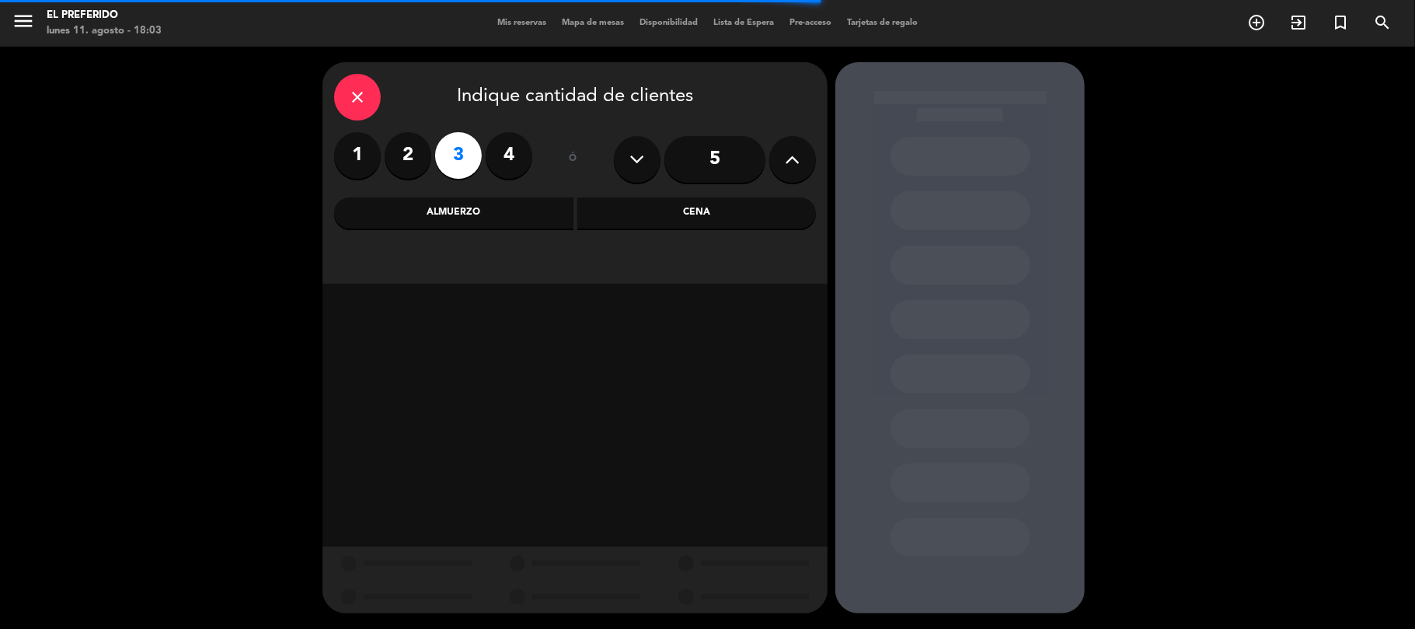
click at [729, 218] on div "Cena" at bounding box center [696, 212] width 239 height 31
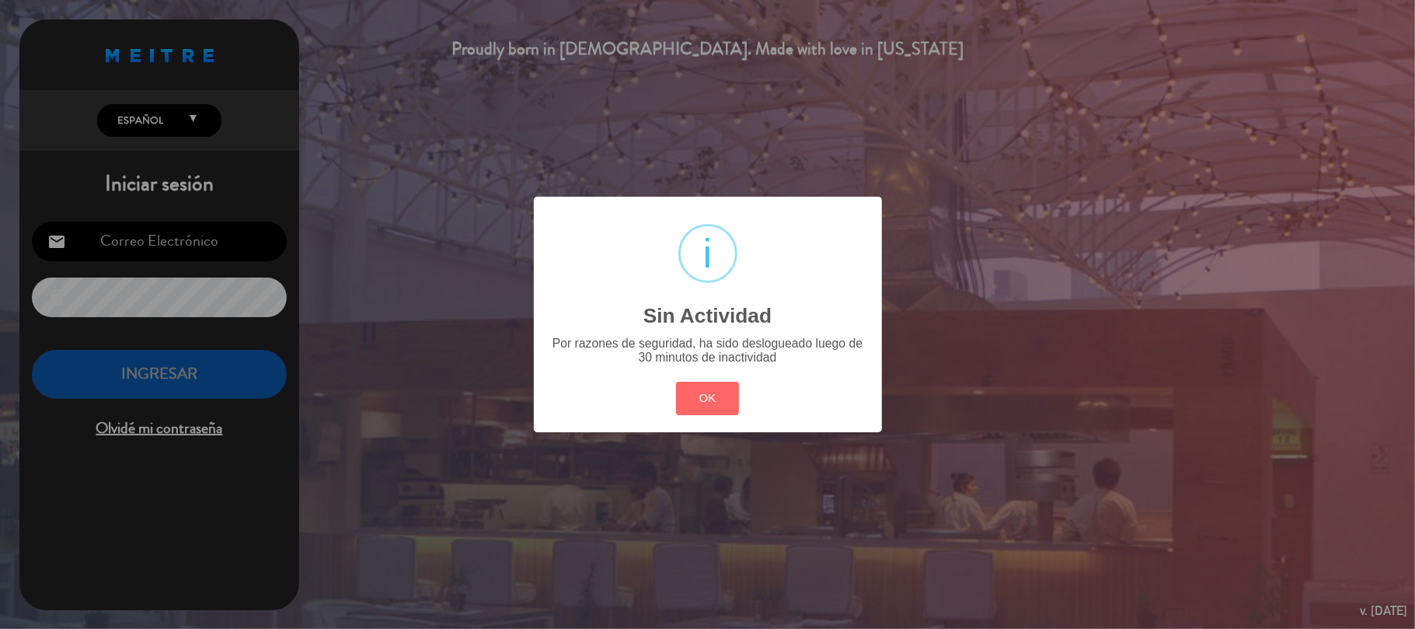
type input "[EMAIL_ADDRESS][DOMAIN_NAME]"
